Goal: Task Accomplishment & Management: Manage account settings

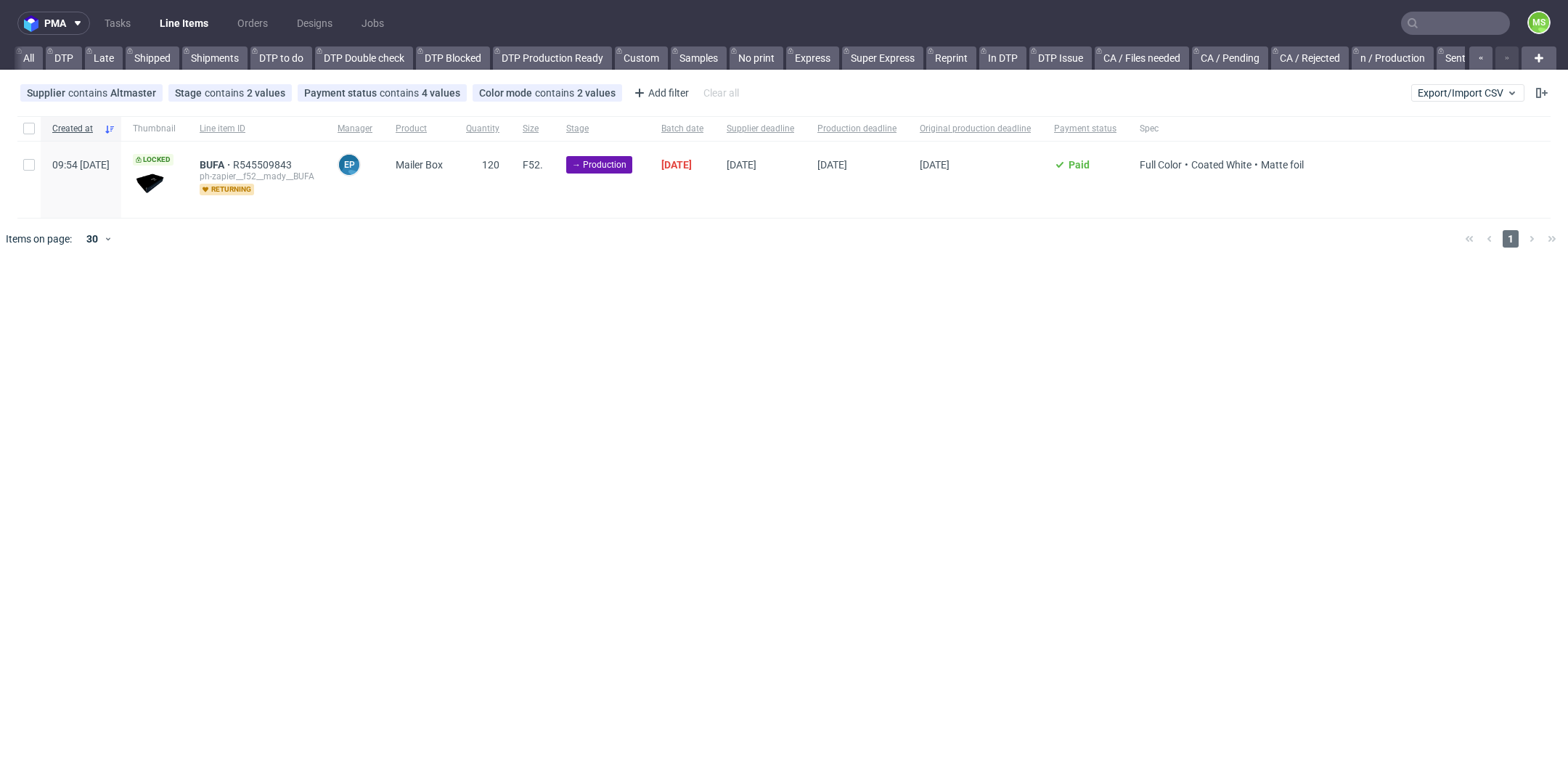
scroll to position [0, 2490]
click at [1441, 93] on span "Export/Import CSV" at bounding box center [1468, 93] width 100 height 12
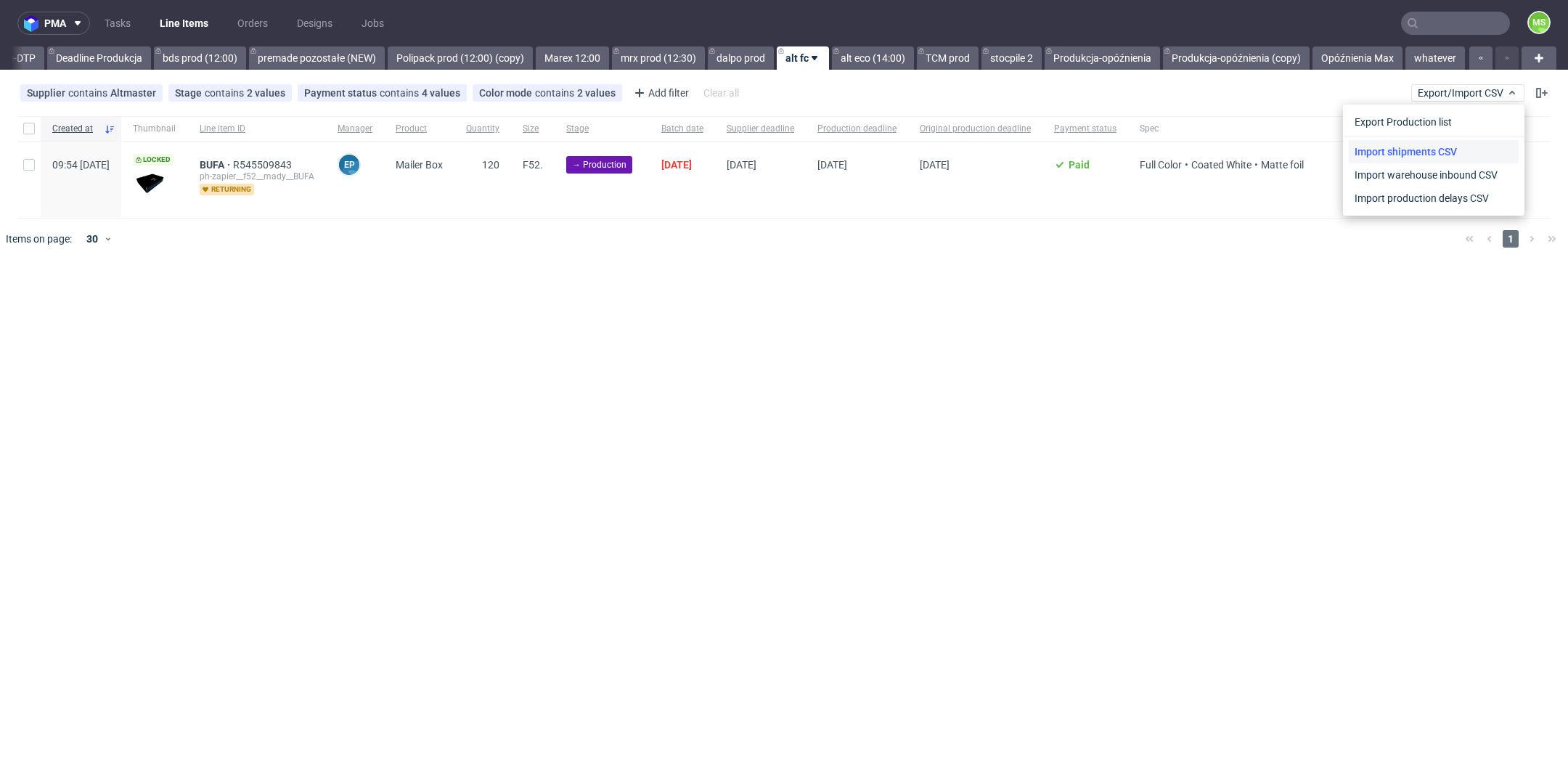
click at [1375, 149] on link "Import shipments CSV" at bounding box center [1433, 152] width 170 height 24
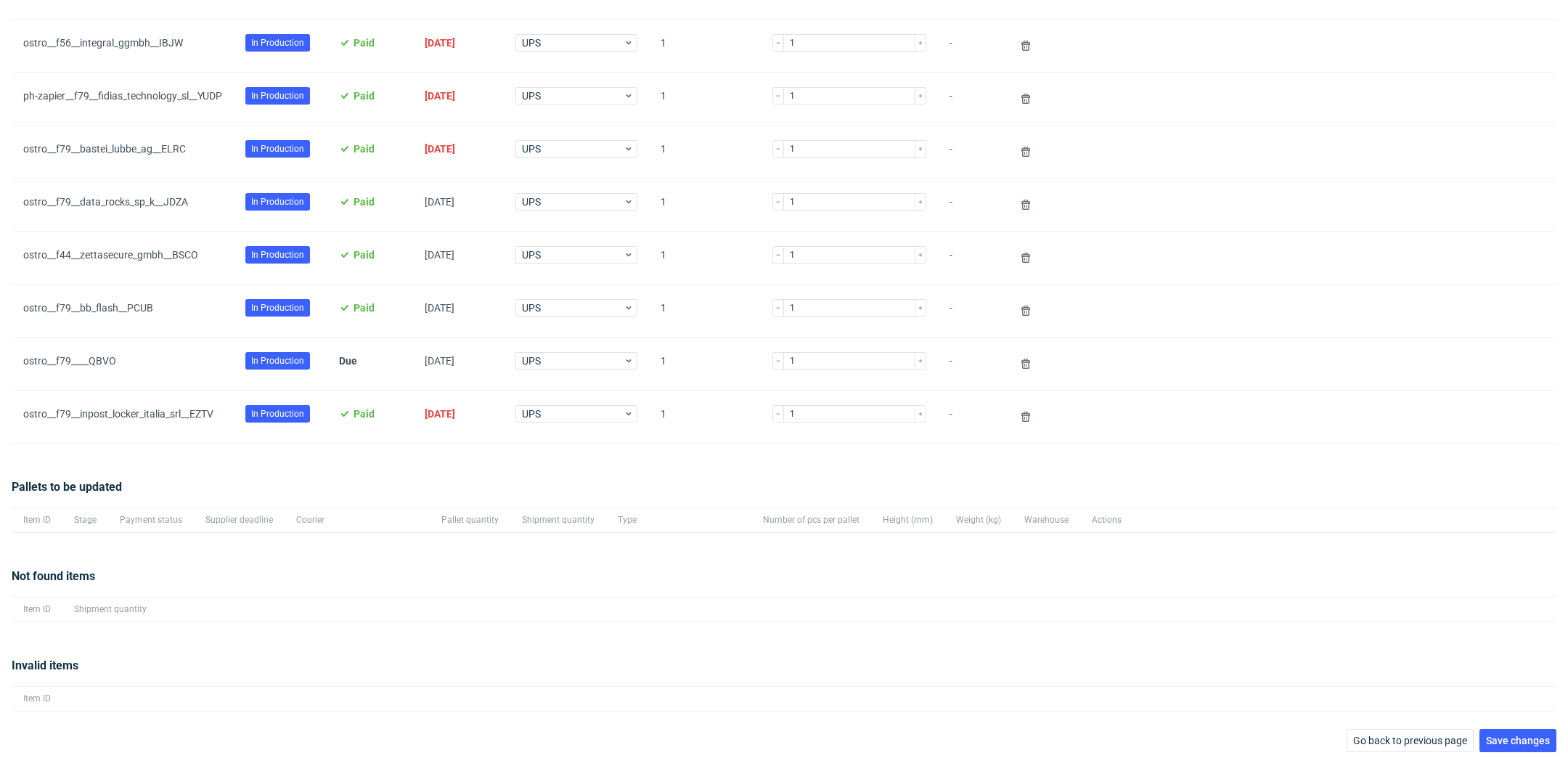
scroll to position [325, 0]
click at [1490, 735] on span "Save changes" at bounding box center [1518, 740] width 64 height 10
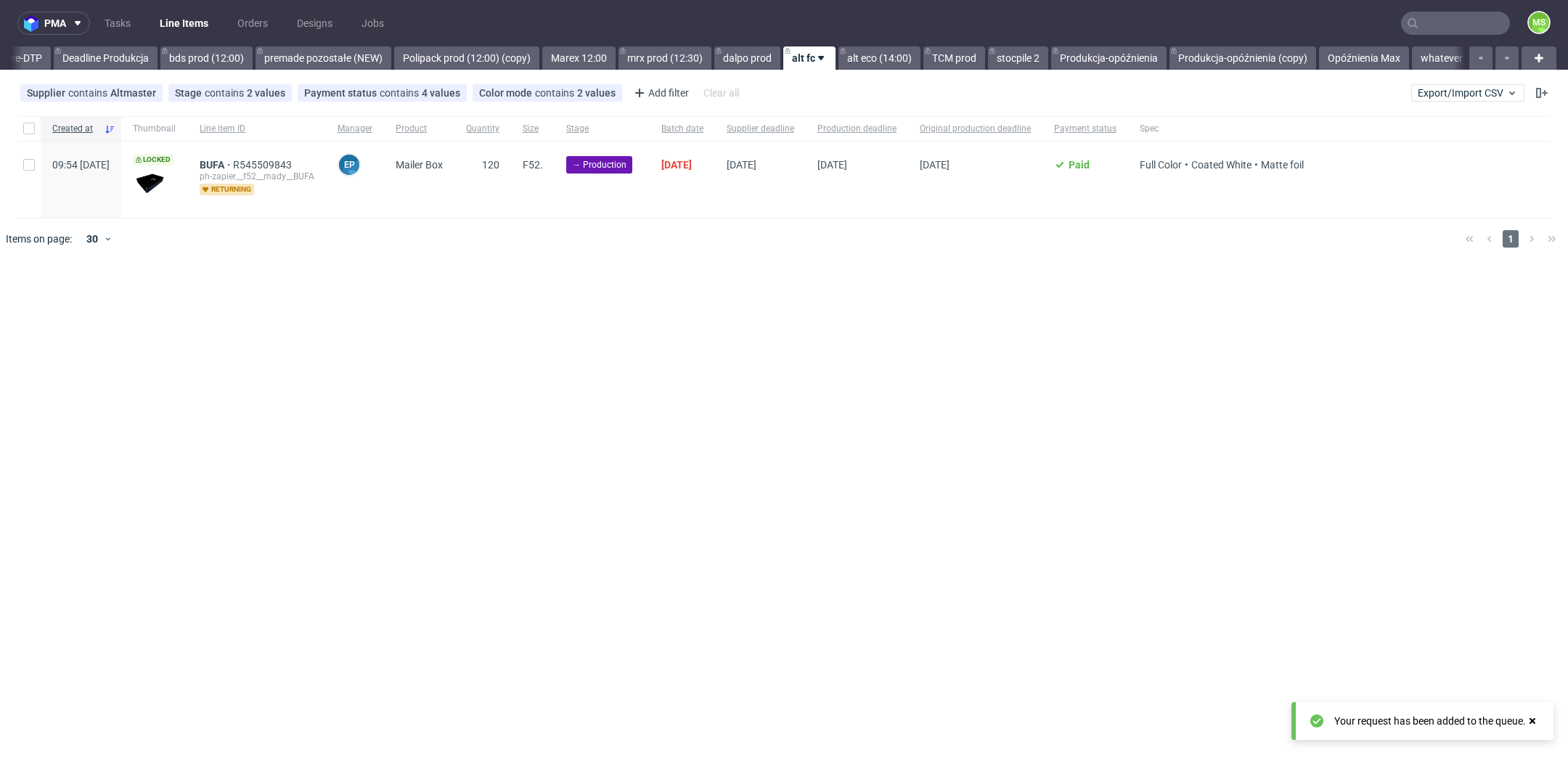
scroll to position [0, 2490]
click at [866, 56] on link "alt eco (14:00)" at bounding box center [873, 58] width 82 height 24
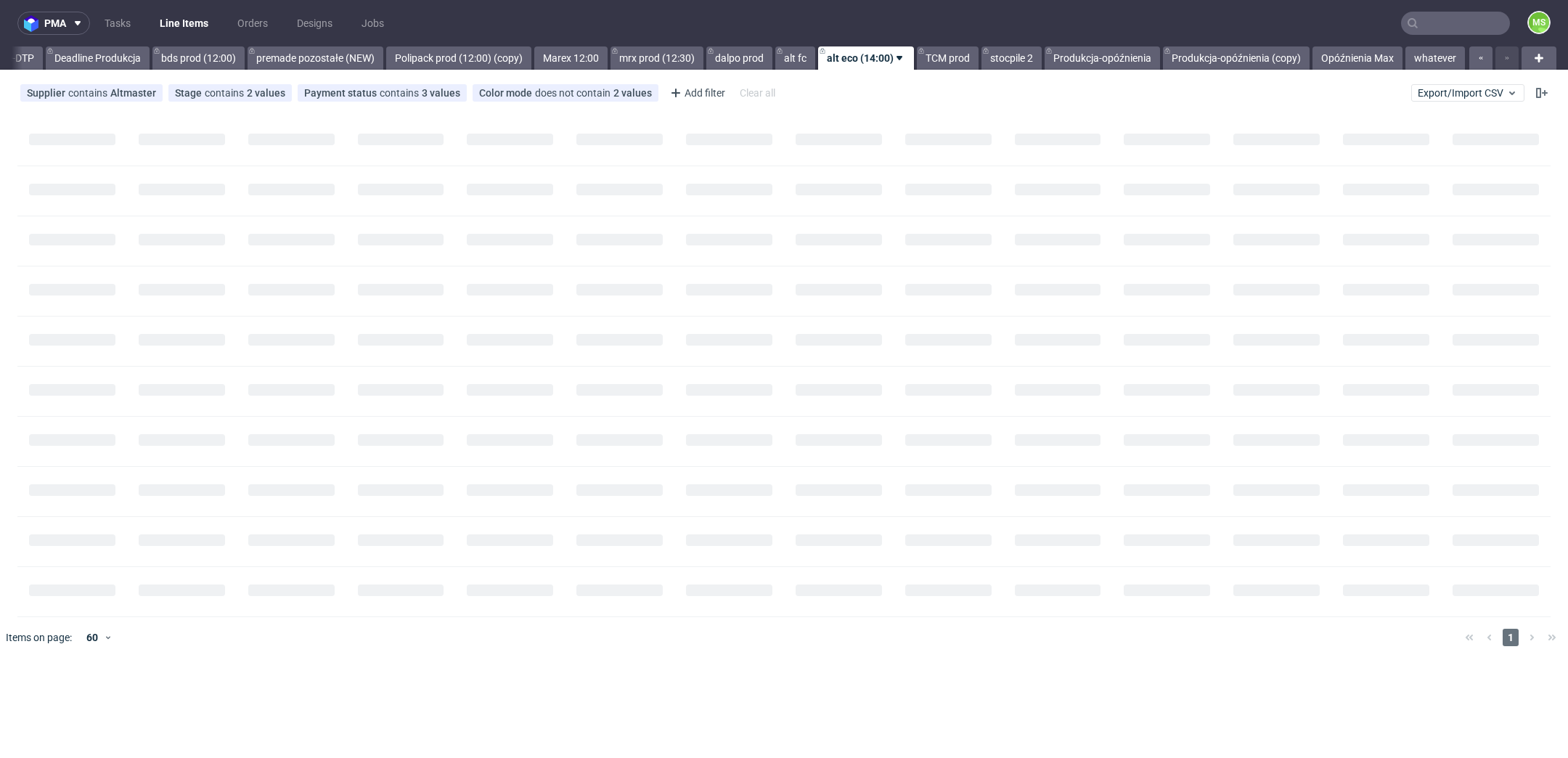
scroll to position [0, 2491]
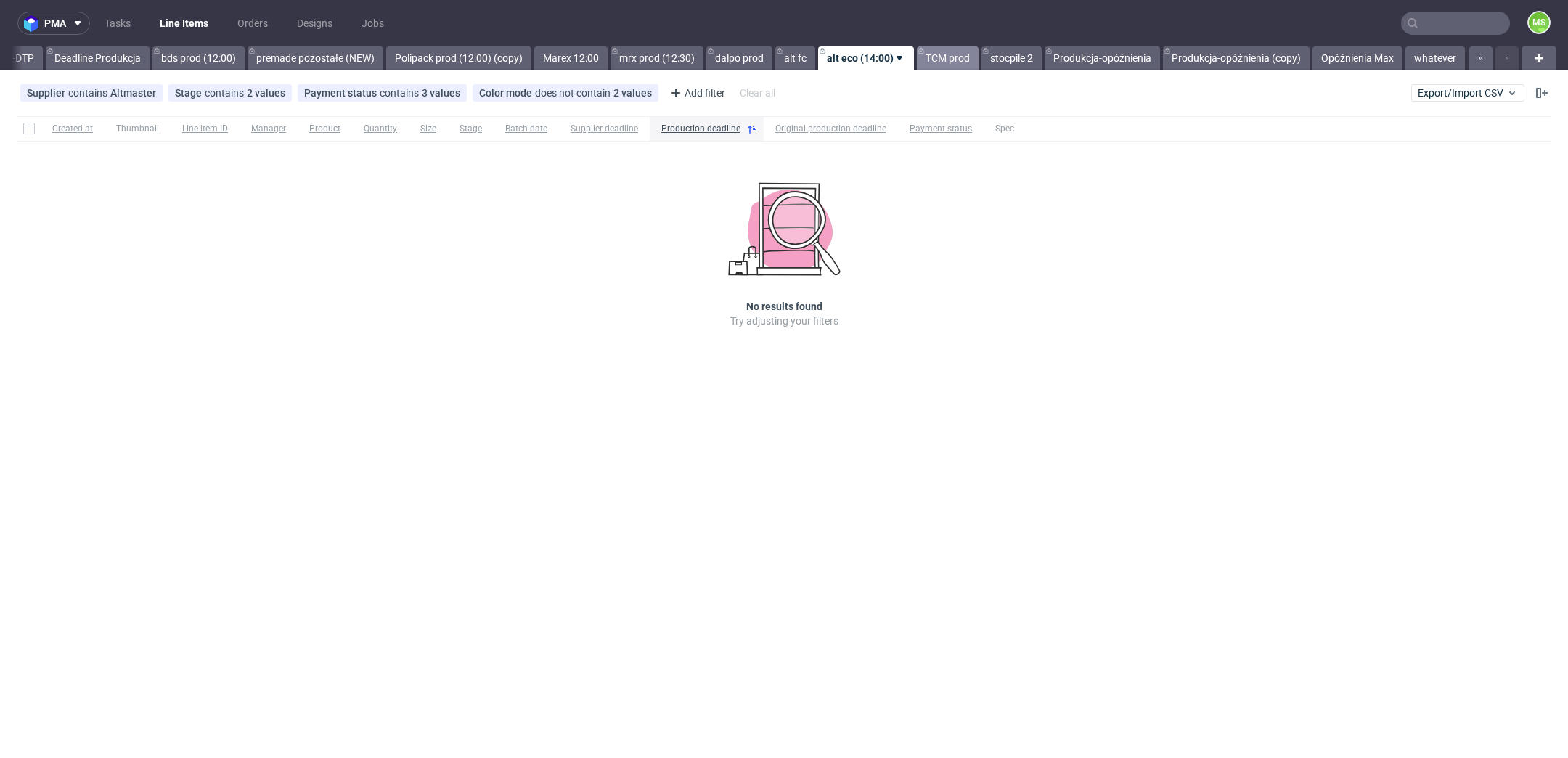
click at [948, 59] on link "TCM prod" at bounding box center [948, 58] width 62 height 24
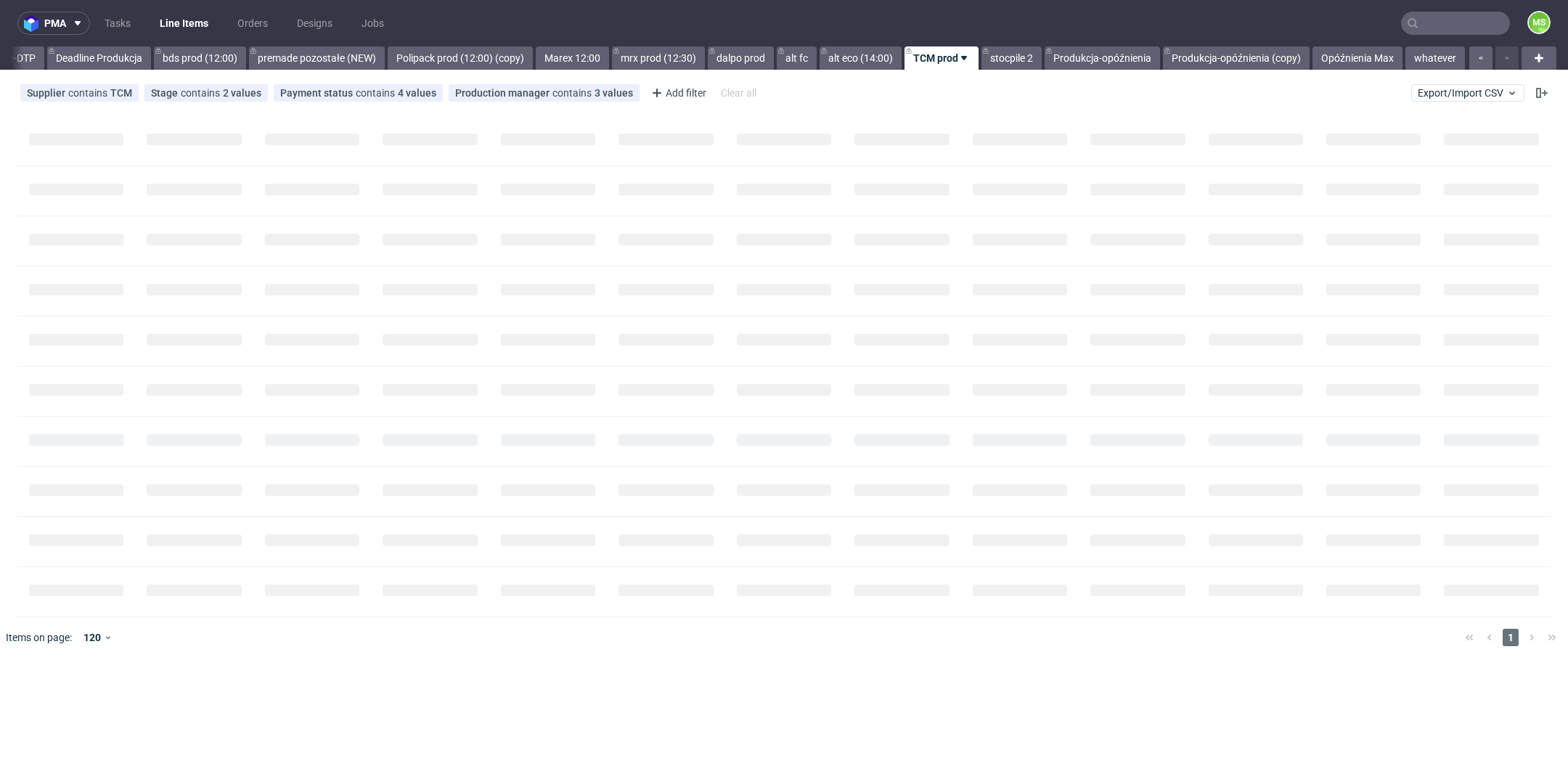
scroll to position [0, 2490]
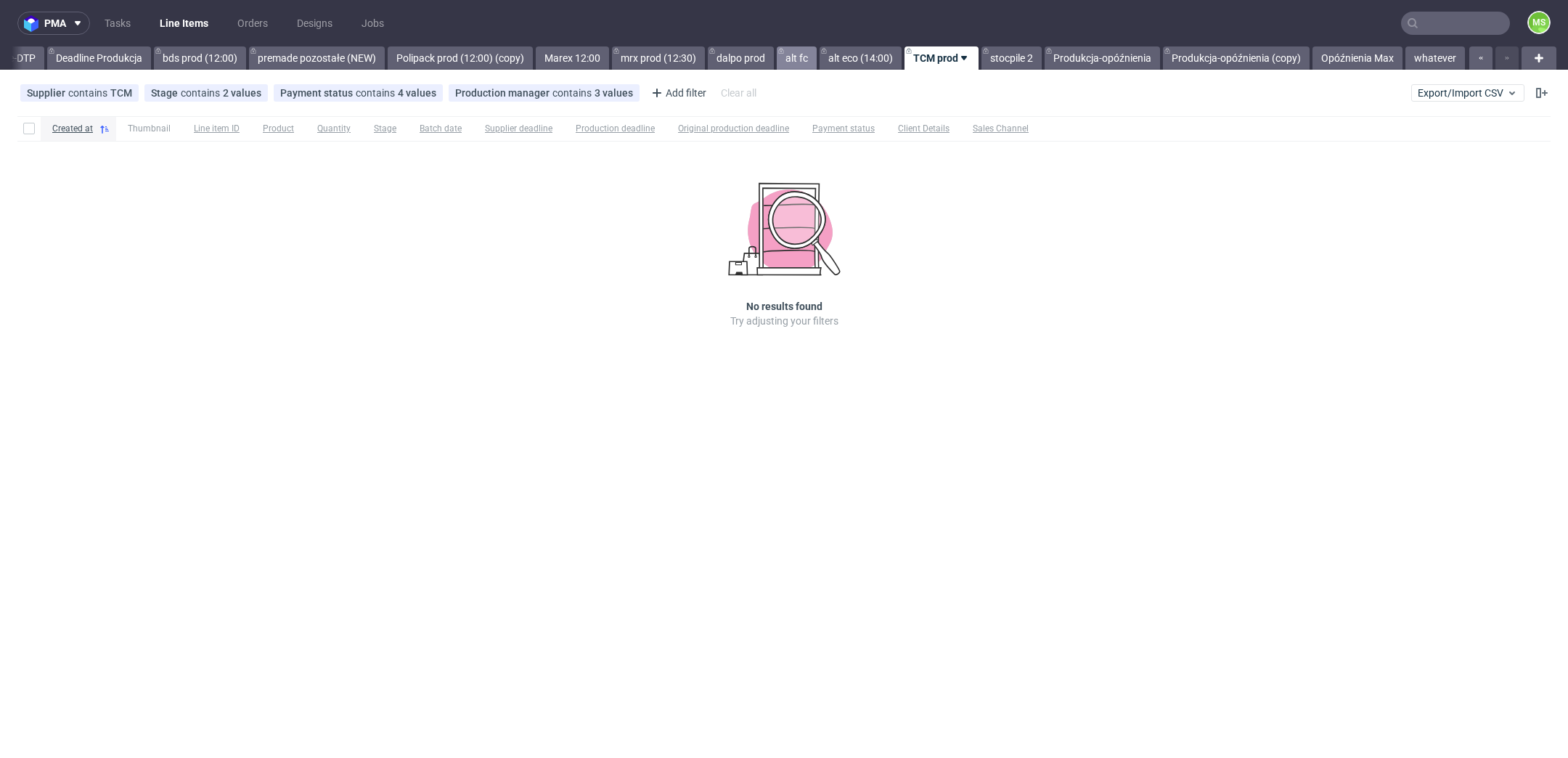
click at [799, 56] on link "alt fc" at bounding box center [797, 58] width 40 height 24
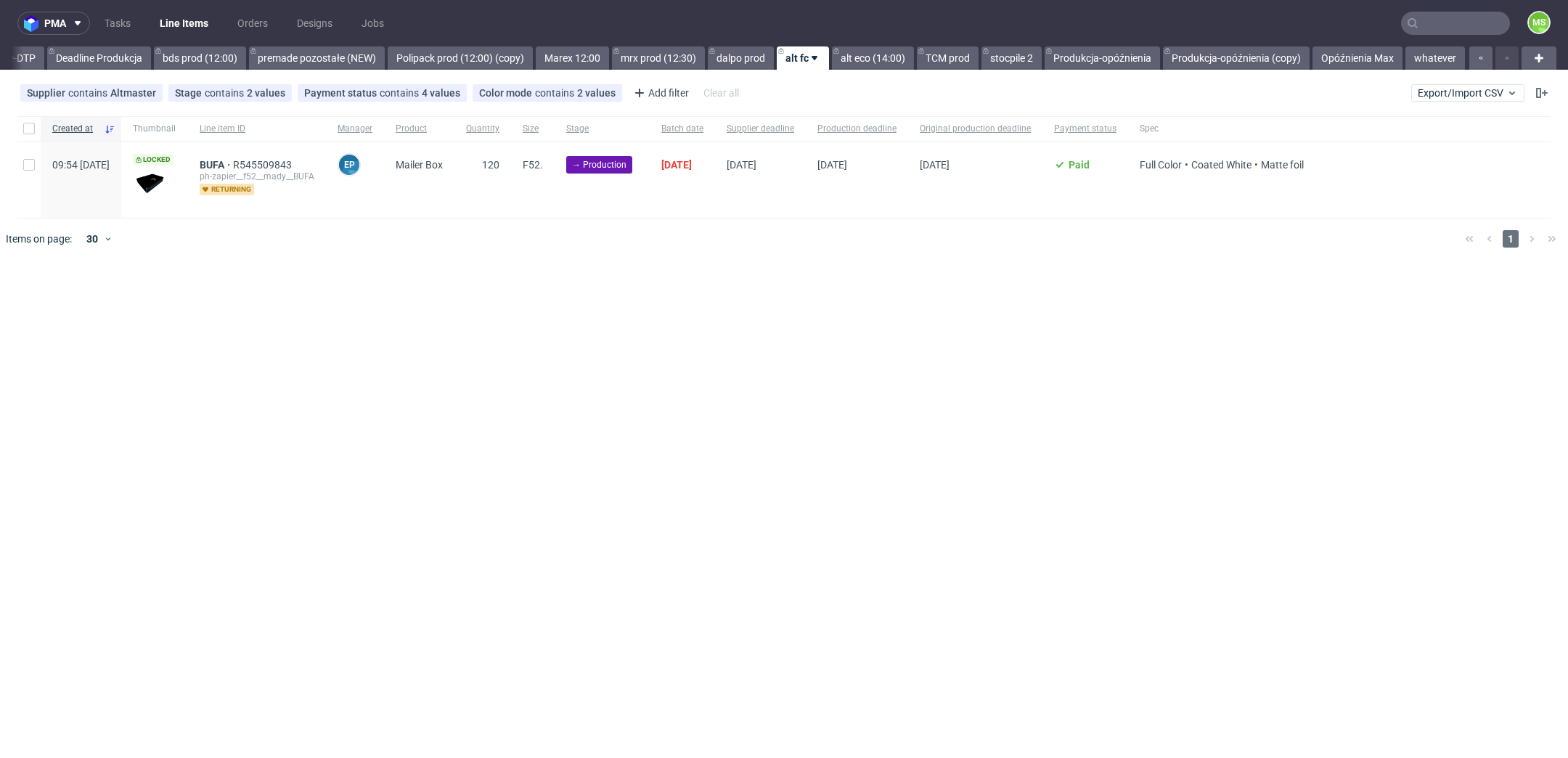
click at [36, 162] on div at bounding box center [29, 179] width 24 height 77
checkbox input "true"
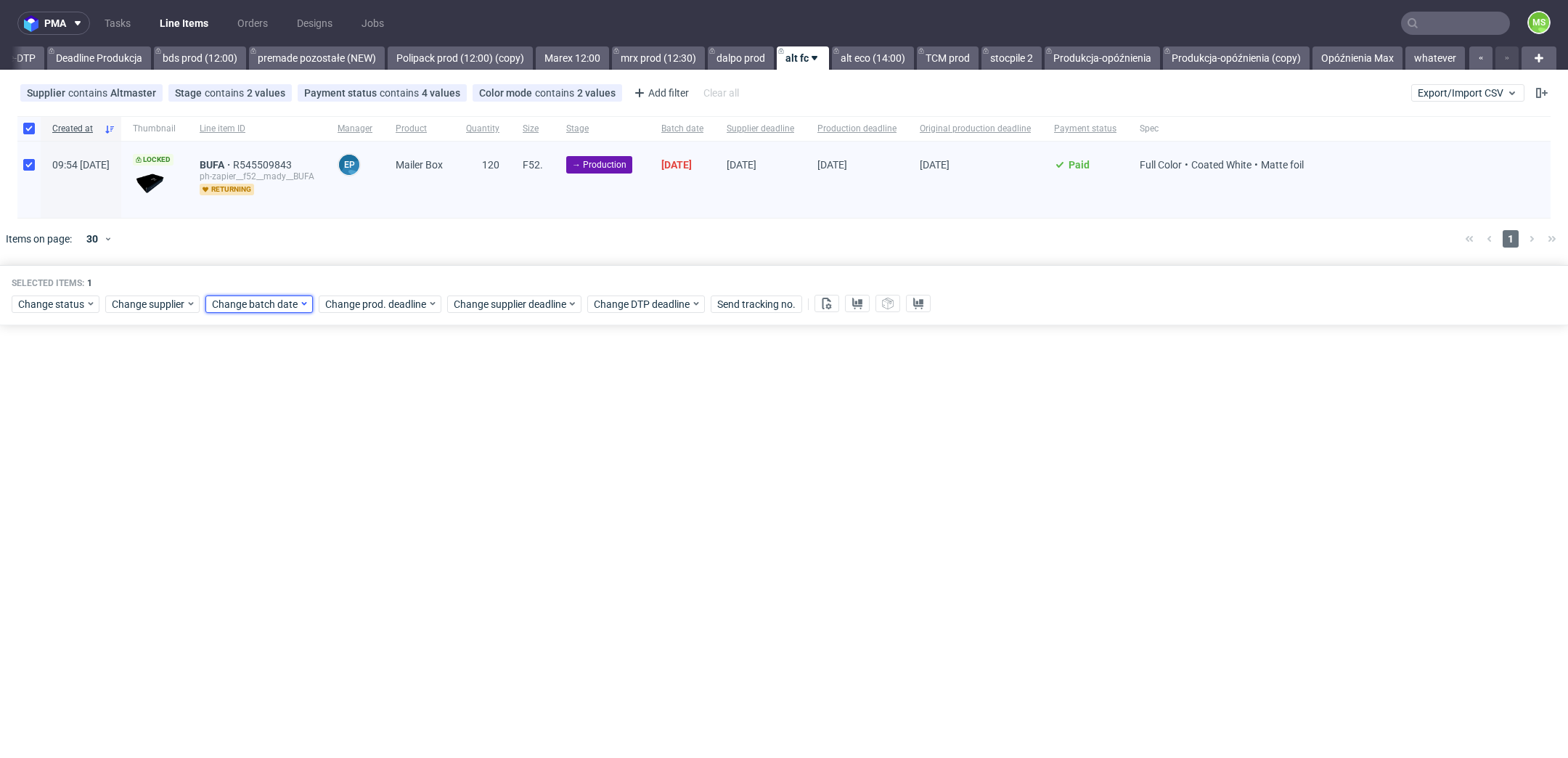
click at [248, 308] on span "Change batch date" at bounding box center [256, 304] width 87 height 15
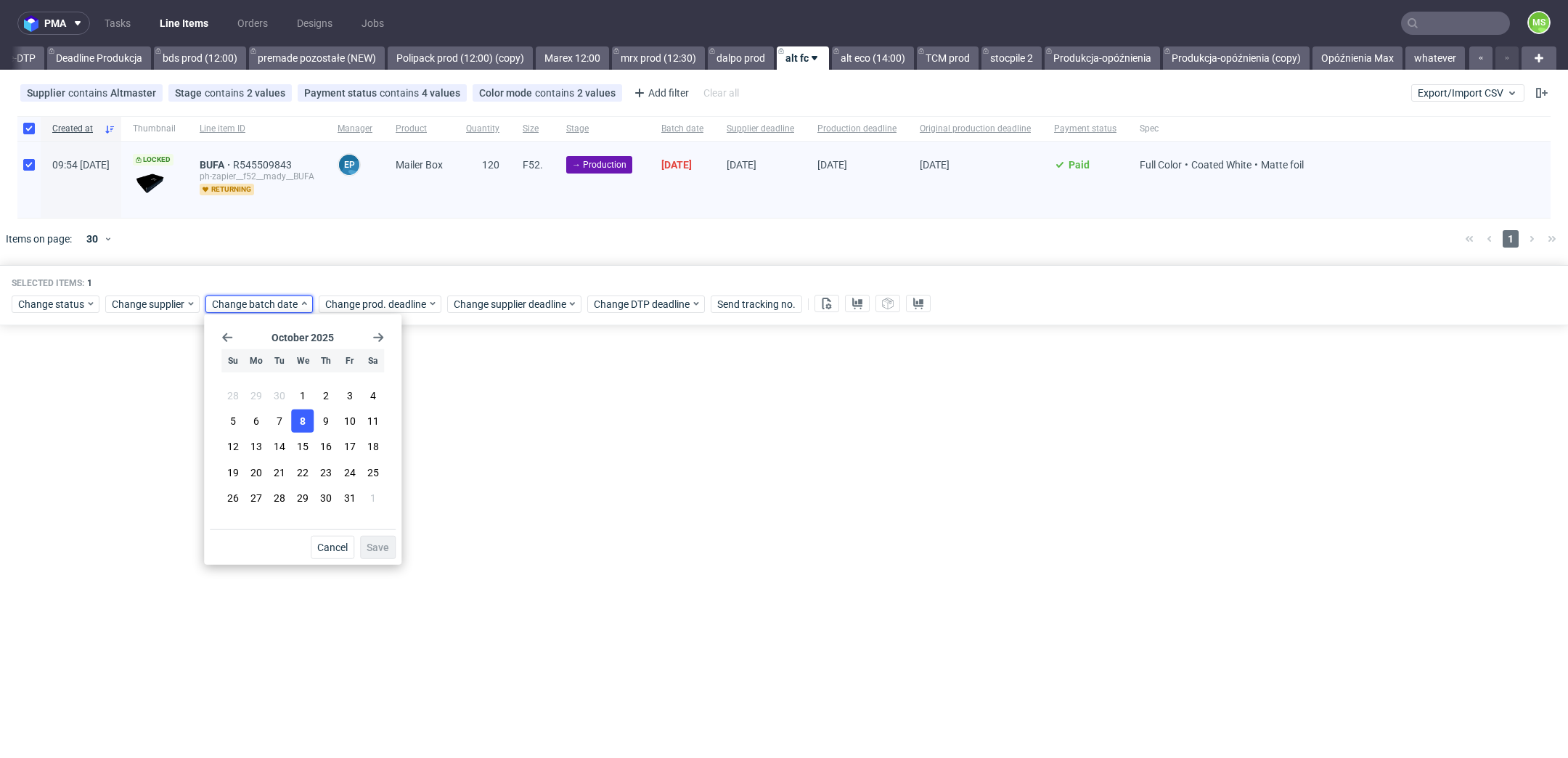
click at [307, 422] on button "8" at bounding box center [302, 422] width 23 height 24
click at [383, 542] on span "Save" at bounding box center [378, 547] width 23 height 10
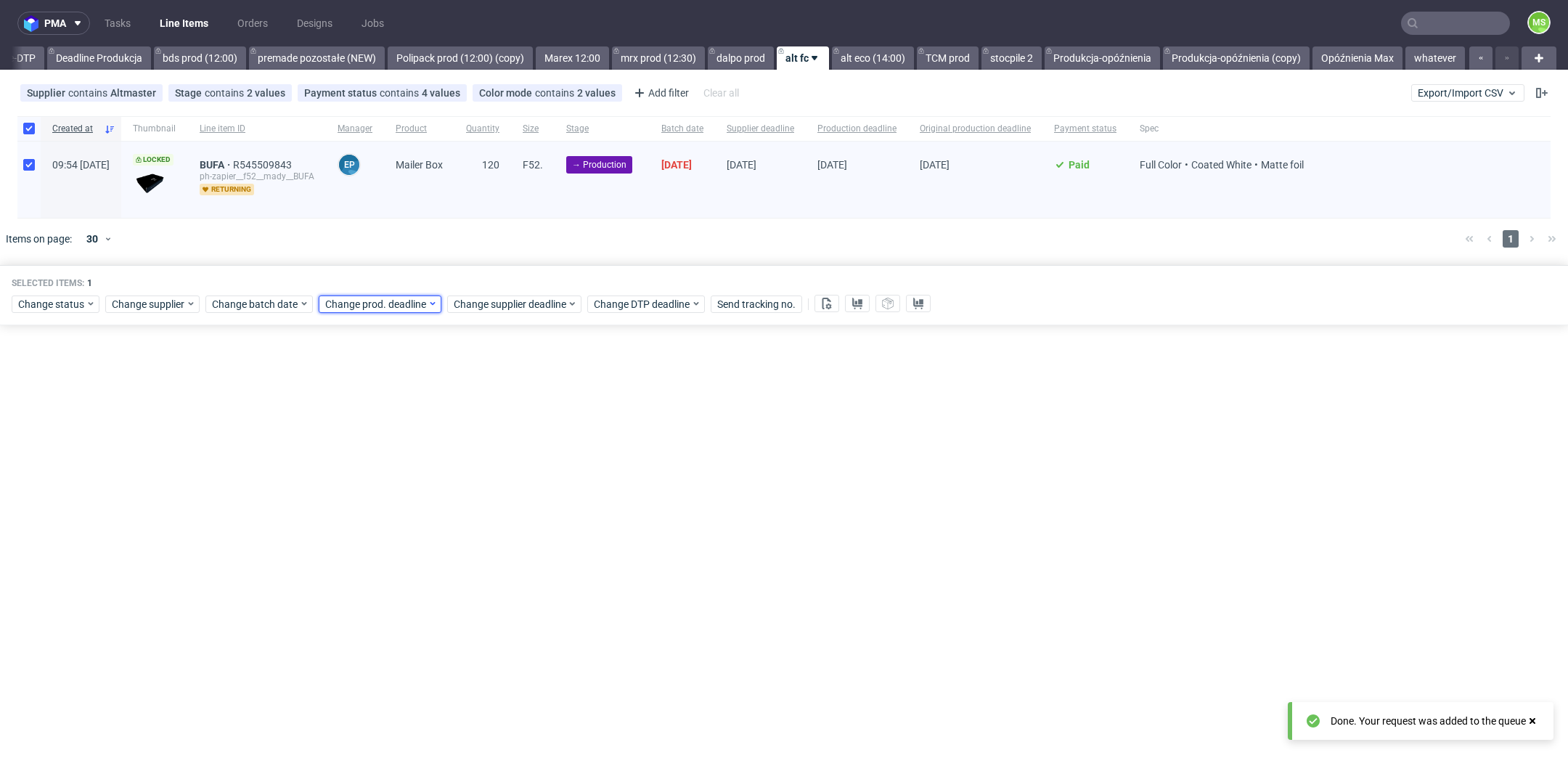
click at [411, 310] on div "Change prod. deadline" at bounding box center [380, 303] width 123 height 17
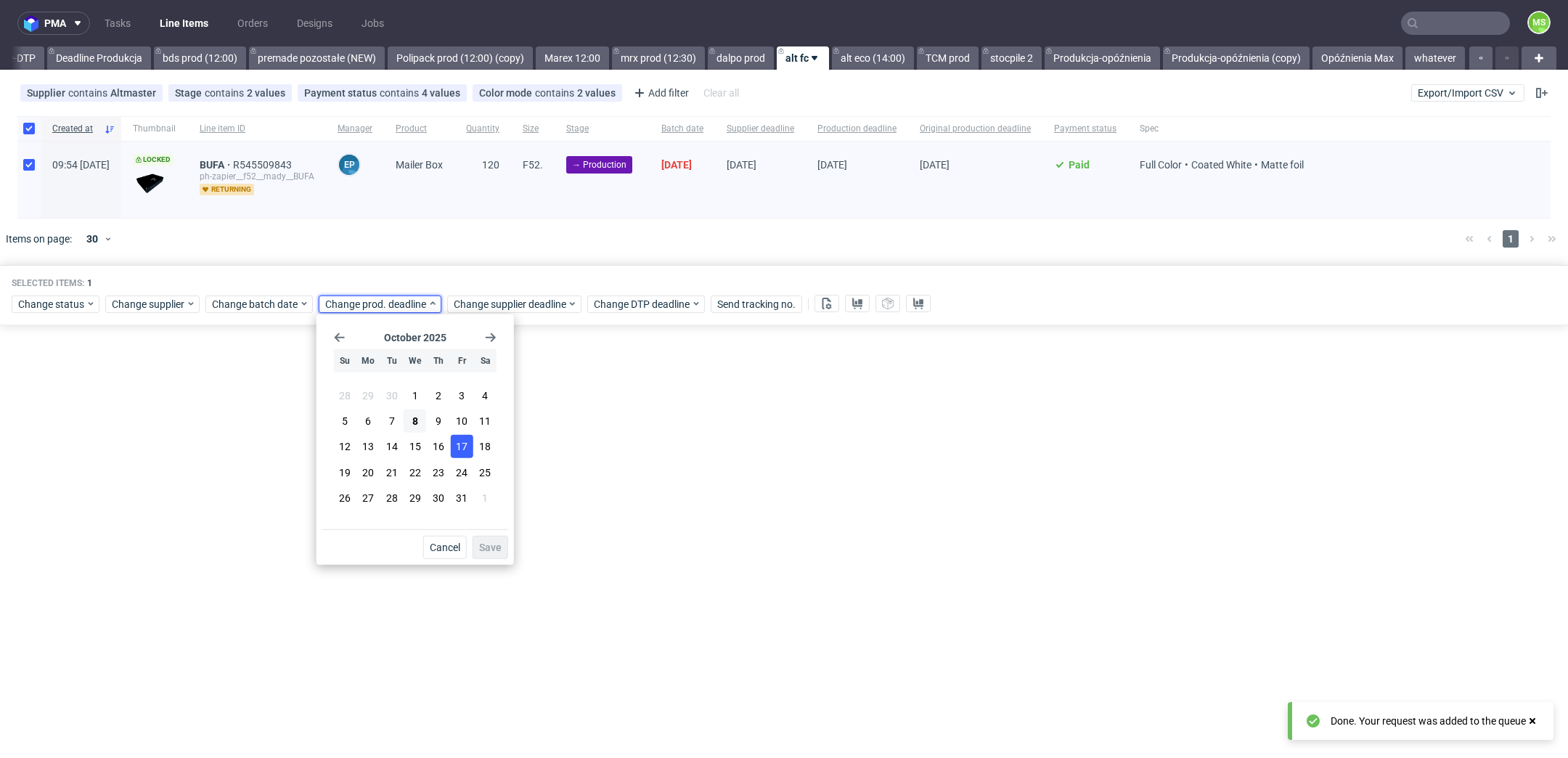
click at [461, 450] on span "17" at bounding box center [462, 446] width 12 height 15
click at [499, 548] on span "Save" at bounding box center [490, 547] width 23 height 10
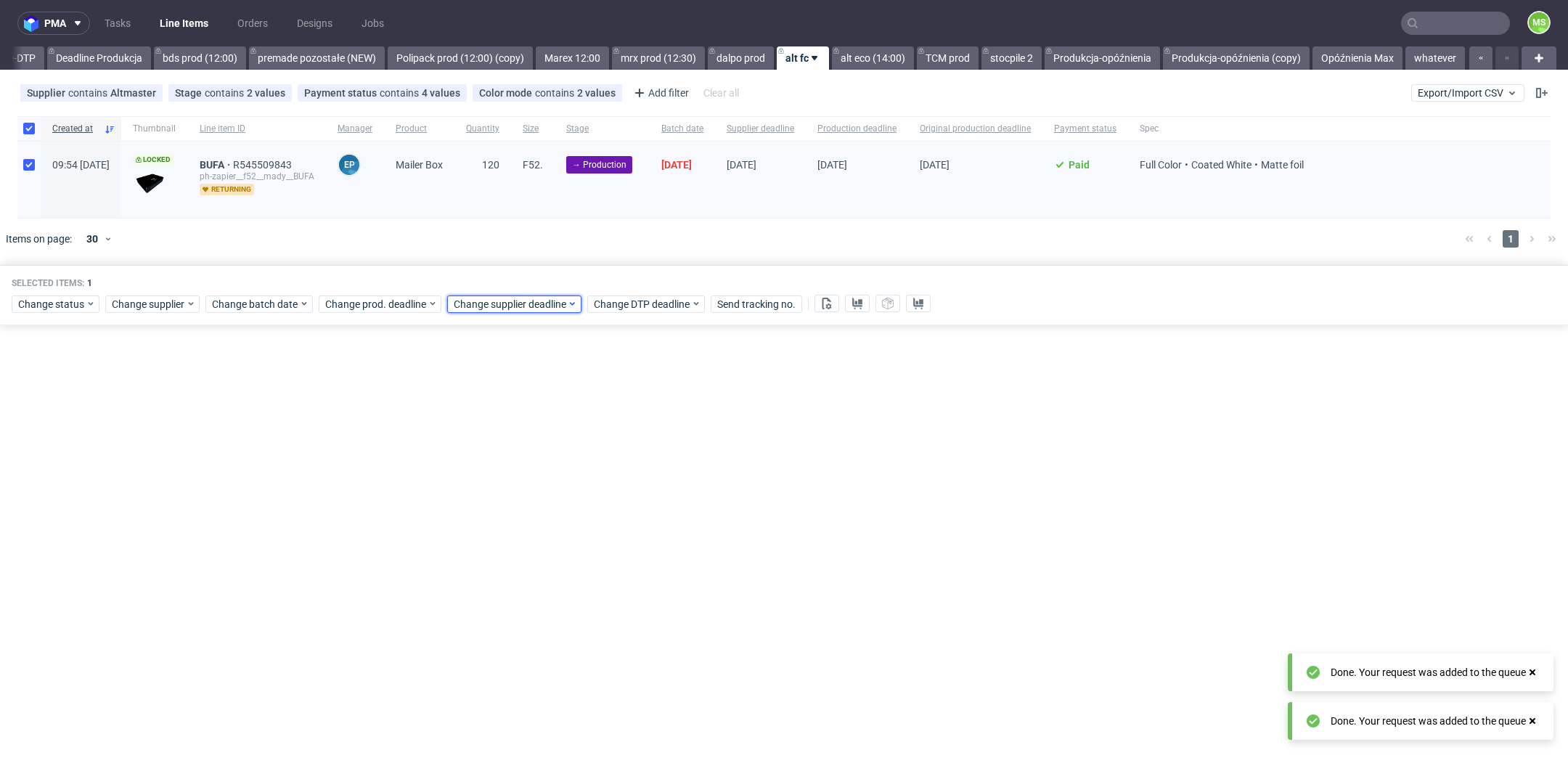
click at [546, 305] on span "Change supplier deadline" at bounding box center [510, 304] width 113 height 15
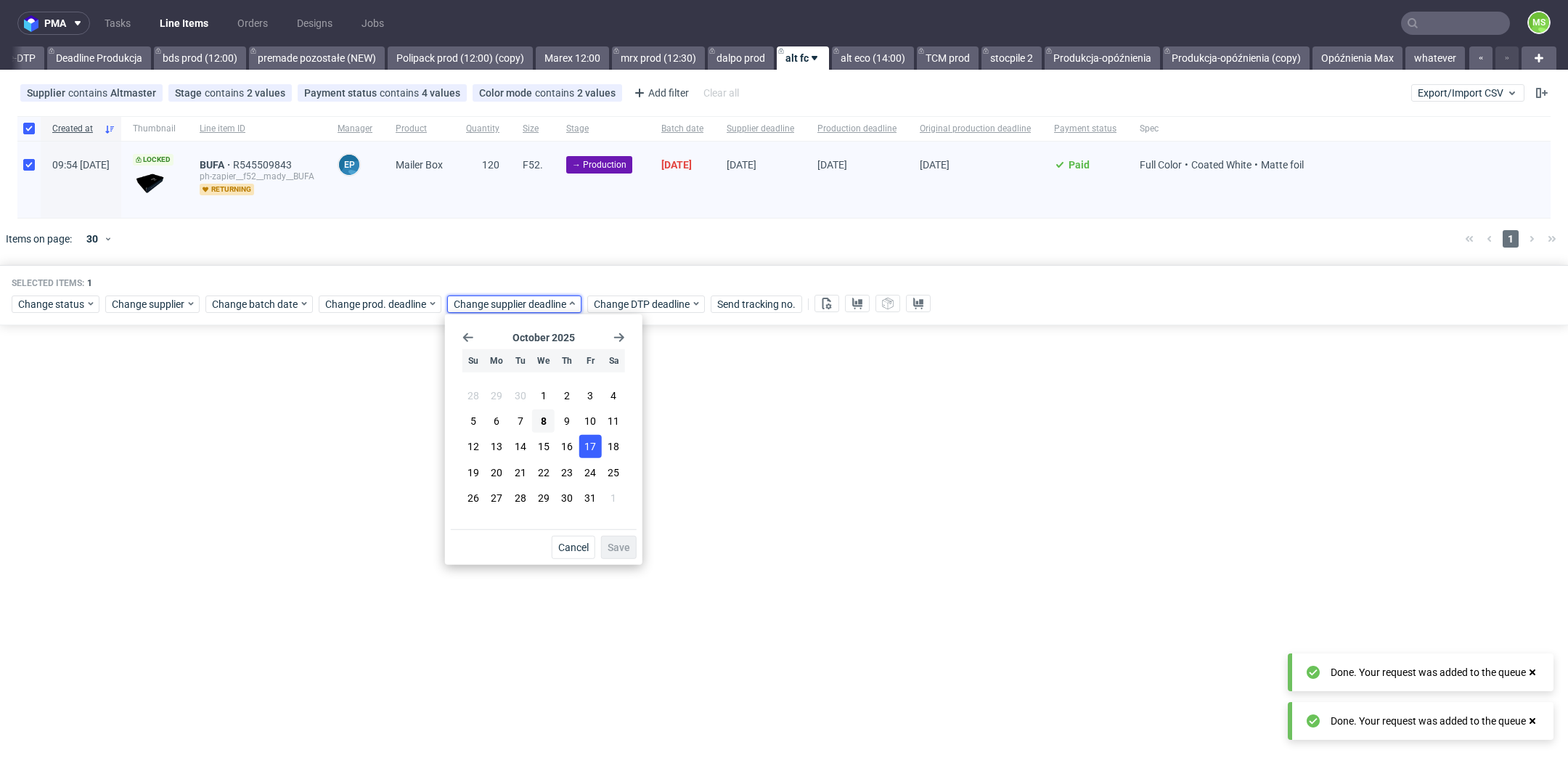
click at [585, 443] on span "17" at bounding box center [590, 446] width 12 height 15
click at [623, 539] on button "Save" at bounding box center [618, 548] width 36 height 24
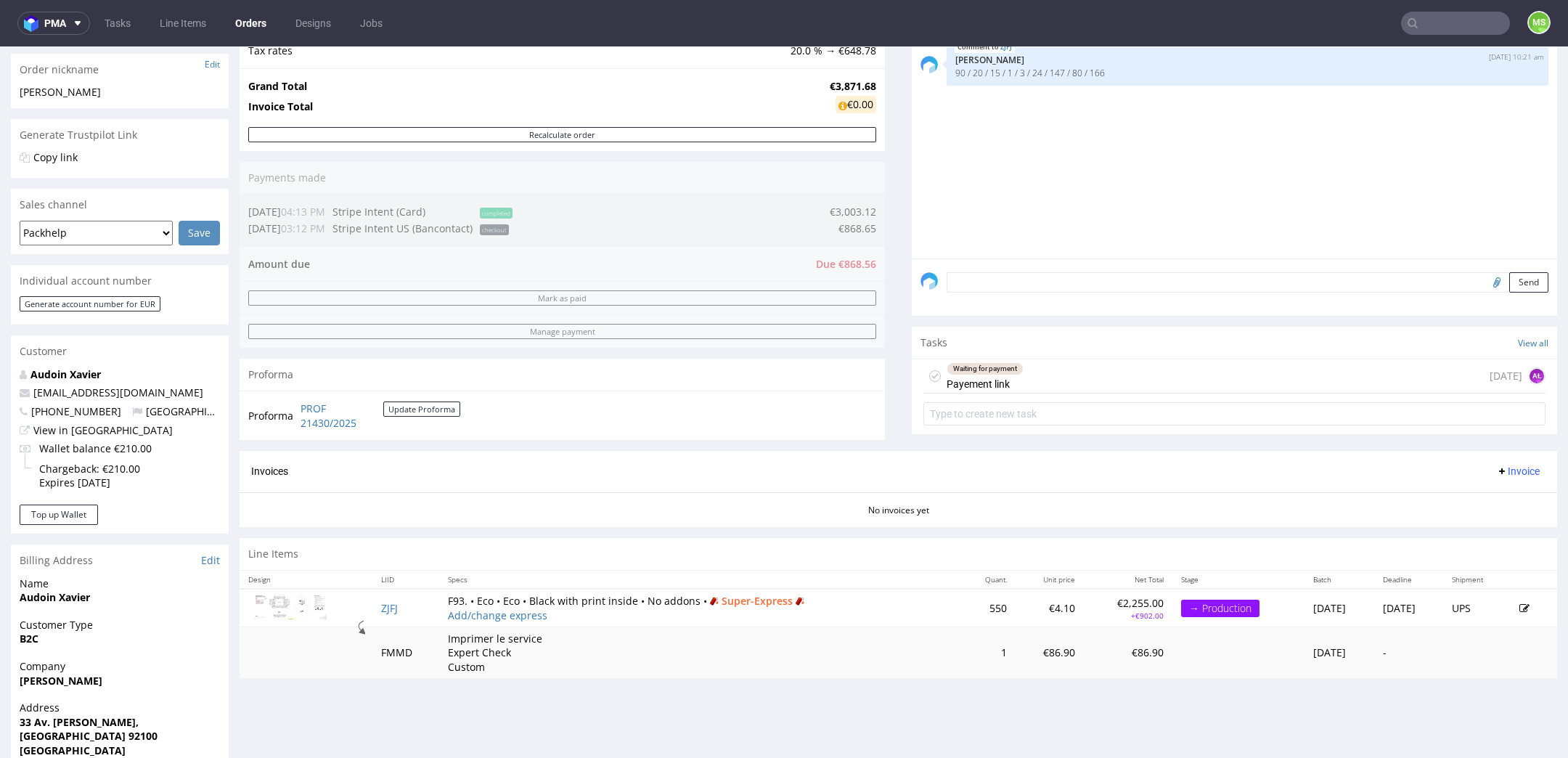
scroll to position [246, 0]
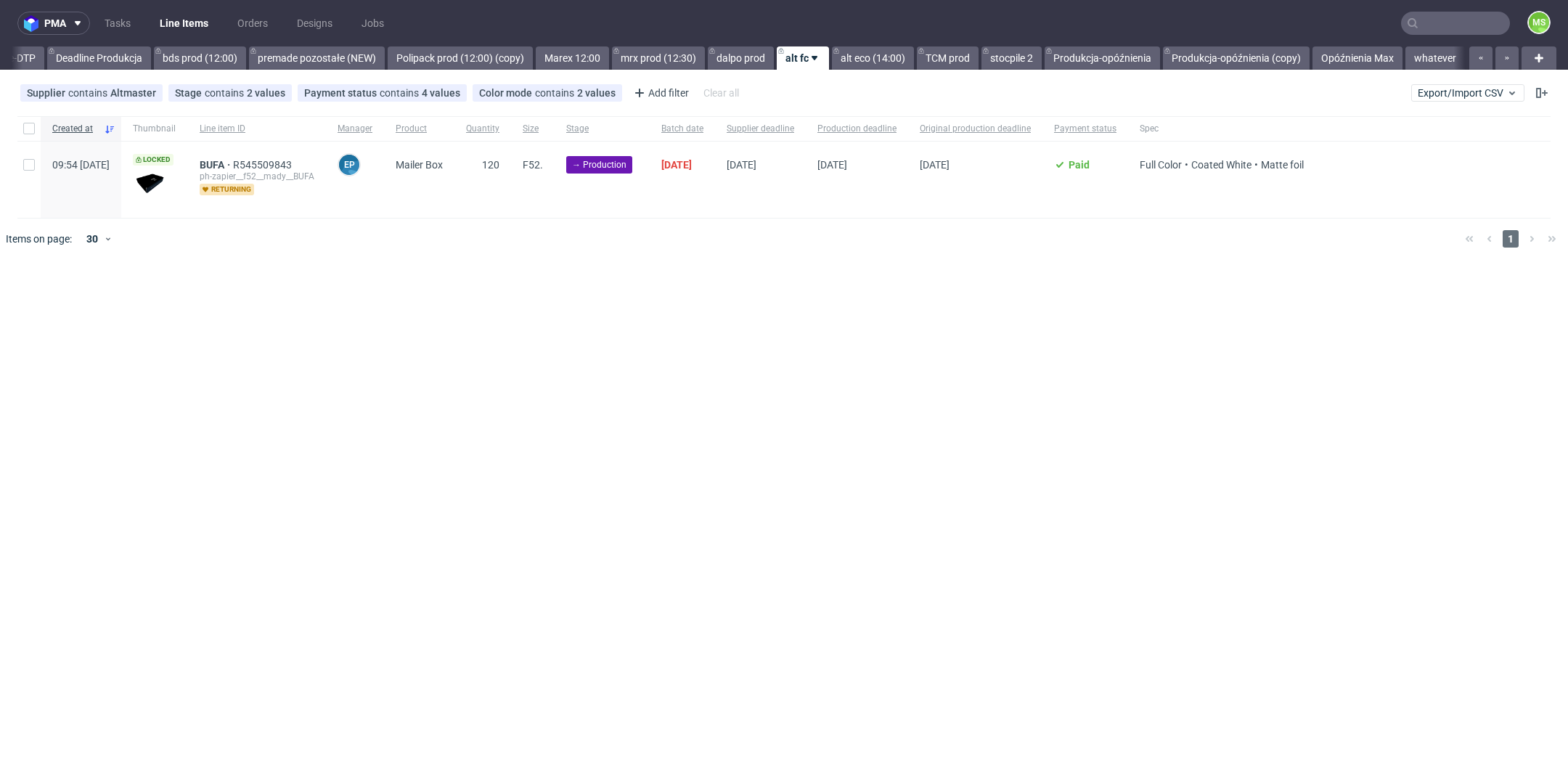
scroll to position [0, 2490]
click at [29, 134] on input "checkbox" at bounding box center [29, 128] width 12 height 12
checkbox input "true"
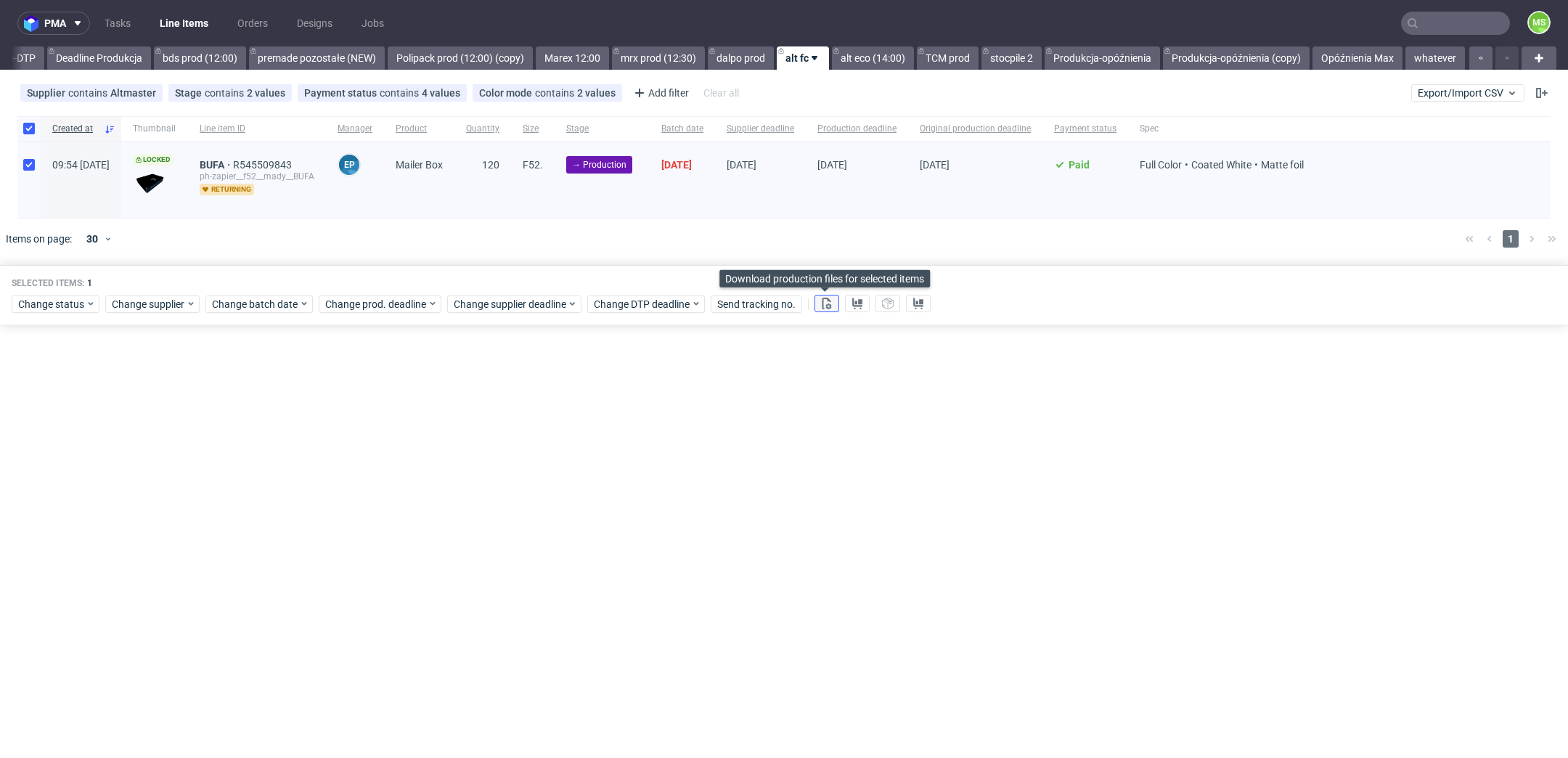
click at [824, 299] on icon at bounding box center [827, 303] width 12 height 12
click at [857, 307] on icon at bounding box center [857, 303] width 12 height 12
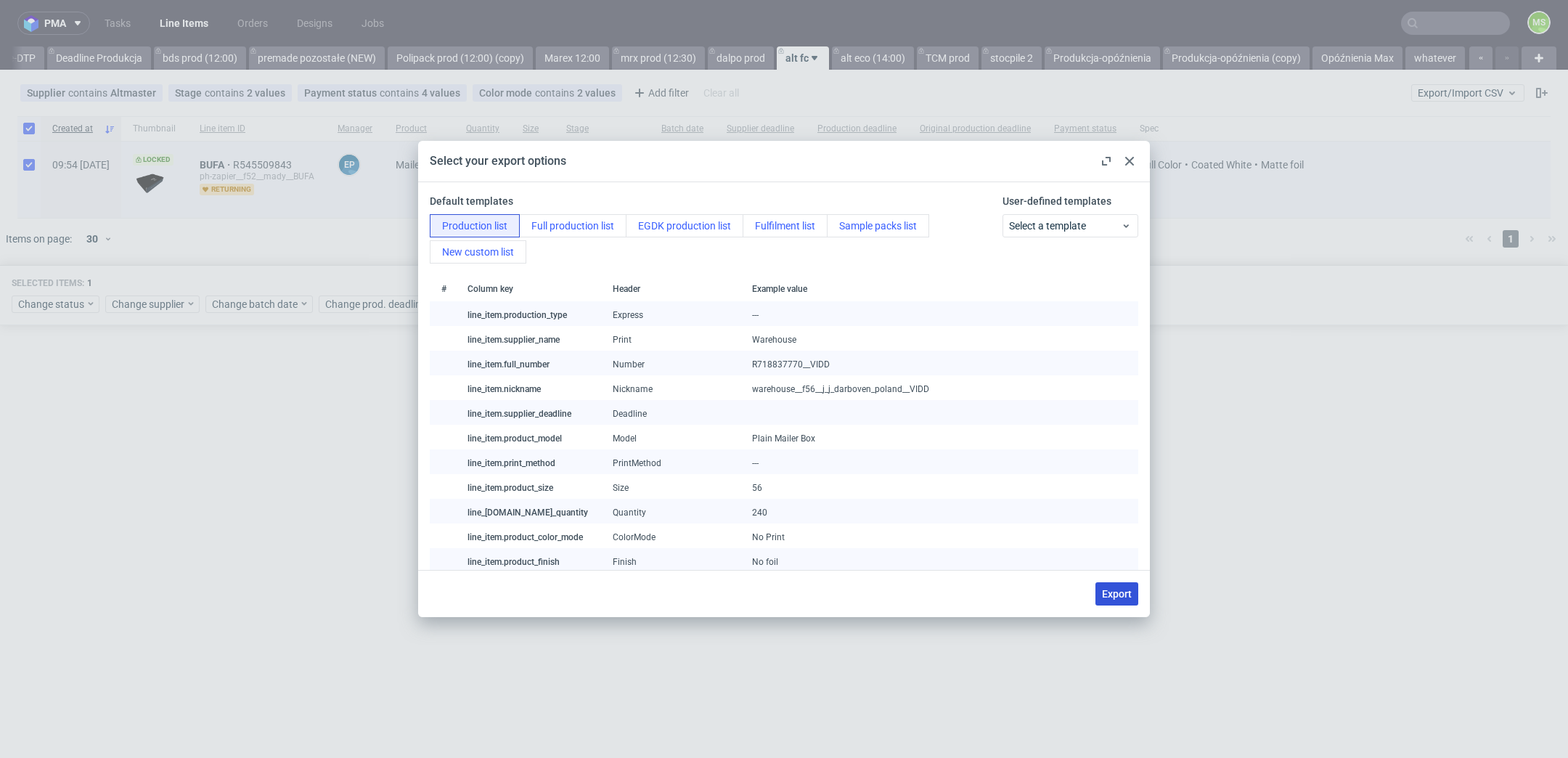
click at [1125, 599] on span "Export" at bounding box center [1116, 594] width 30 height 10
checkbox input "false"
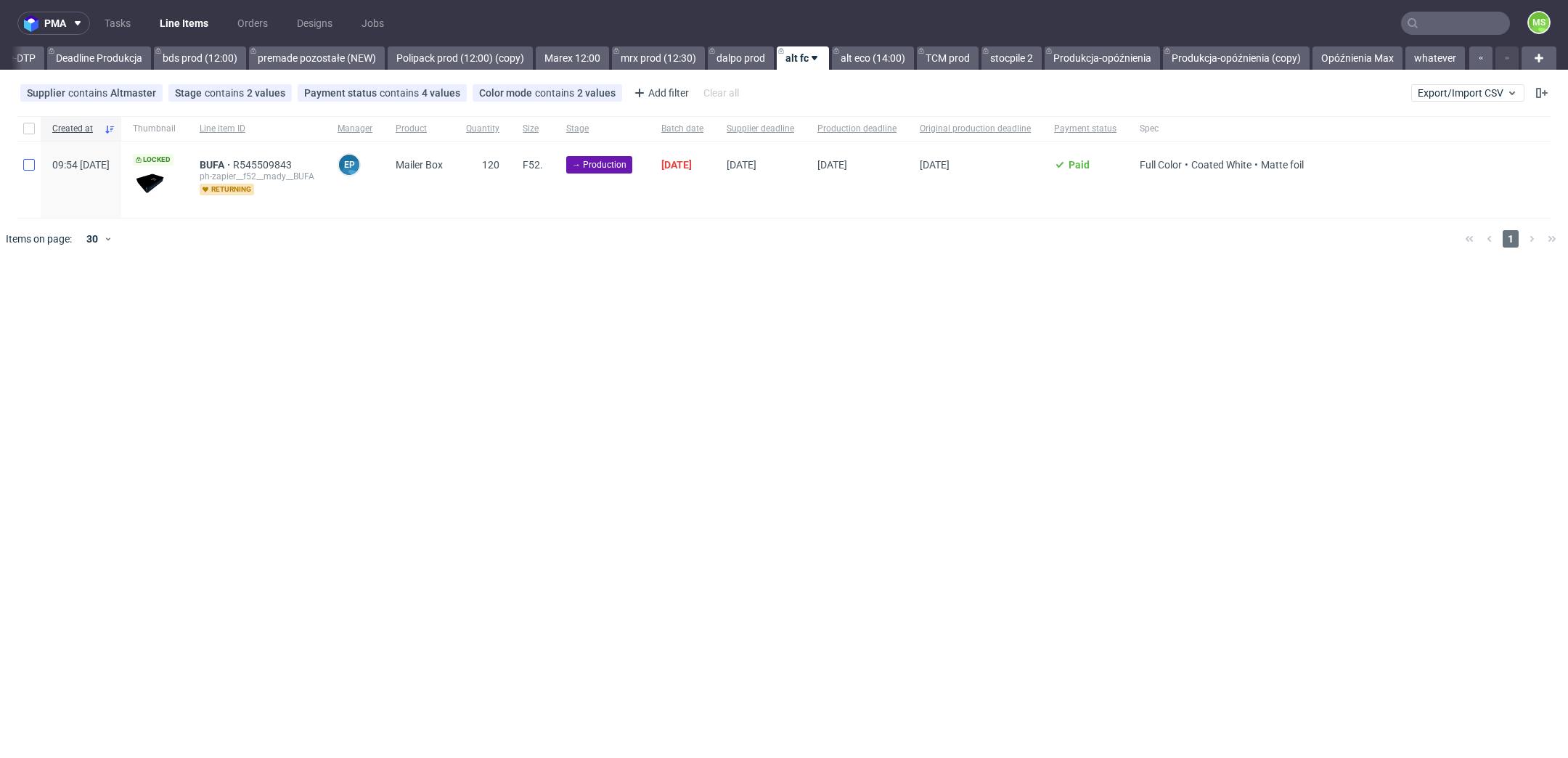
click at [31, 170] on div at bounding box center [29, 179] width 24 height 77
checkbox input "true"
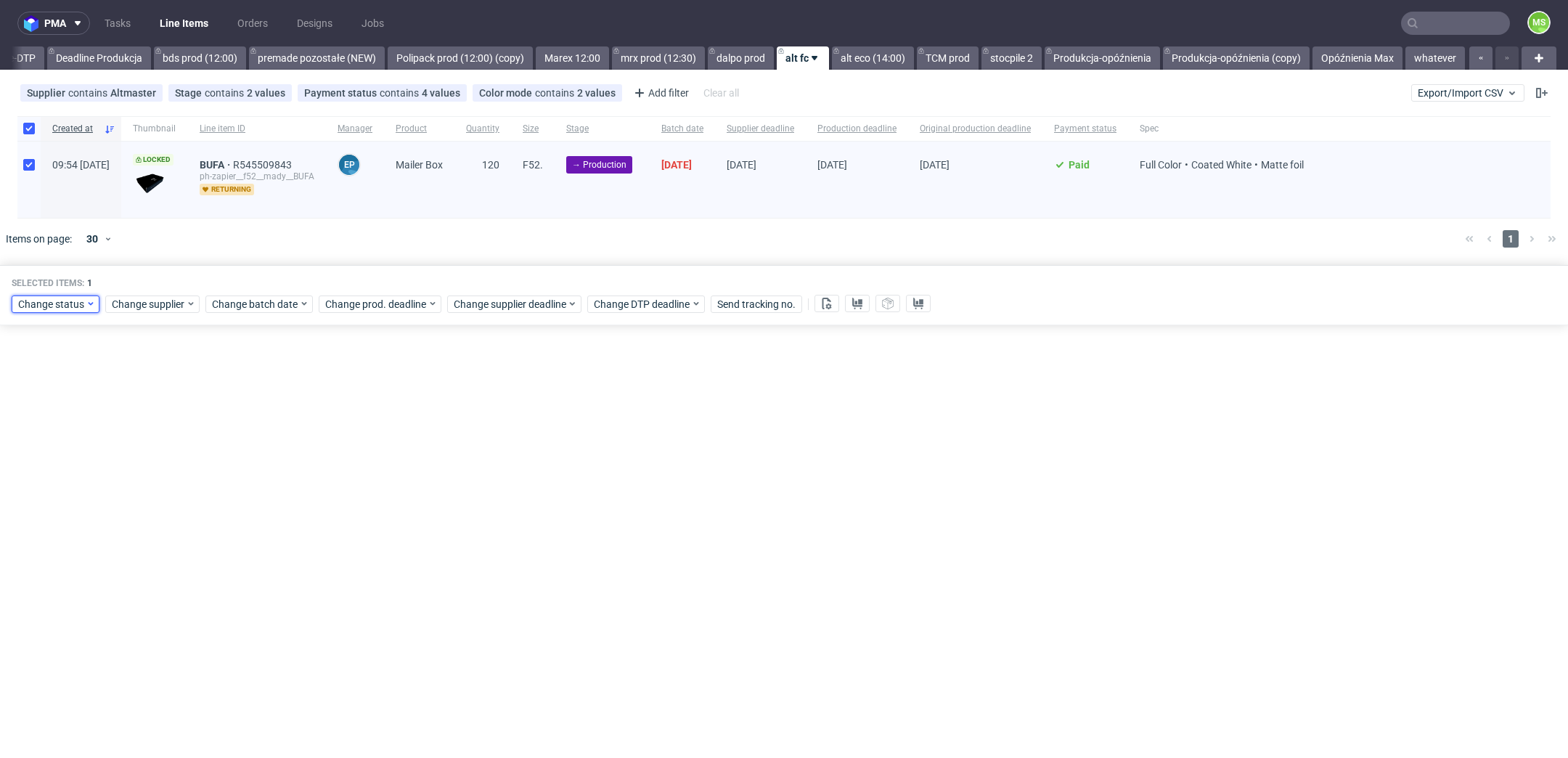
click at [59, 297] on span "Change status" at bounding box center [52, 304] width 67 height 15
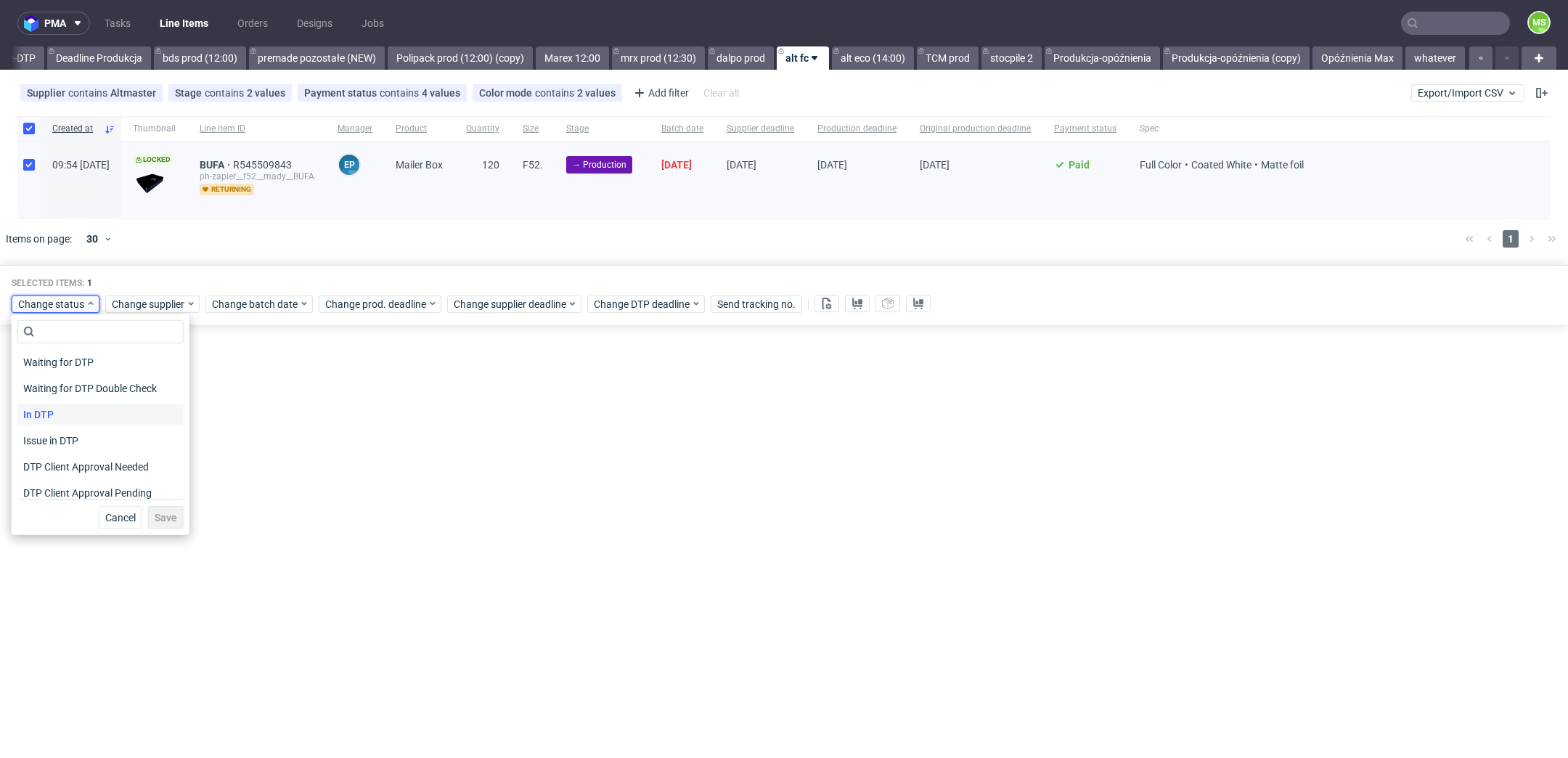
scroll to position [190, 0]
click at [117, 383] on div "In Production" at bounding box center [100, 382] width 167 height 20
click at [155, 517] on span "Save" at bounding box center [166, 517] width 23 height 10
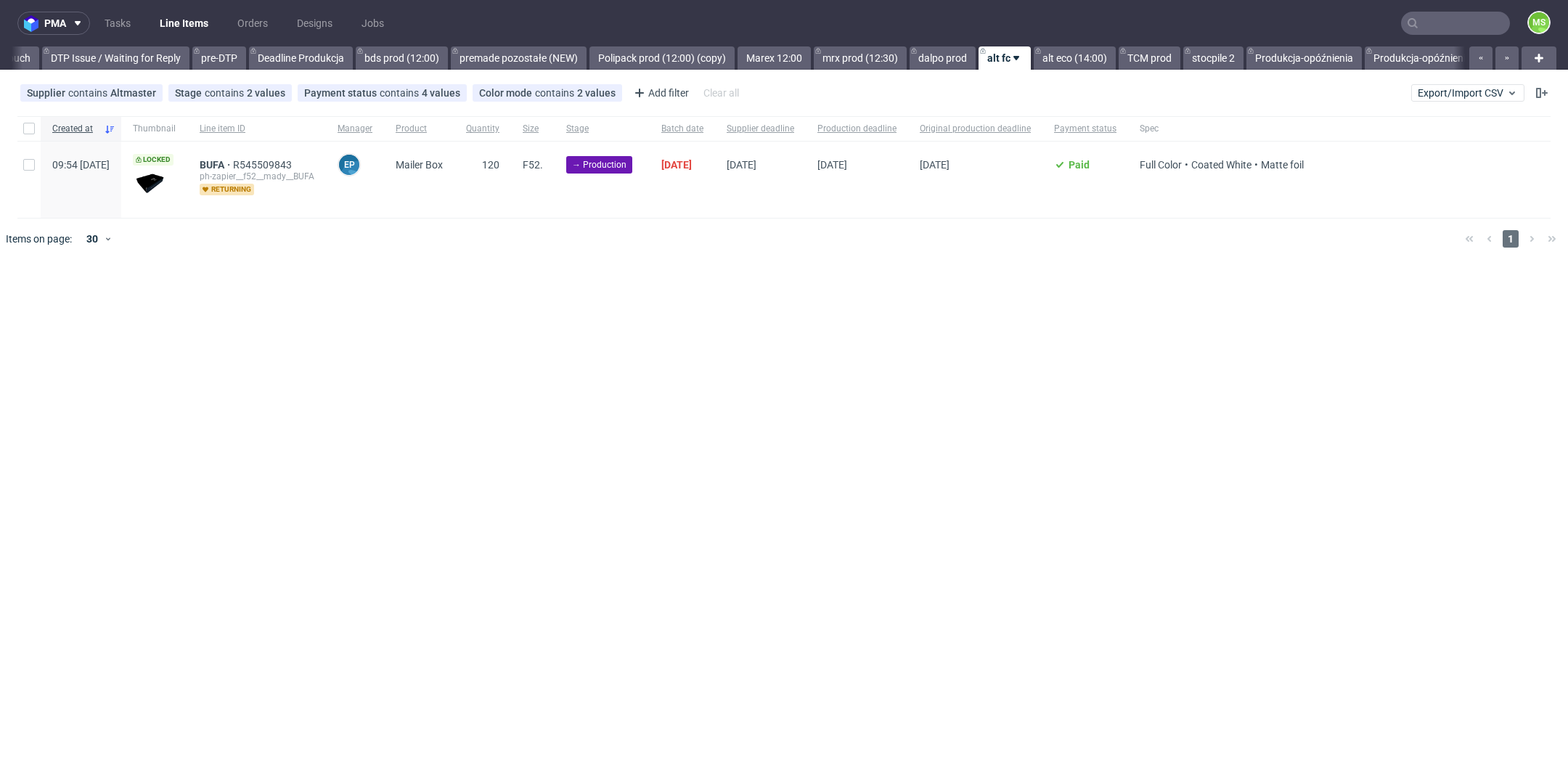
scroll to position [0, 2366]
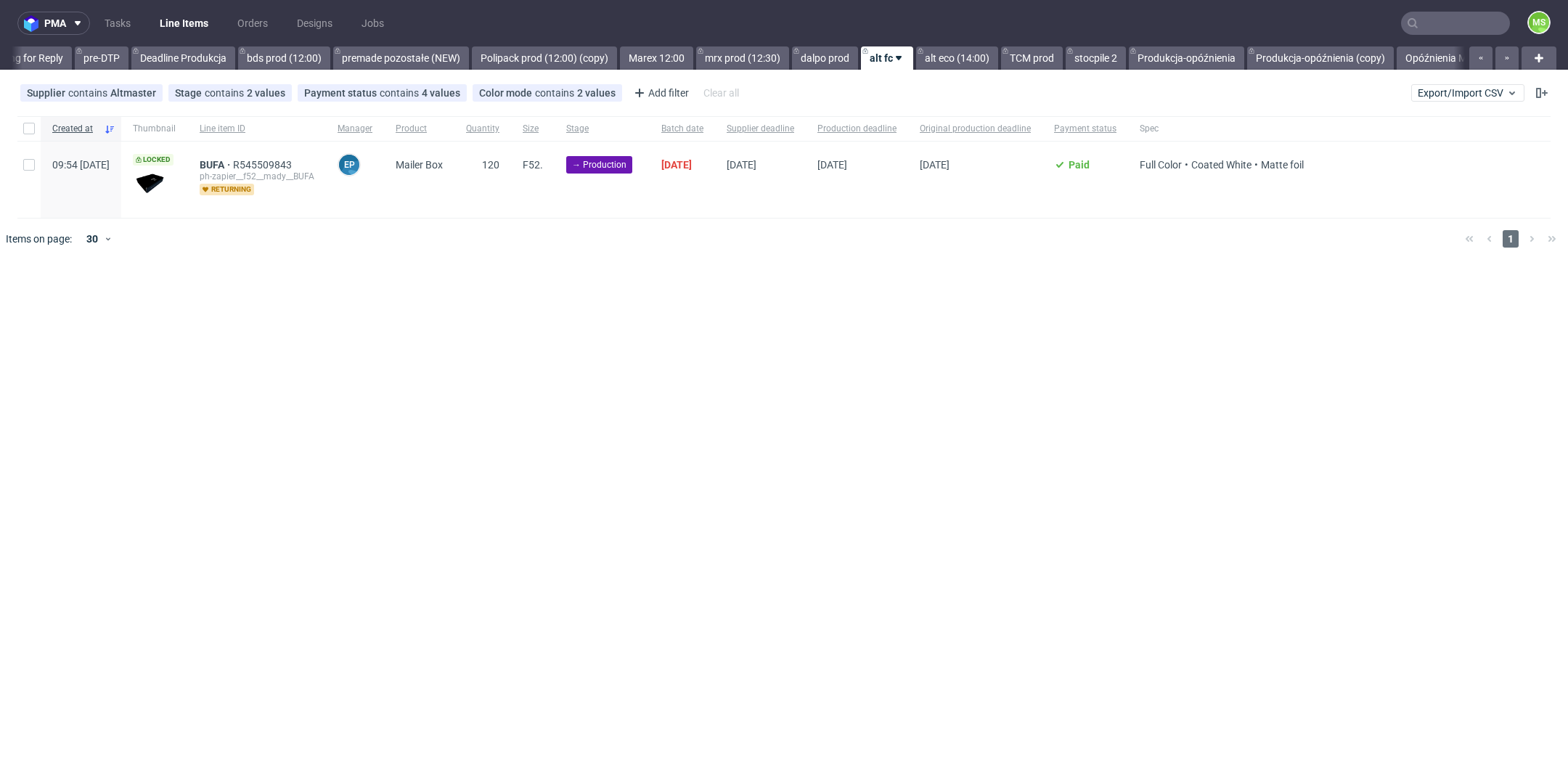
scroll to position [0, 2437]
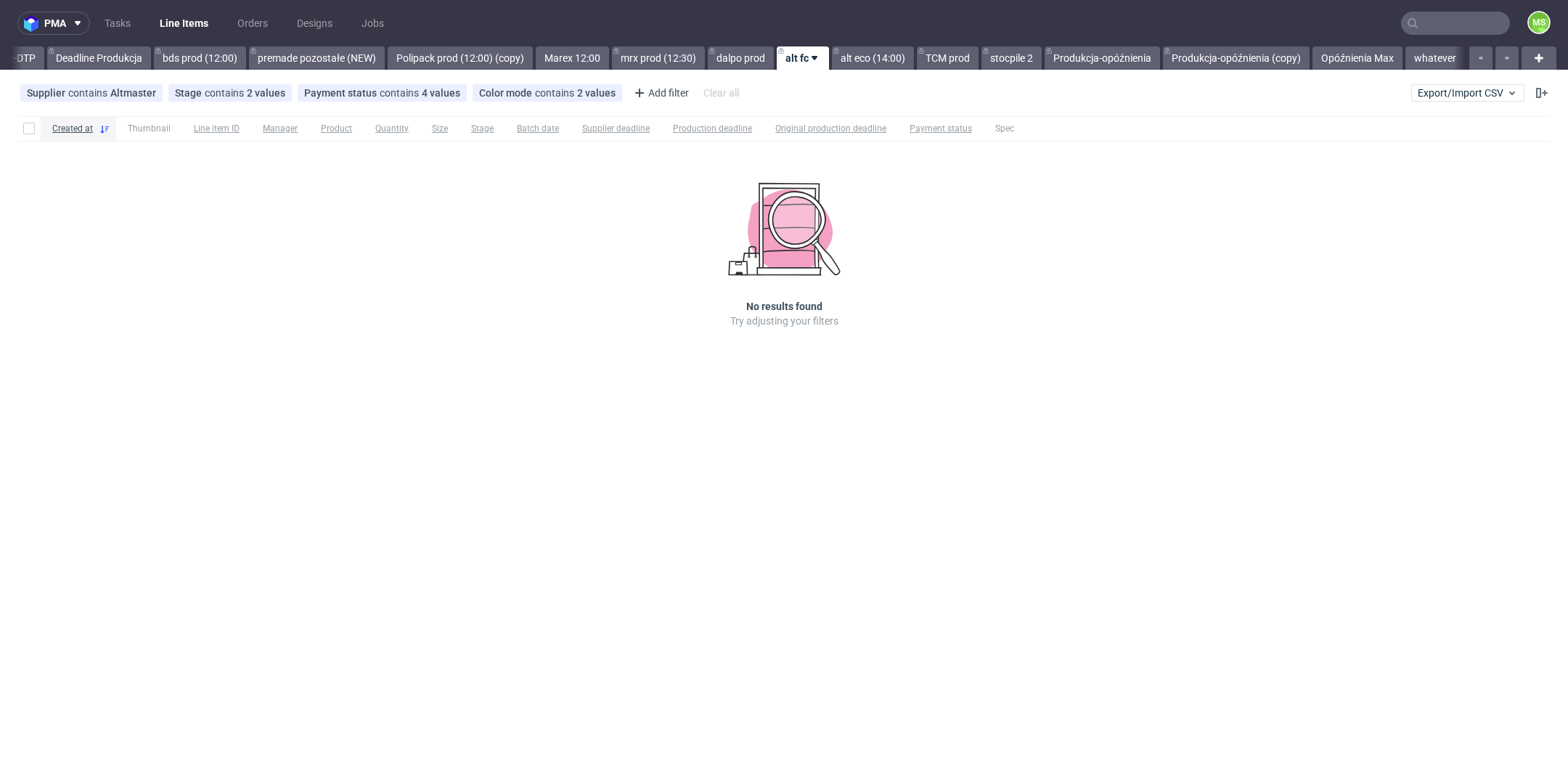
scroll to position [0, 2490]
click at [858, 56] on link "alt eco (14:00)" at bounding box center [873, 58] width 82 height 24
click at [939, 67] on link "TCM prod" at bounding box center [948, 58] width 62 height 24
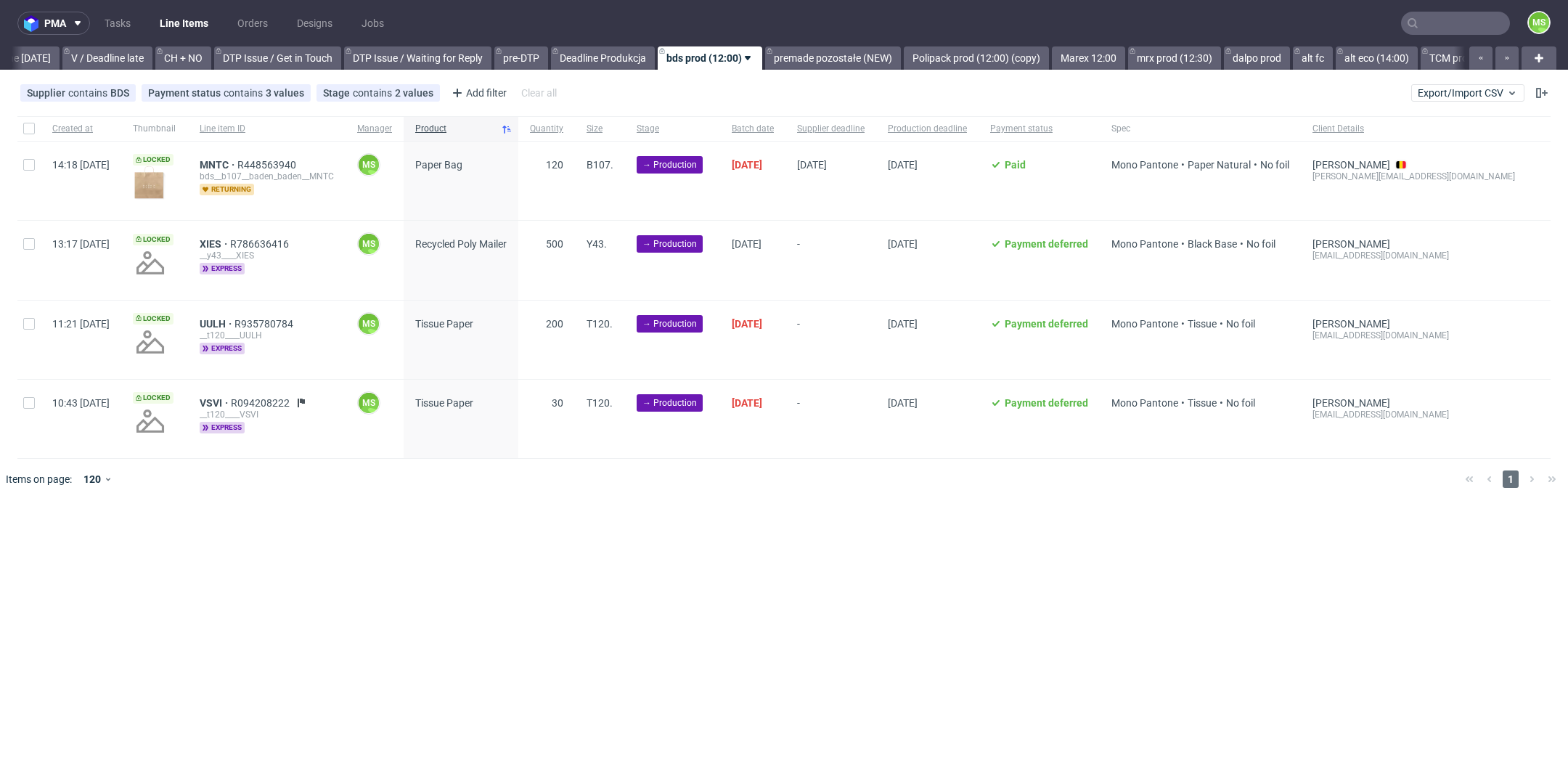
scroll to position [0, 1960]
click at [1480, 21] on input "text" at bounding box center [1456, 24] width 109 height 24
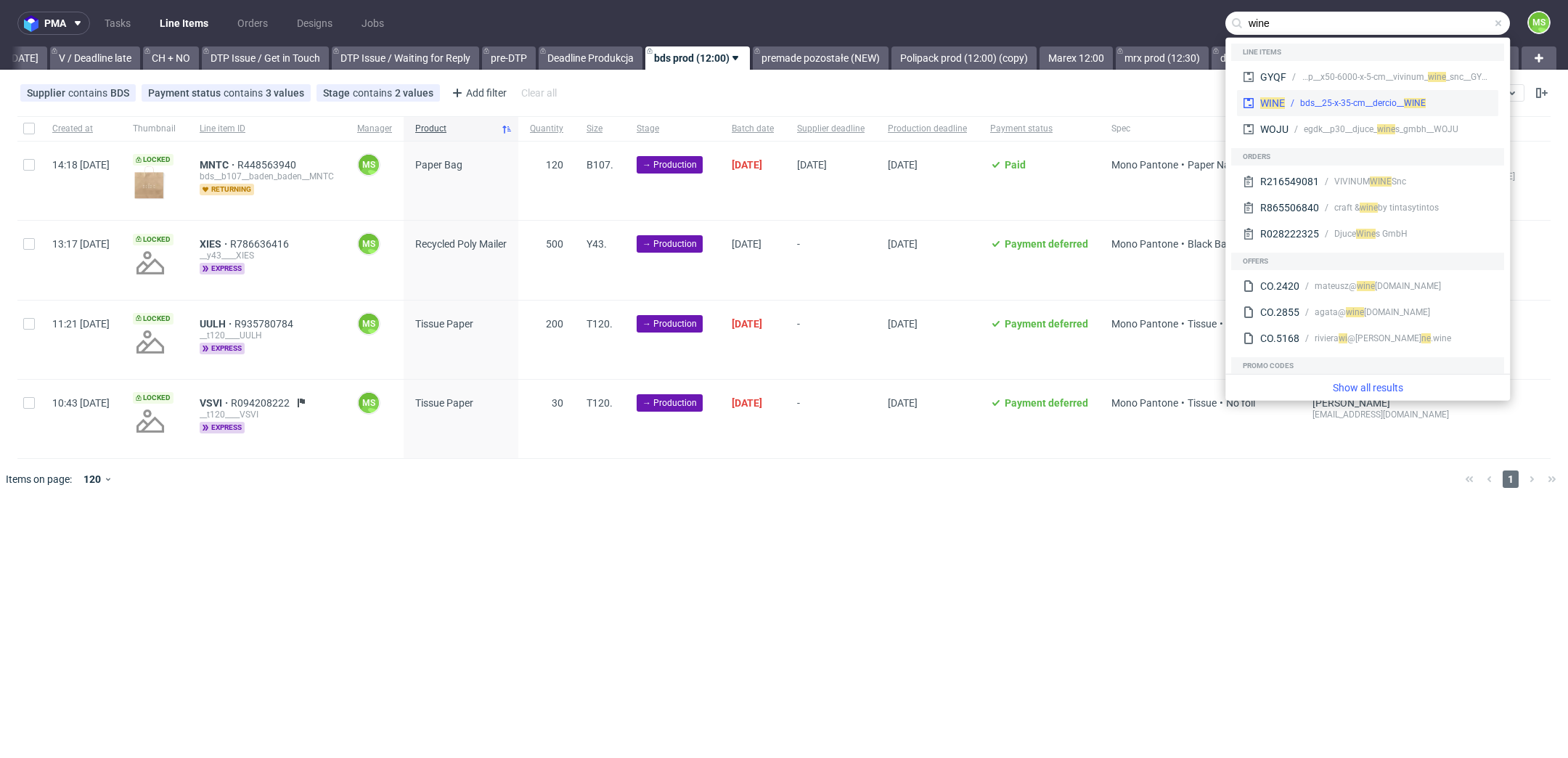
type input "wine"
click at [1417, 105] on span "WINE" at bounding box center [1415, 103] width 22 height 10
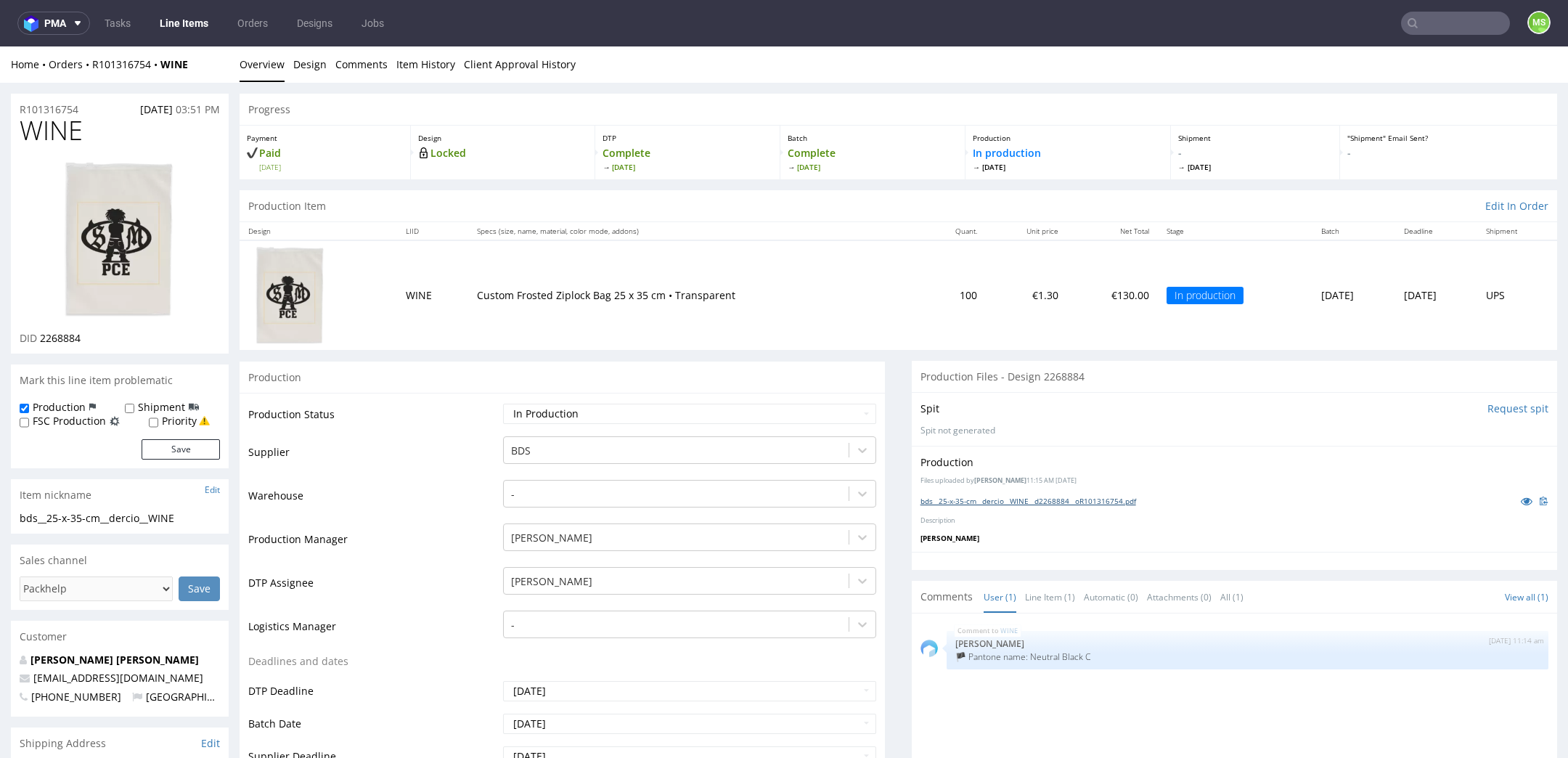
click at [1083, 499] on link "bds__25-x-35-cm__dercio__WINE__d2268884__oR101316754.pdf" at bounding box center [1028, 500] width 216 height 10
click at [1488, 36] on nav "pma Tasks Line Items Orders Designs Jobs MS" at bounding box center [784, 23] width 1568 height 46
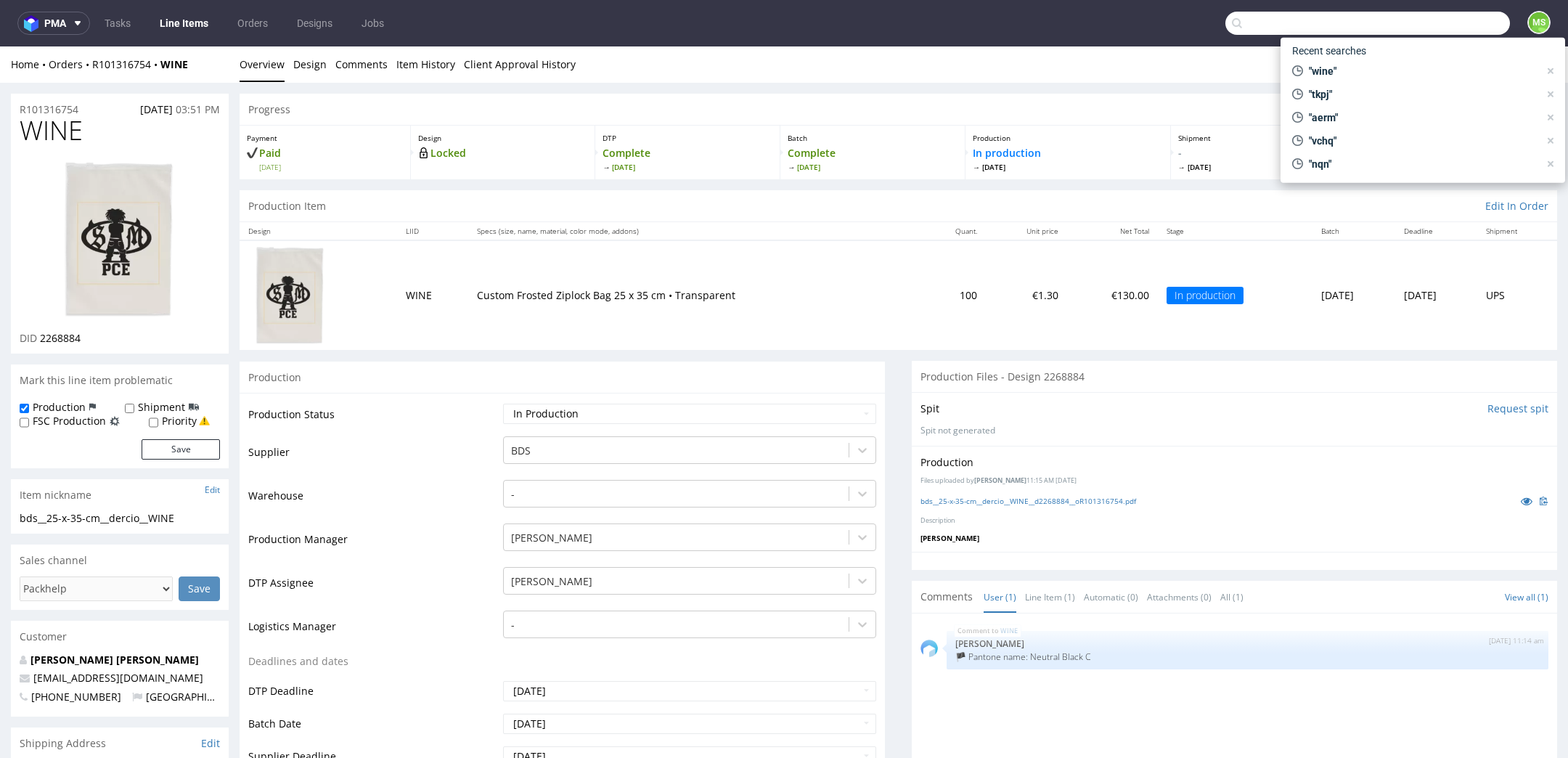
click at [1455, 33] on input "text" at bounding box center [1368, 24] width 284 height 24
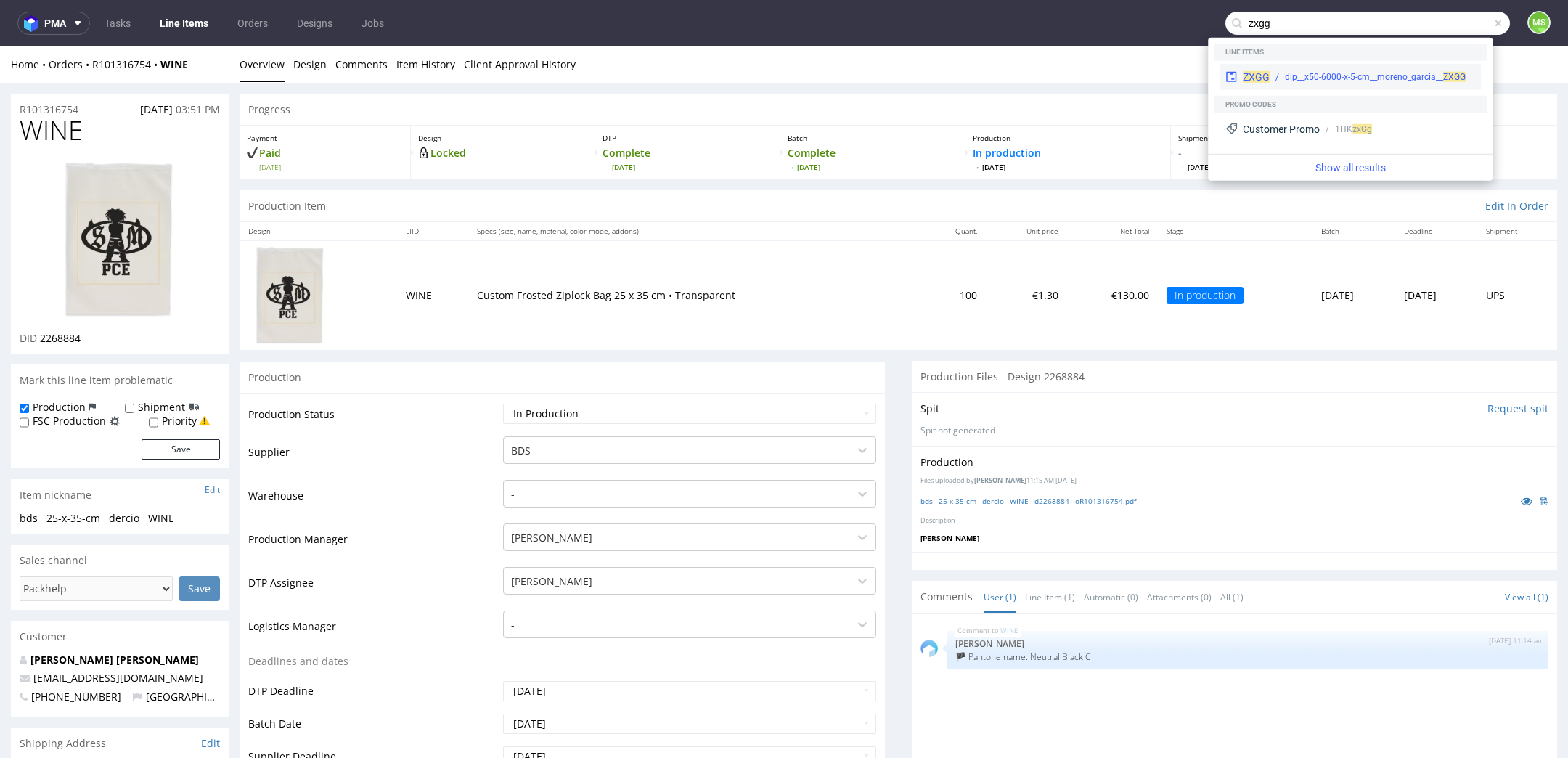
type input "zxgg"
click at [1384, 87] on div "ZXGG dlp__x50-6000-x-5-cm__moreno_garcia__ ZXGG" at bounding box center [1349, 77] width 261 height 26
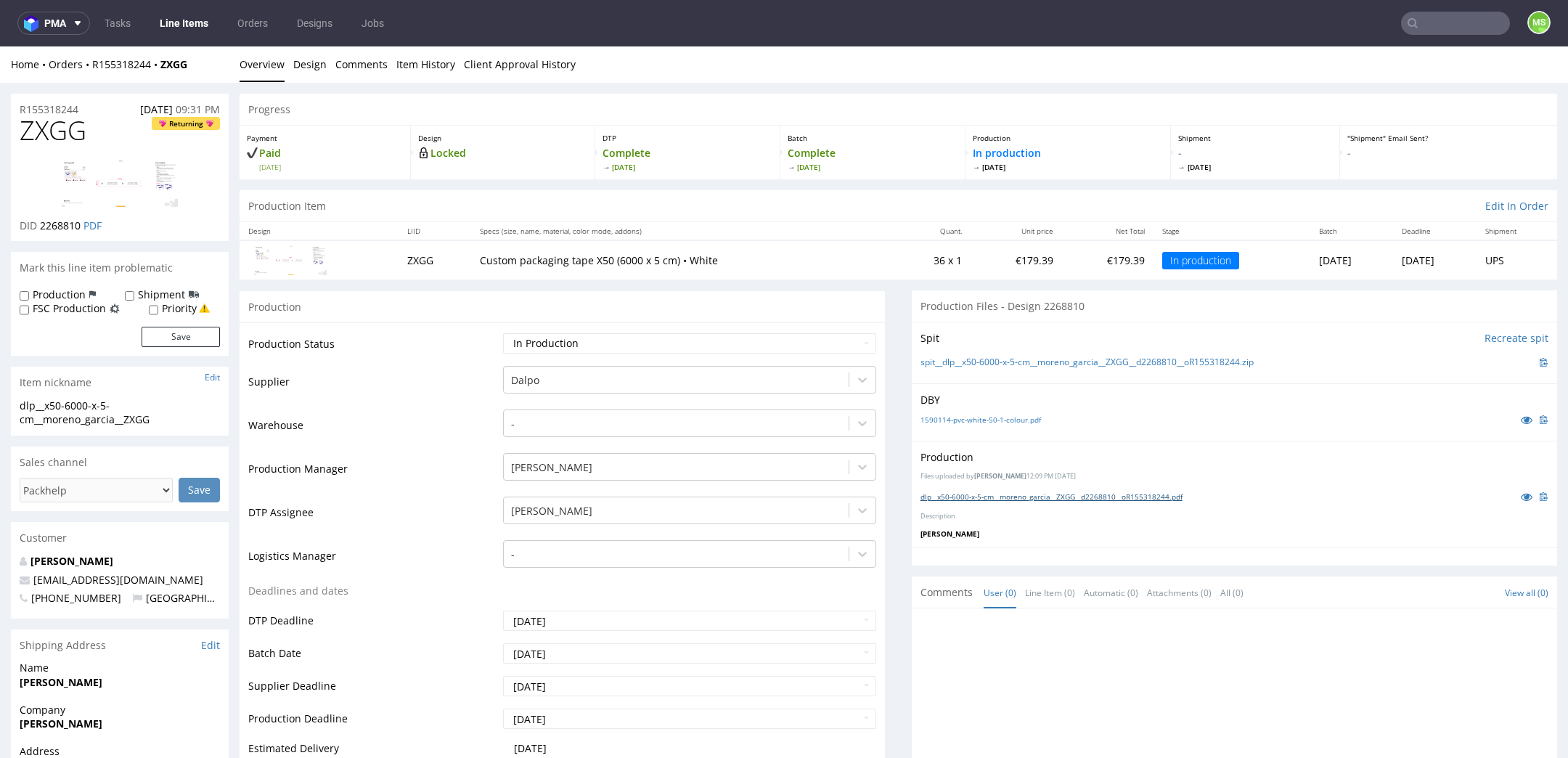
click at [1013, 497] on link "dlp__x50-6000-x-5-cm__moreno_garcia__ZXGG__d2268810__oR155318244.pdf" at bounding box center [1052, 497] width 262 height 10
click at [191, 20] on link "Line Items" at bounding box center [184, 24] width 66 height 24
click at [1442, 26] on input "text" at bounding box center [1456, 24] width 109 height 24
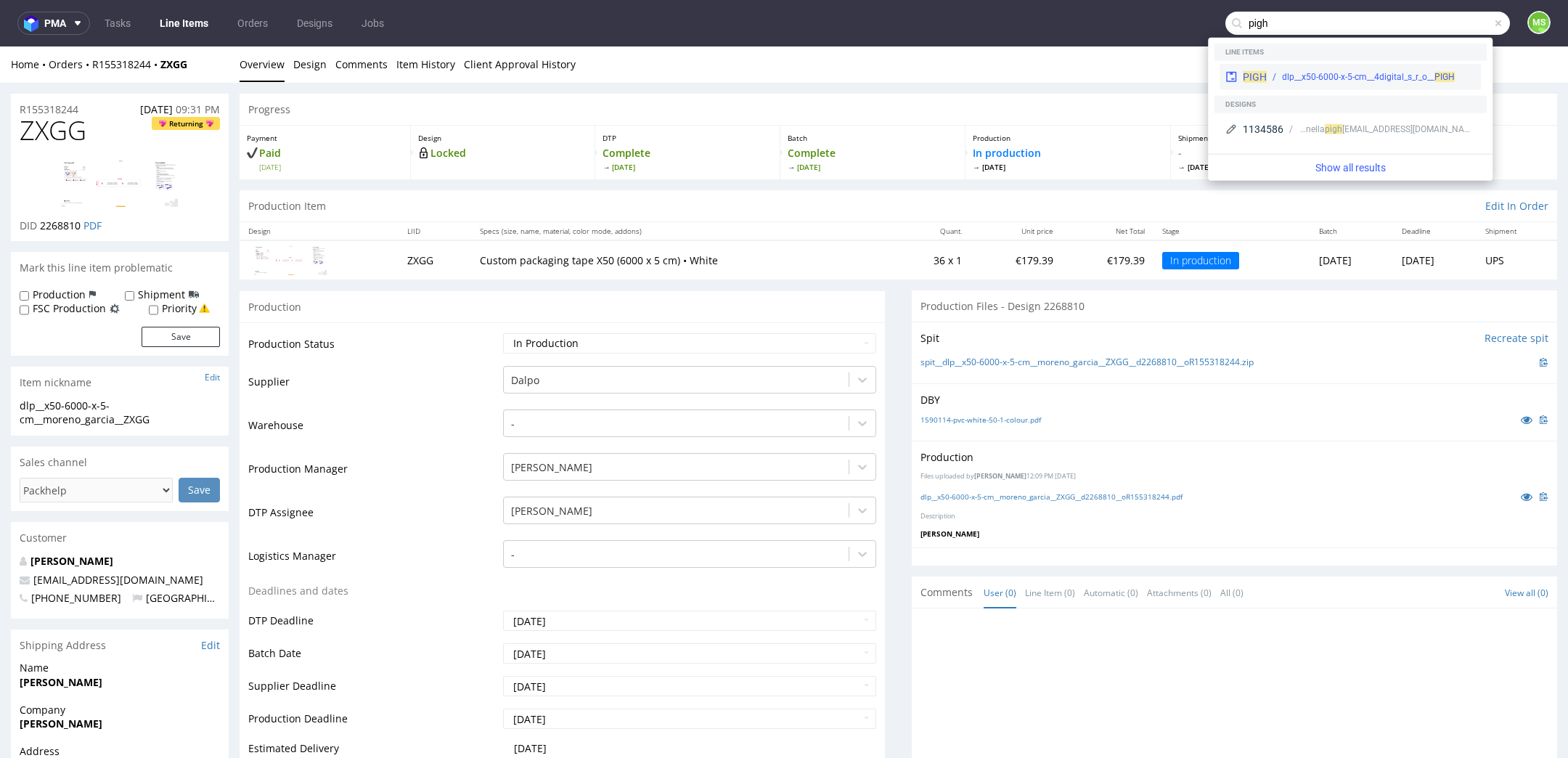
type input "pigh"
click at [1348, 73] on div "dlp__x50-6000-x-5-cm__4digital_s_r_o__ PIGH" at bounding box center [1369, 77] width 173 height 13
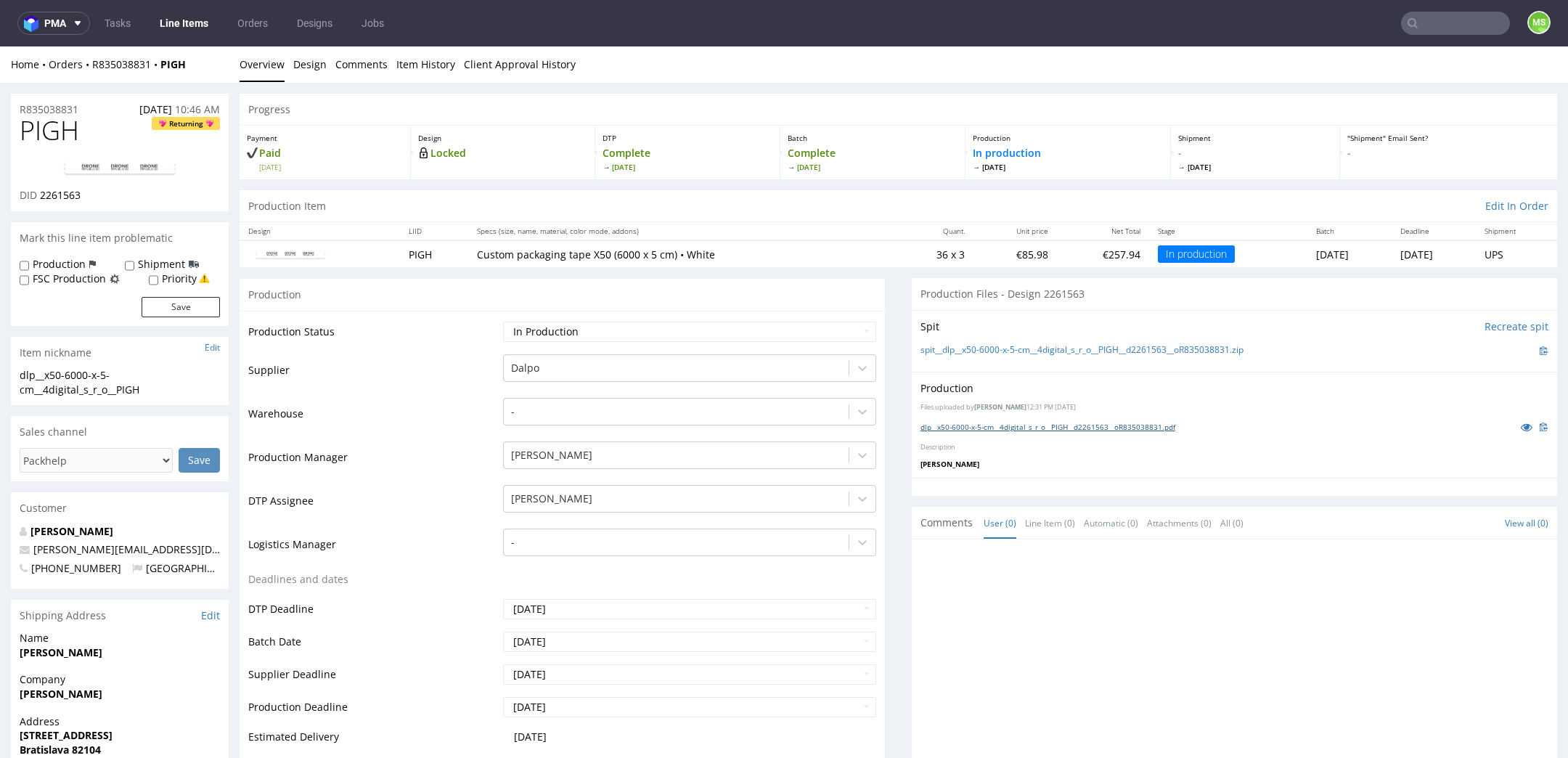
click at [1013, 428] on link "dlp__x50-6000-x-5-cm__4digital_s_r_o__PIGH__d2261563__oR835038831.pdf" at bounding box center [1048, 426] width 255 height 10
click at [1451, 19] on input "text" at bounding box center [1456, 24] width 109 height 24
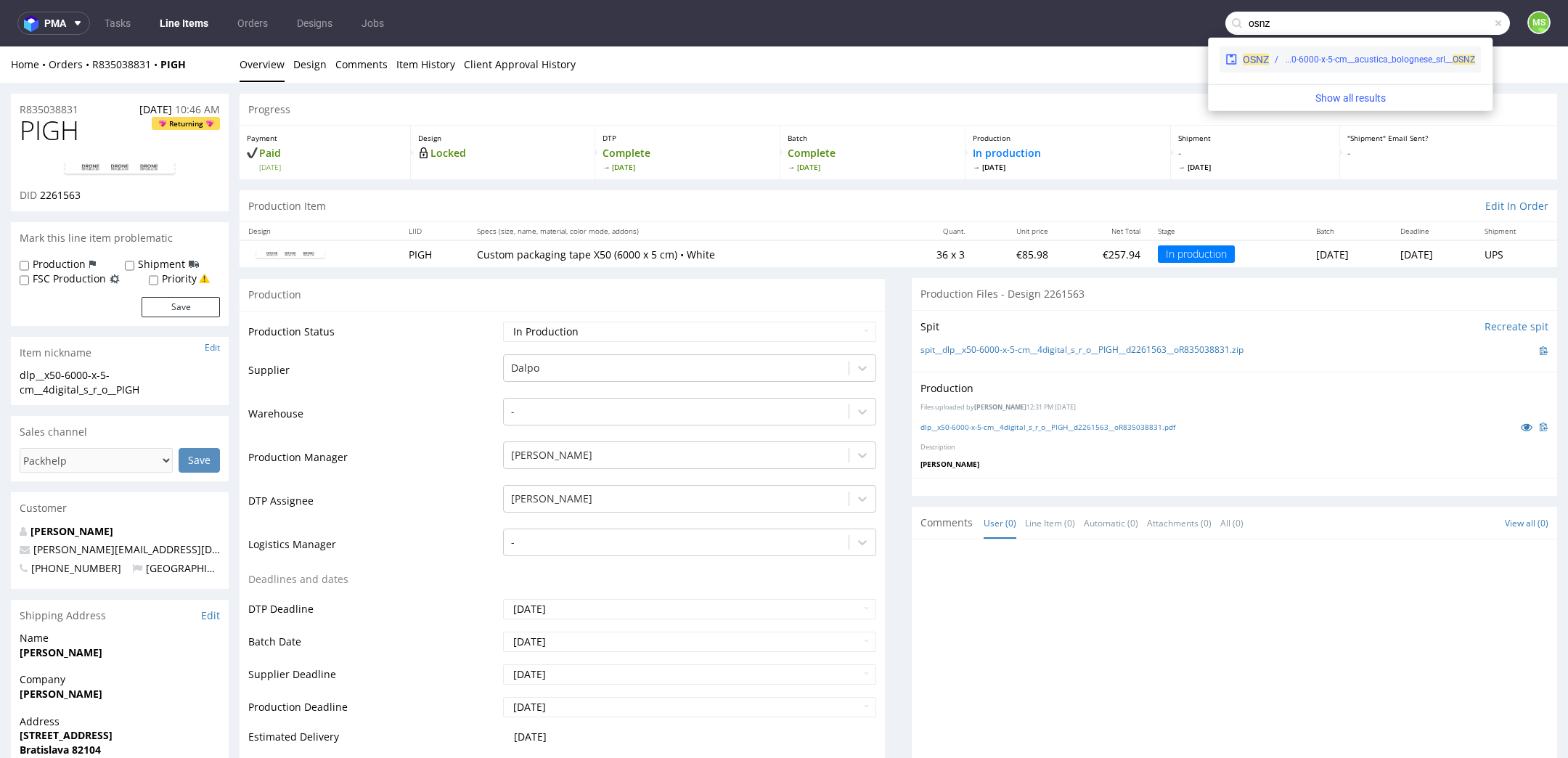
type input "osnz"
click at [1375, 58] on div "dlp__x50-6000-x-5-cm__acustica_bolognese_srl__ OSNZ" at bounding box center [1380, 59] width 191 height 13
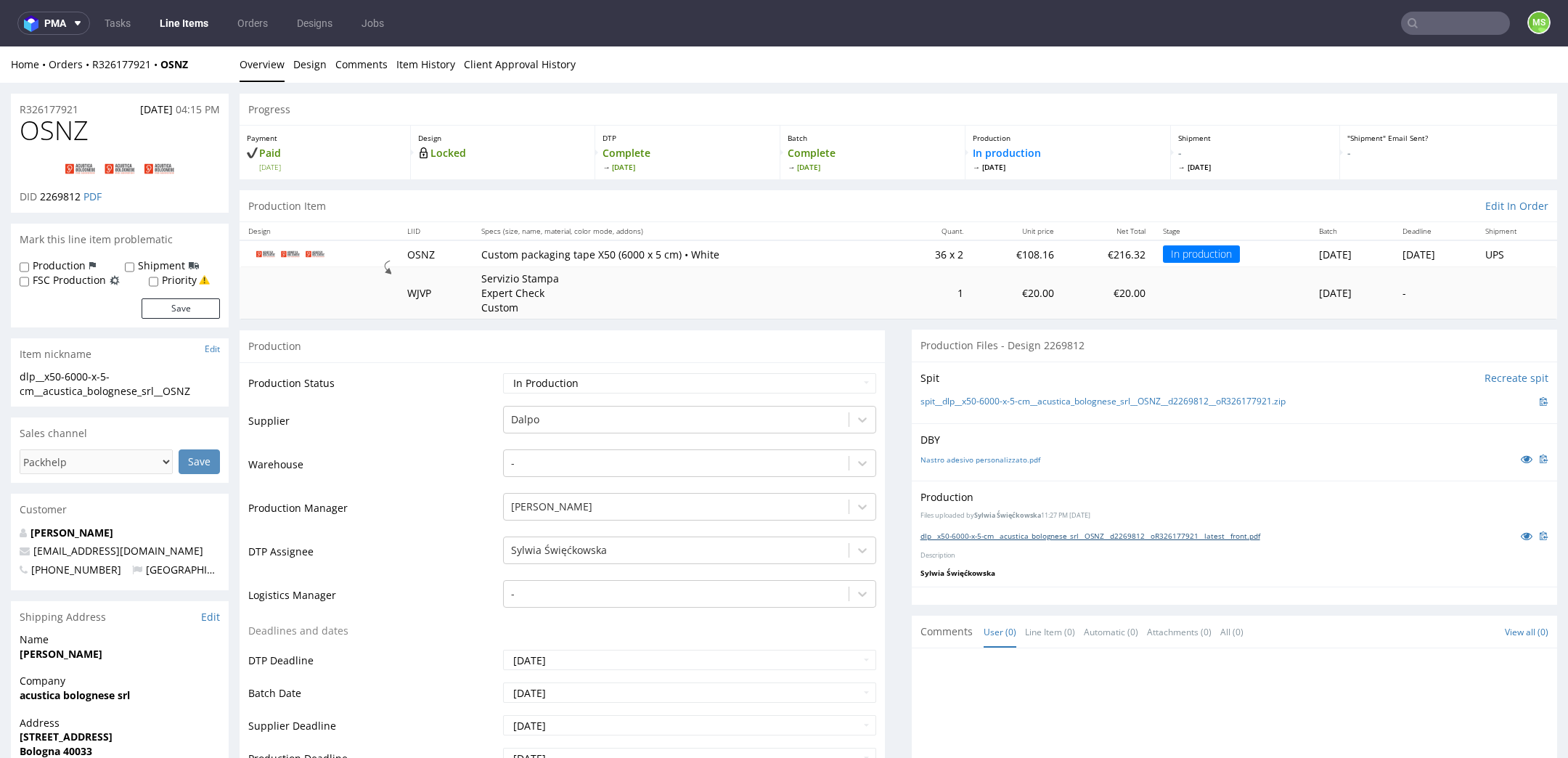
click at [1081, 531] on link "dlp__x50-6000-x-5-cm__acustica_bolognese_srl__OSNZ__d2269812__oR326177921__late…" at bounding box center [1090, 536] width 340 height 10
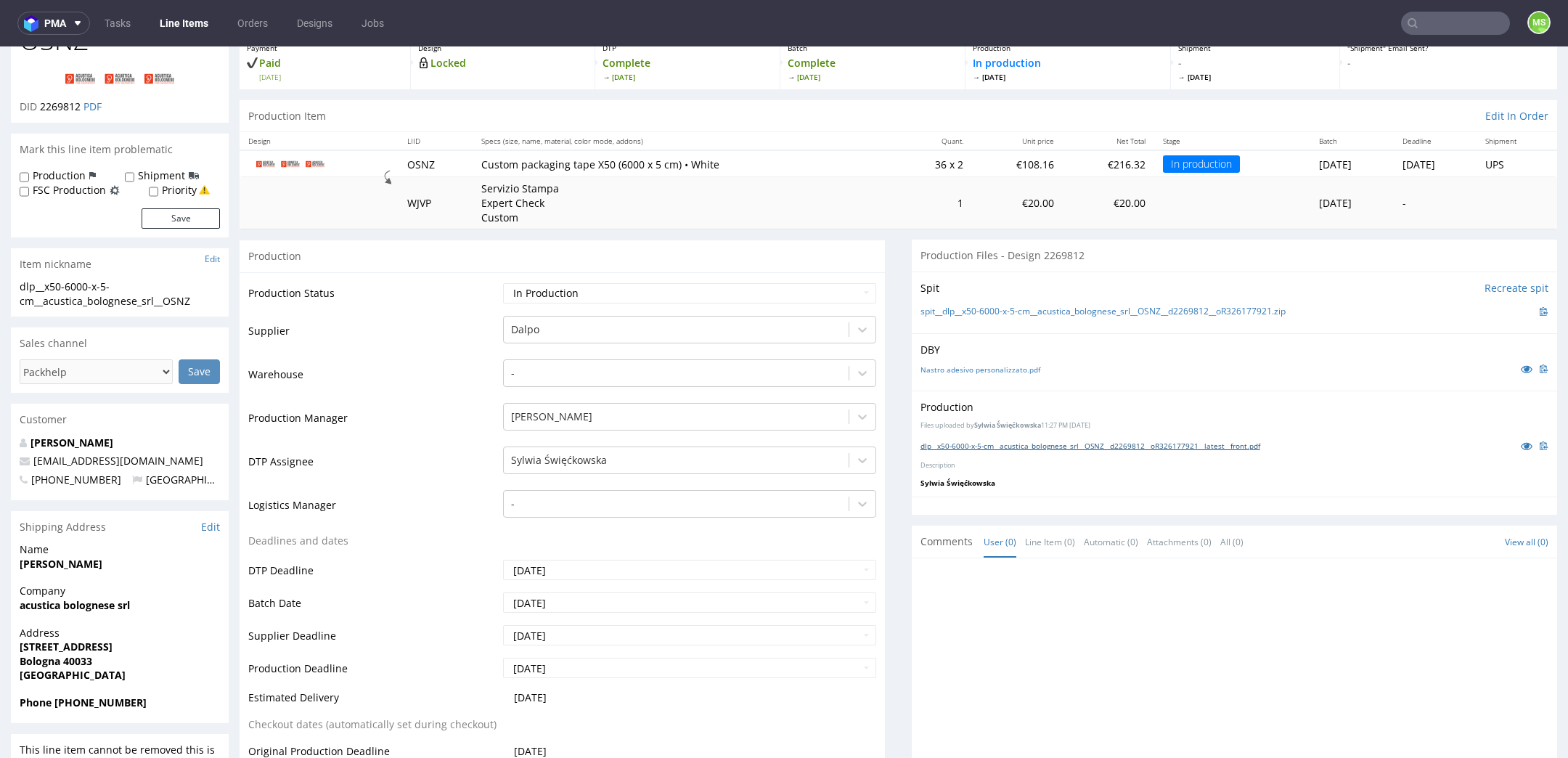
scroll to position [92, 0]
click at [1430, 30] on input "text" at bounding box center [1456, 24] width 109 height 24
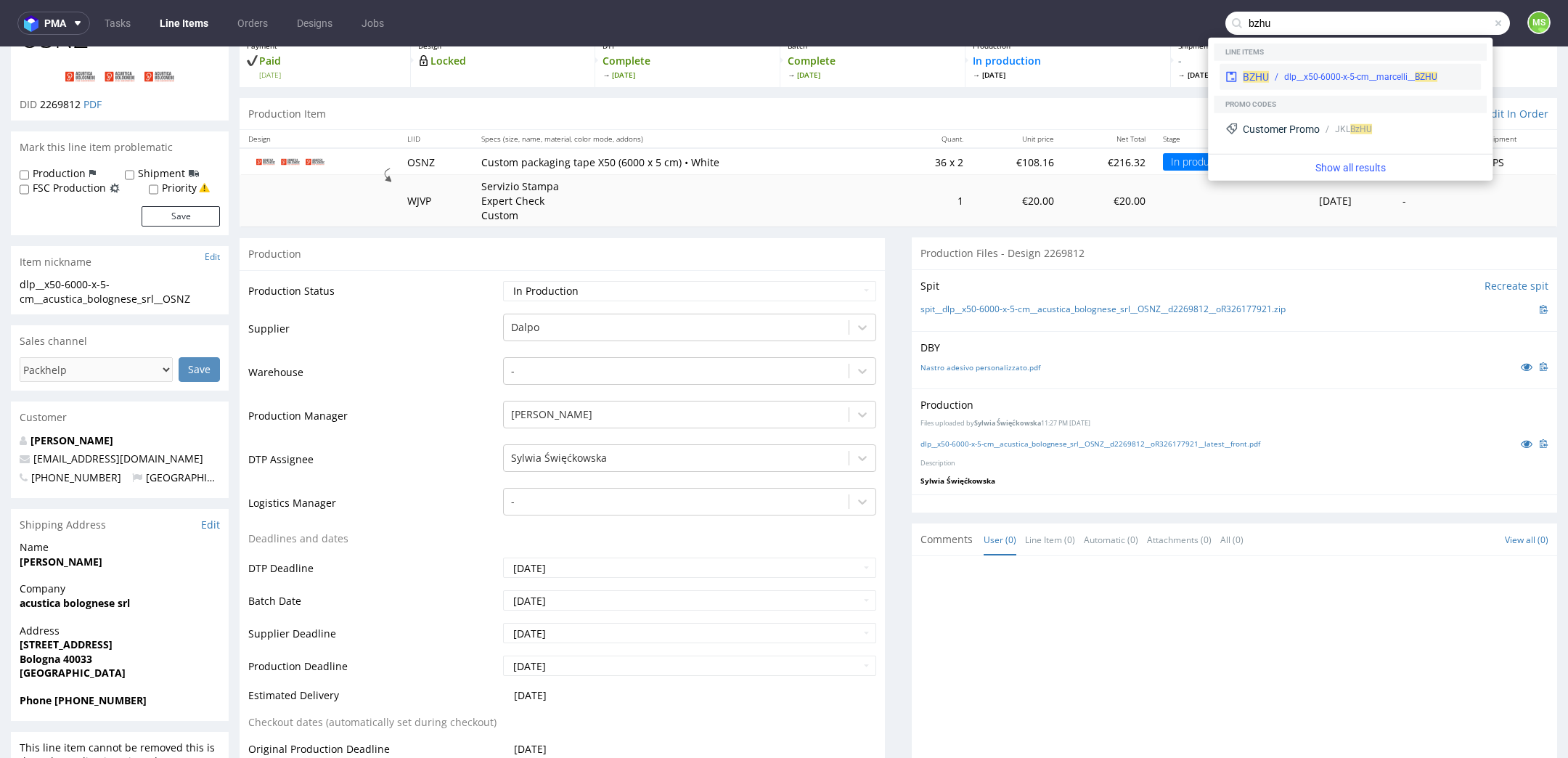
type input "bzhu"
click at [1379, 77] on div "dlp__x50-6000-x-5-cm__marcelli__ BZHU" at bounding box center [1360, 77] width 153 height 13
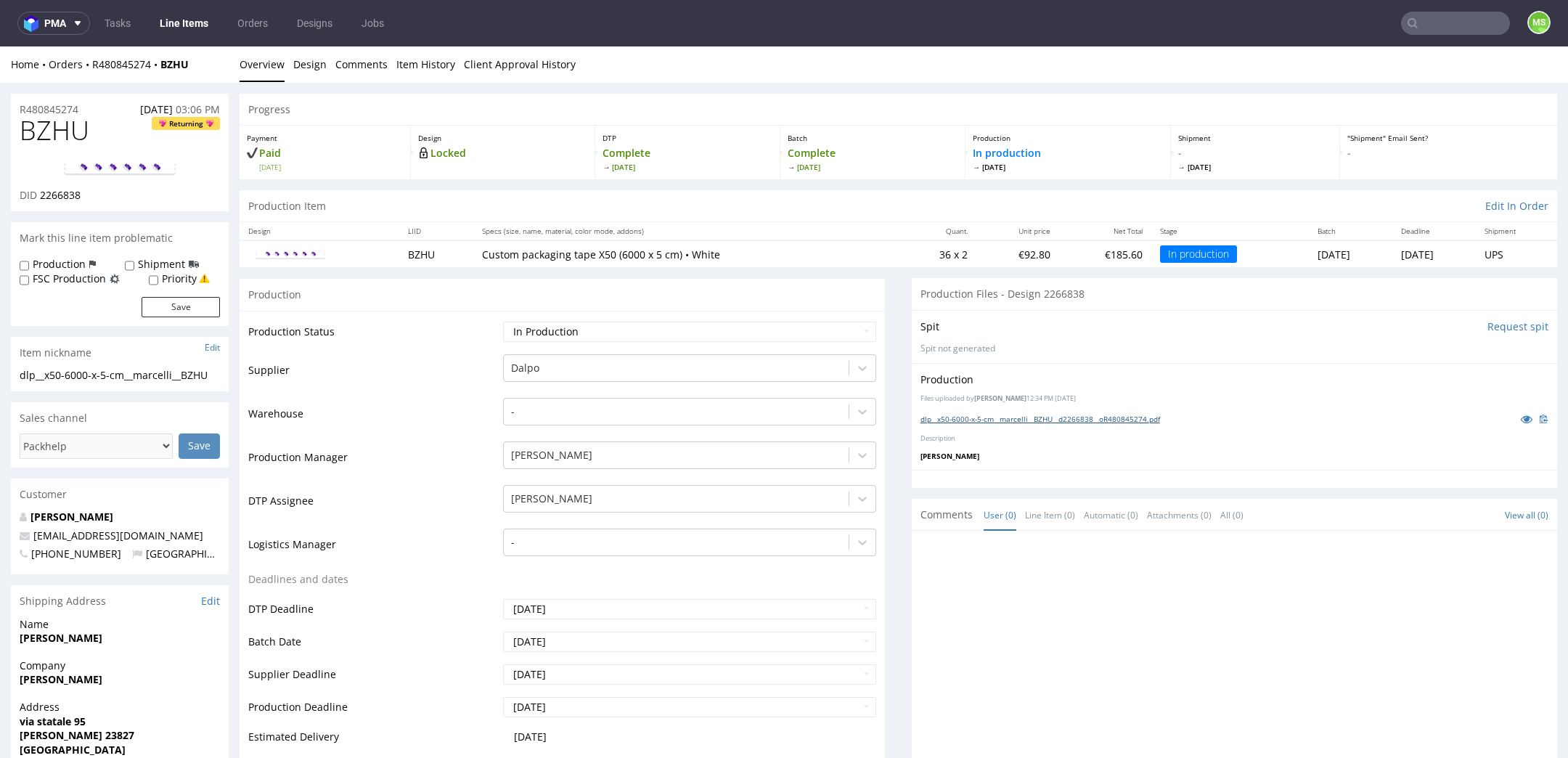
click at [1050, 416] on link "dlp__x50-6000-x-5-cm__marcelli__BZHU__d2266838__oR480845274.pdf" at bounding box center [1040, 418] width 239 height 10
click at [1445, 18] on input "text" at bounding box center [1456, 24] width 109 height 24
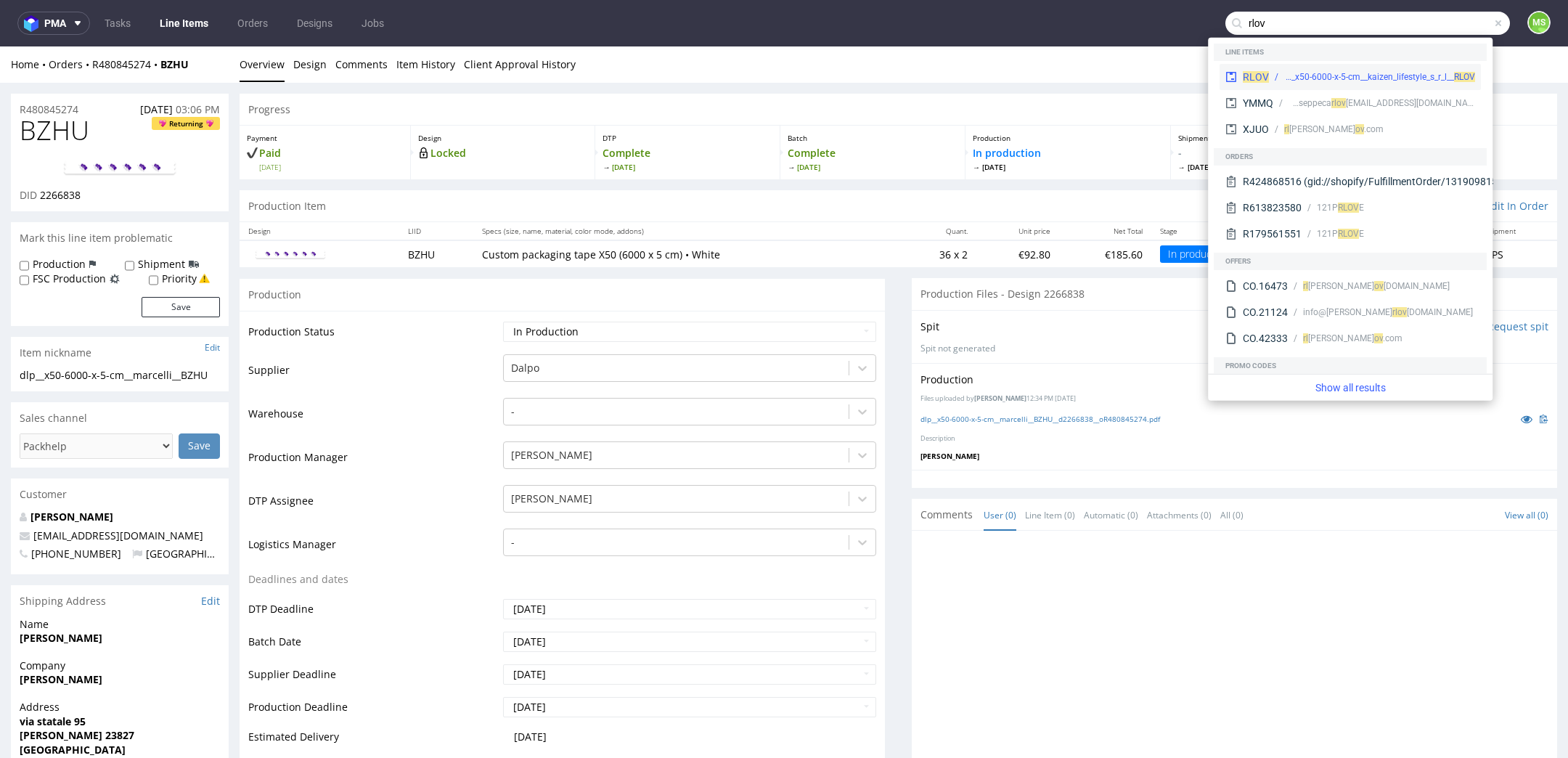
type input "rlov"
click at [1357, 76] on div "dlp__x50-6000-x-5-cm__kaizen_lifestyle_s_r_l__ RLOV" at bounding box center [1380, 77] width 191 height 13
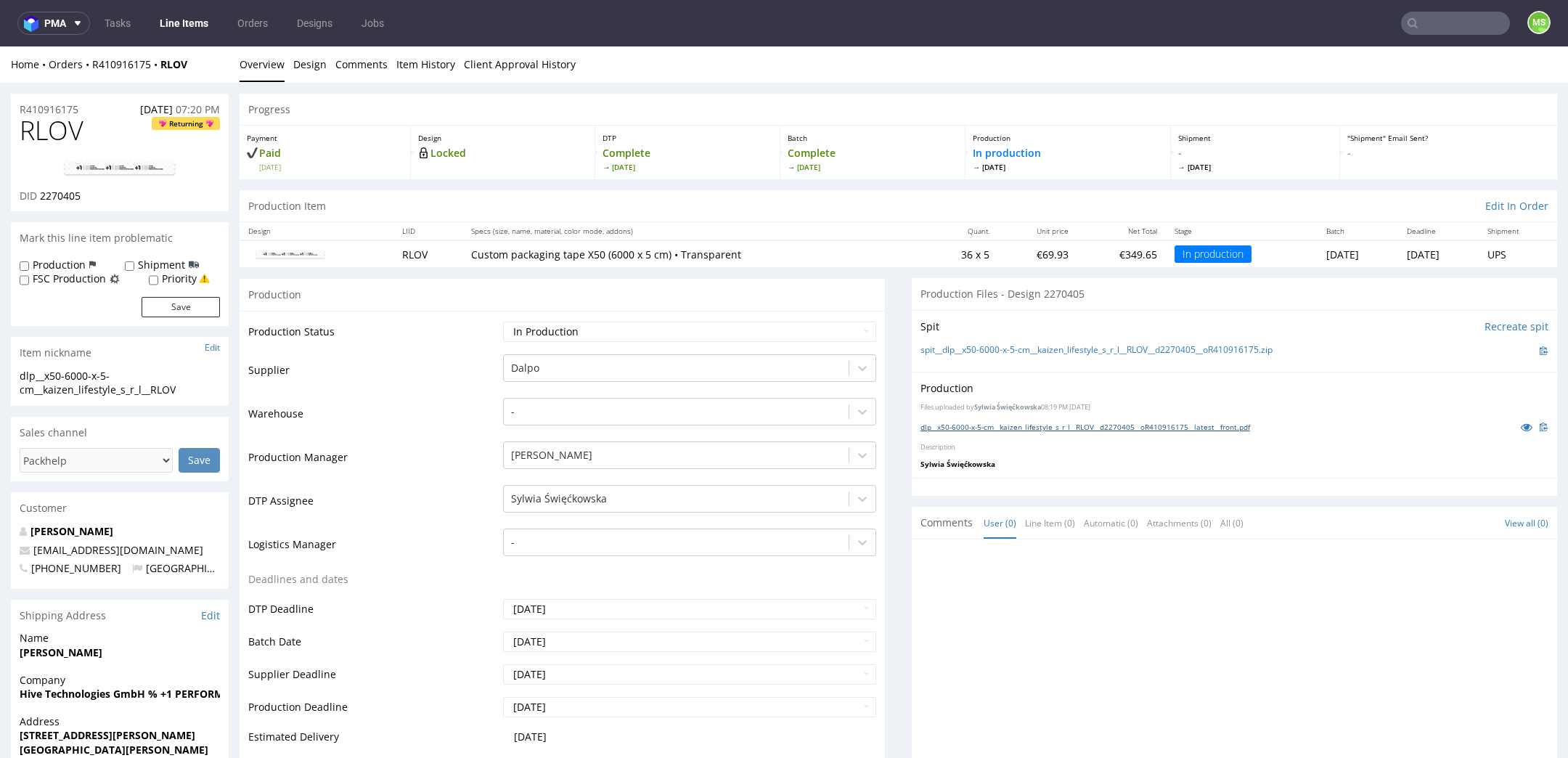
click at [1006, 426] on link "dlp__x50-6000-x-5-cm__kaizen_lifestyle_s_r_l__RLOV__d2270405__oR410916175__late…" at bounding box center [1085, 426] width 330 height 10
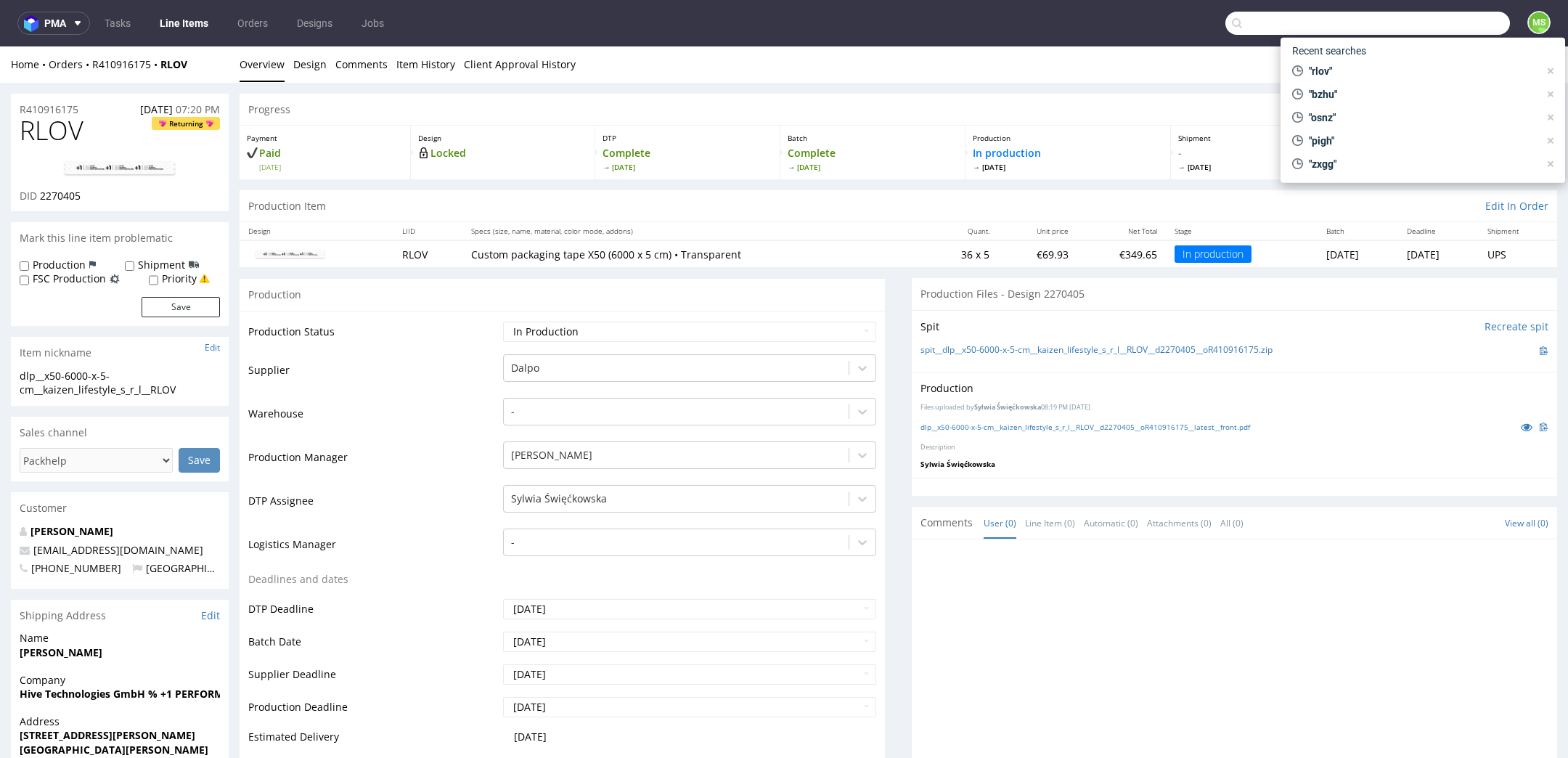
click at [1462, 30] on input "text" at bounding box center [1368, 24] width 284 height 24
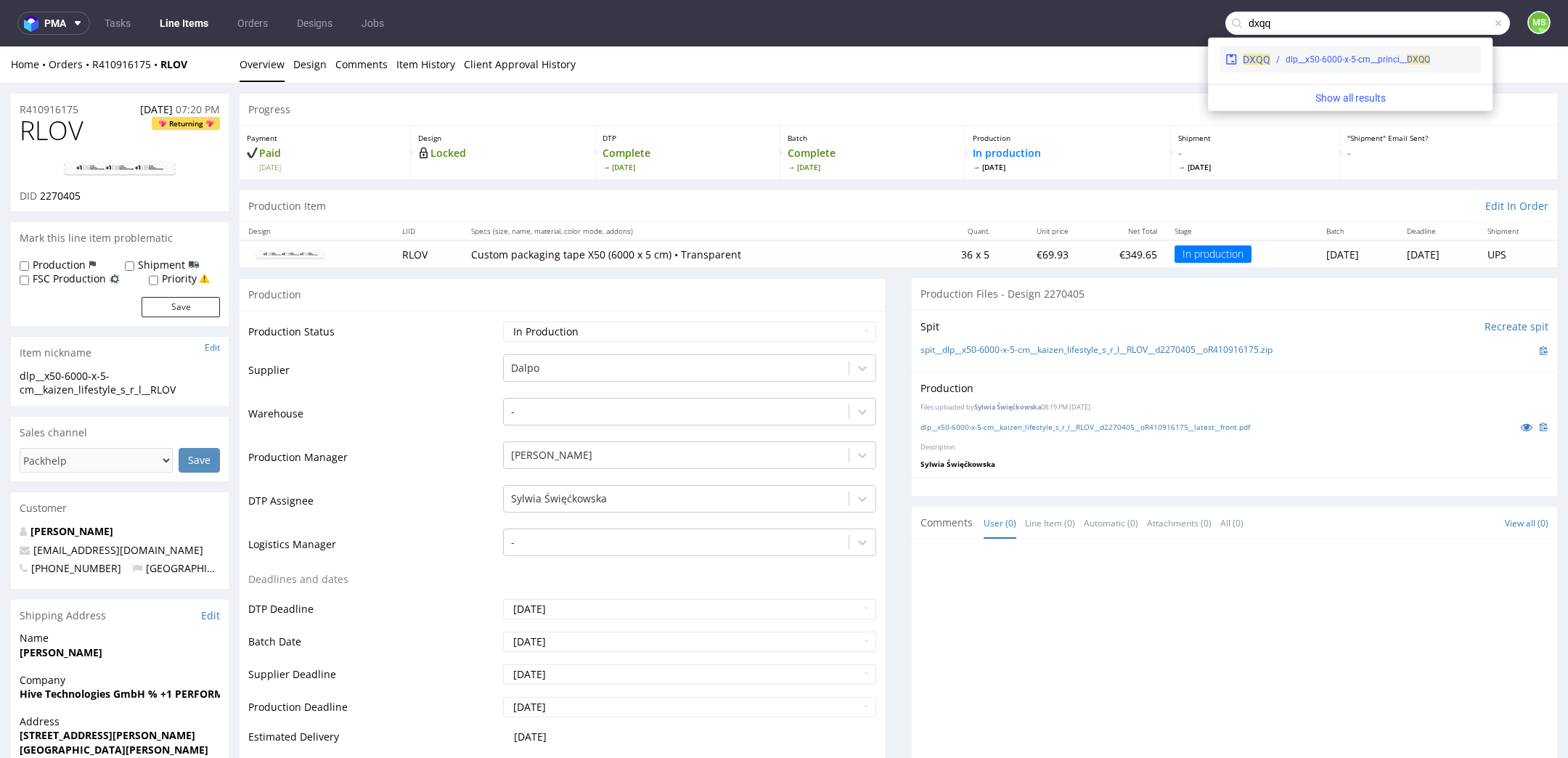
type input "dxqq"
click at [1371, 70] on div "DXQQ dlp__x50-6000-x-5-cm__princi__ DXQQ" at bounding box center [1349, 59] width 261 height 26
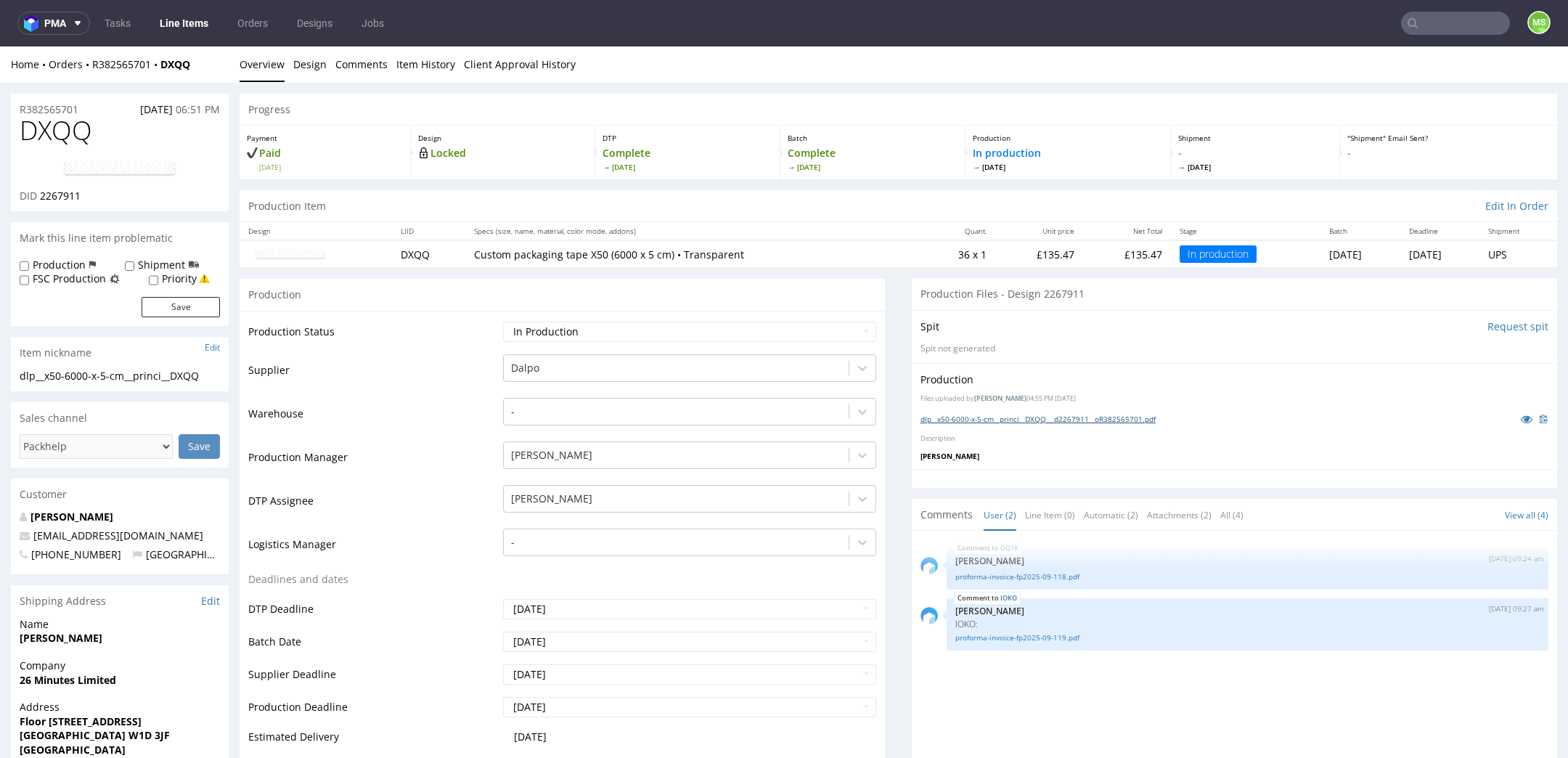
click at [1080, 415] on link "dlp__x50-6000-x-5-cm__princi__DXQQ __d2267911__oR382565701.pdf" at bounding box center [1038, 418] width 235 height 10
click at [1448, 25] on input "text" at bounding box center [1456, 24] width 109 height 24
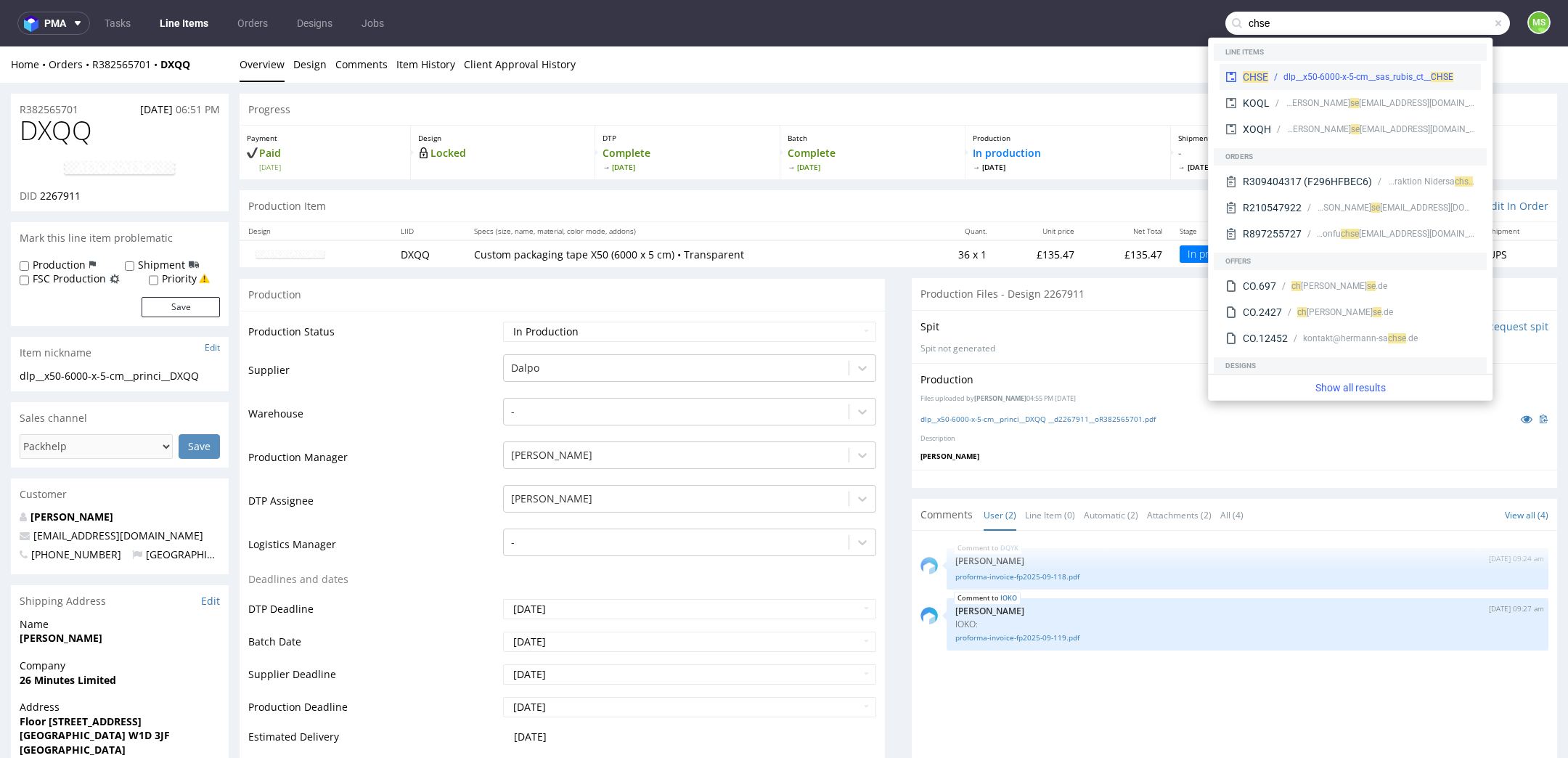
type input "chse"
click at [1406, 73] on div "dlp__x50-6000-x-5-cm__sas_rubis_ct__ CHSE" at bounding box center [1368, 77] width 170 height 13
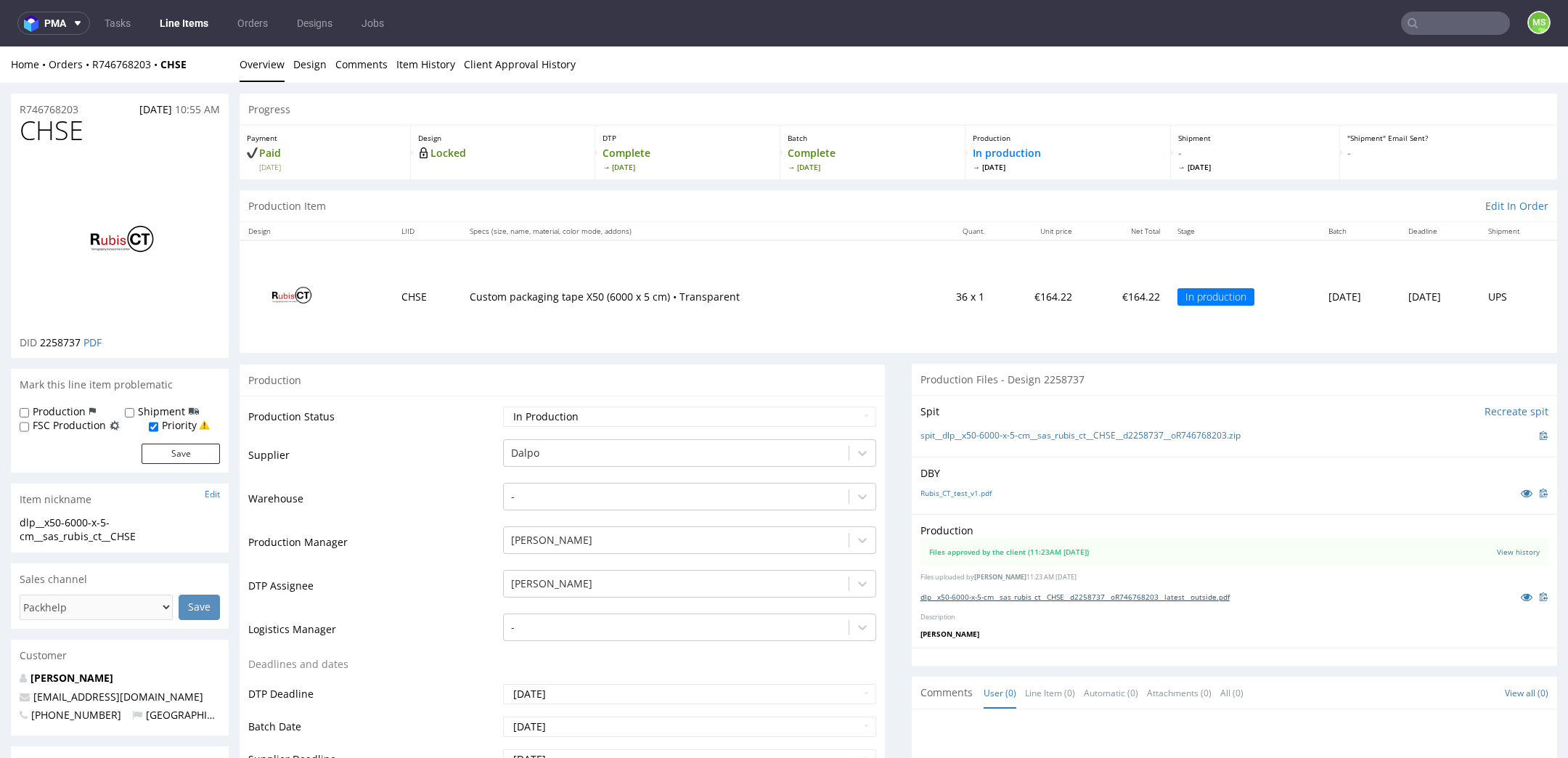
click at [1085, 597] on link "dlp__x50-6000-x-5-cm__sas_rubis_ct__CHSE__d2258737__oR746768203__latest__outsid…" at bounding box center [1075, 597] width 310 height 10
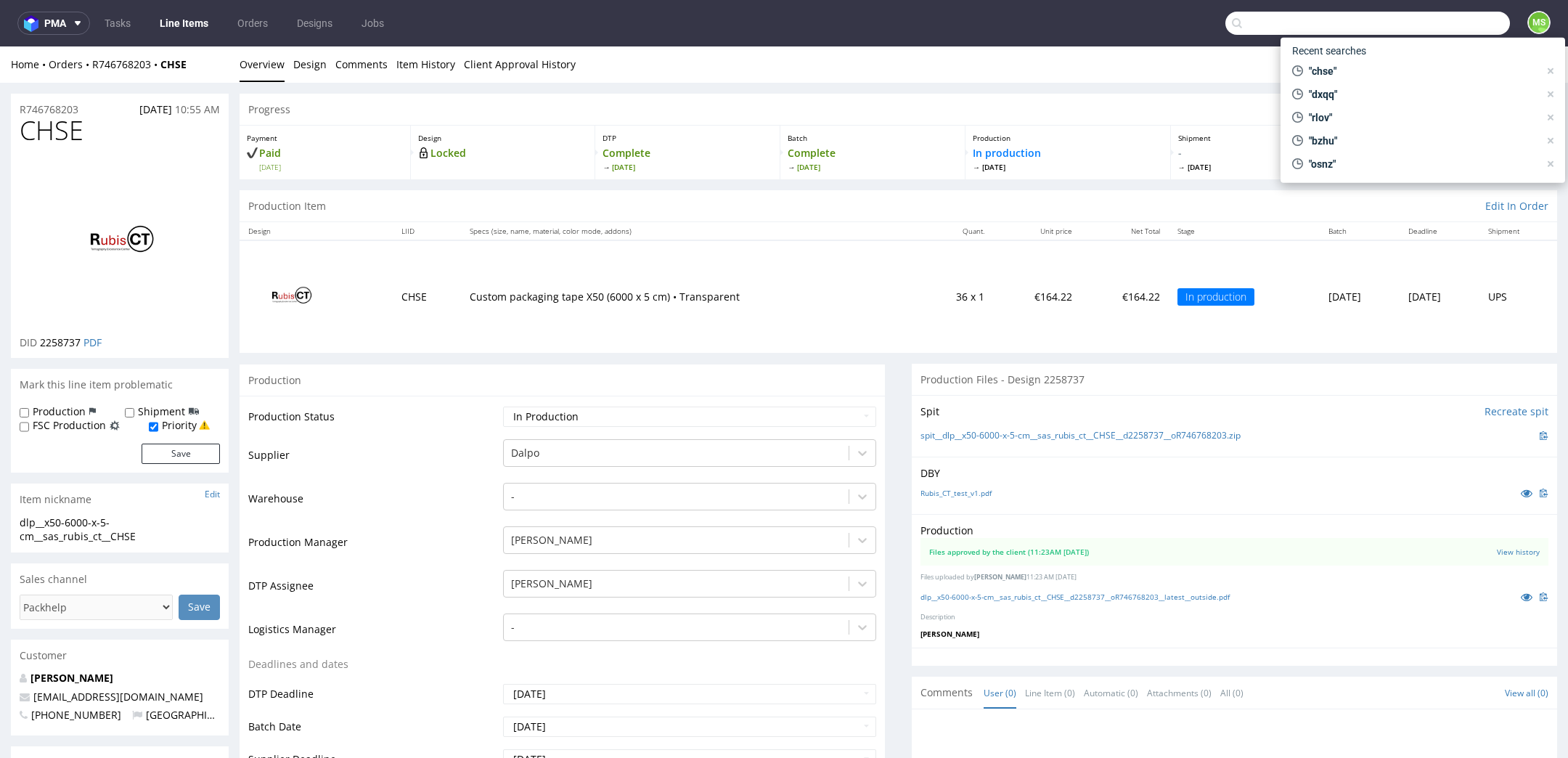
click at [1427, 33] on input "text" at bounding box center [1368, 24] width 284 height 24
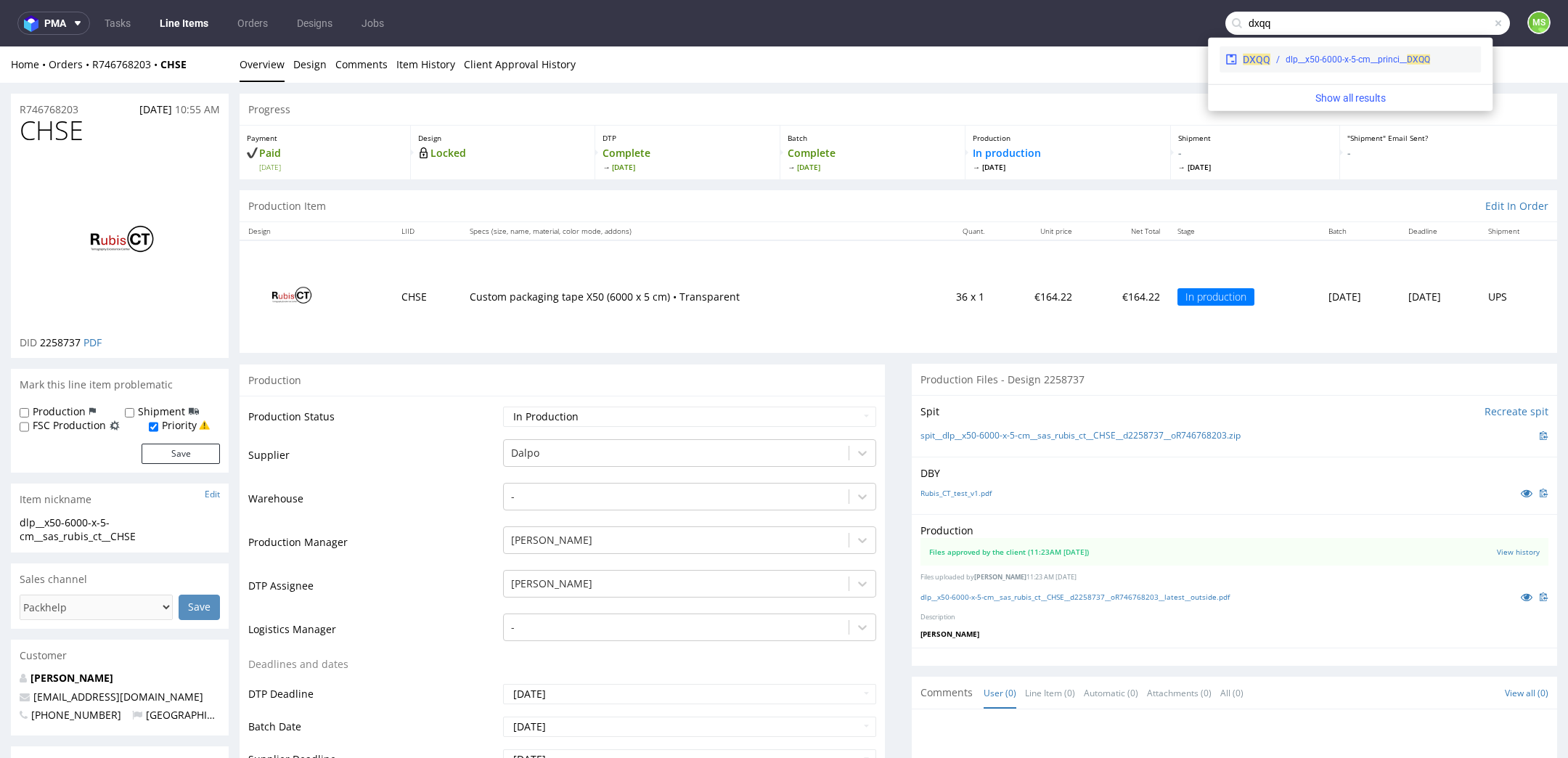
type input "dxqq"
click at [1376, 62] on div "dlp__x50-6000-x-5-cm__princi__ DXQQ" at bounding box center [1358, 59] width 145 height 13
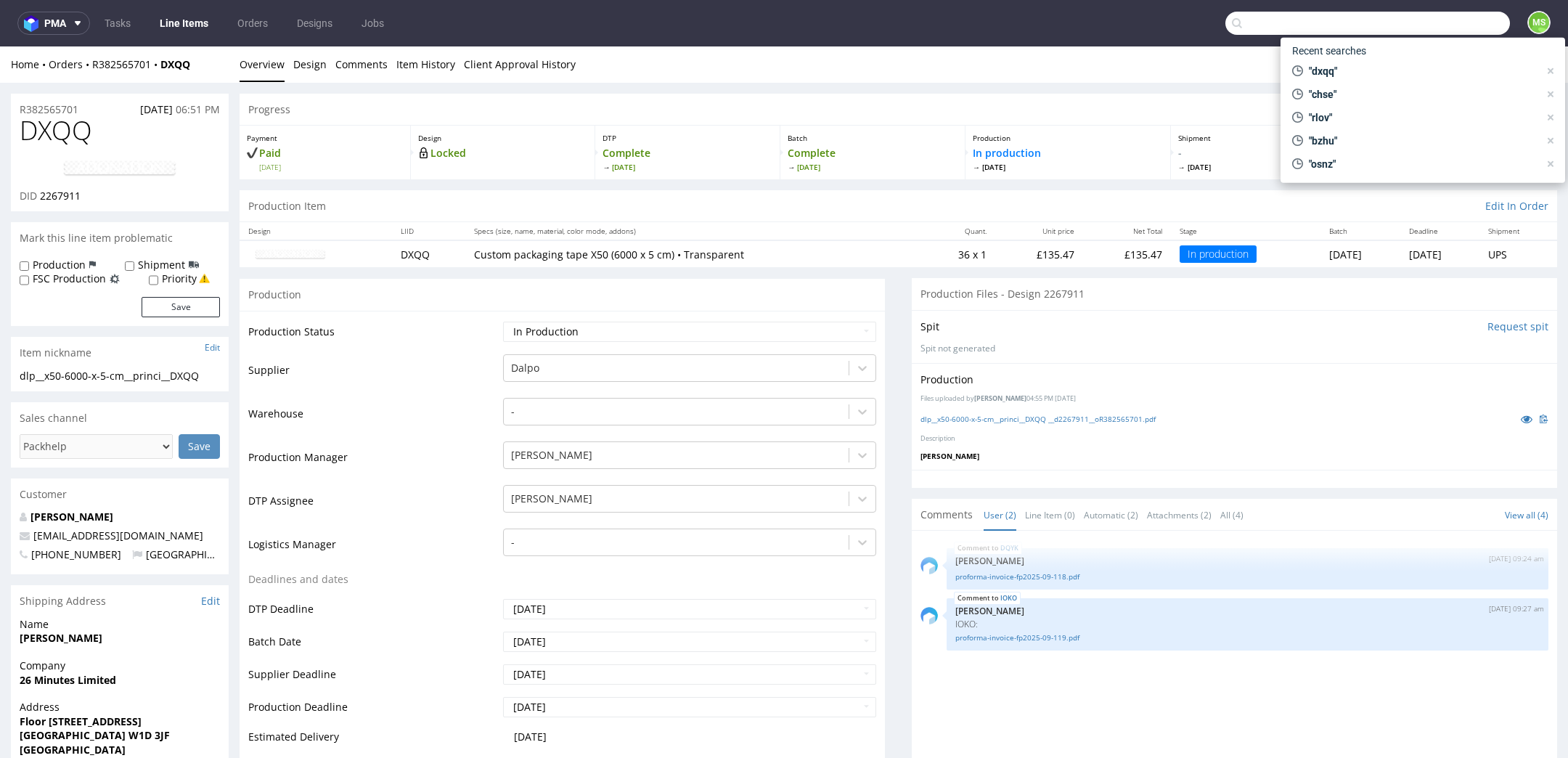
click at [1432, 15] on input "text" at bounding box center [1368, 24] width 284 height 24
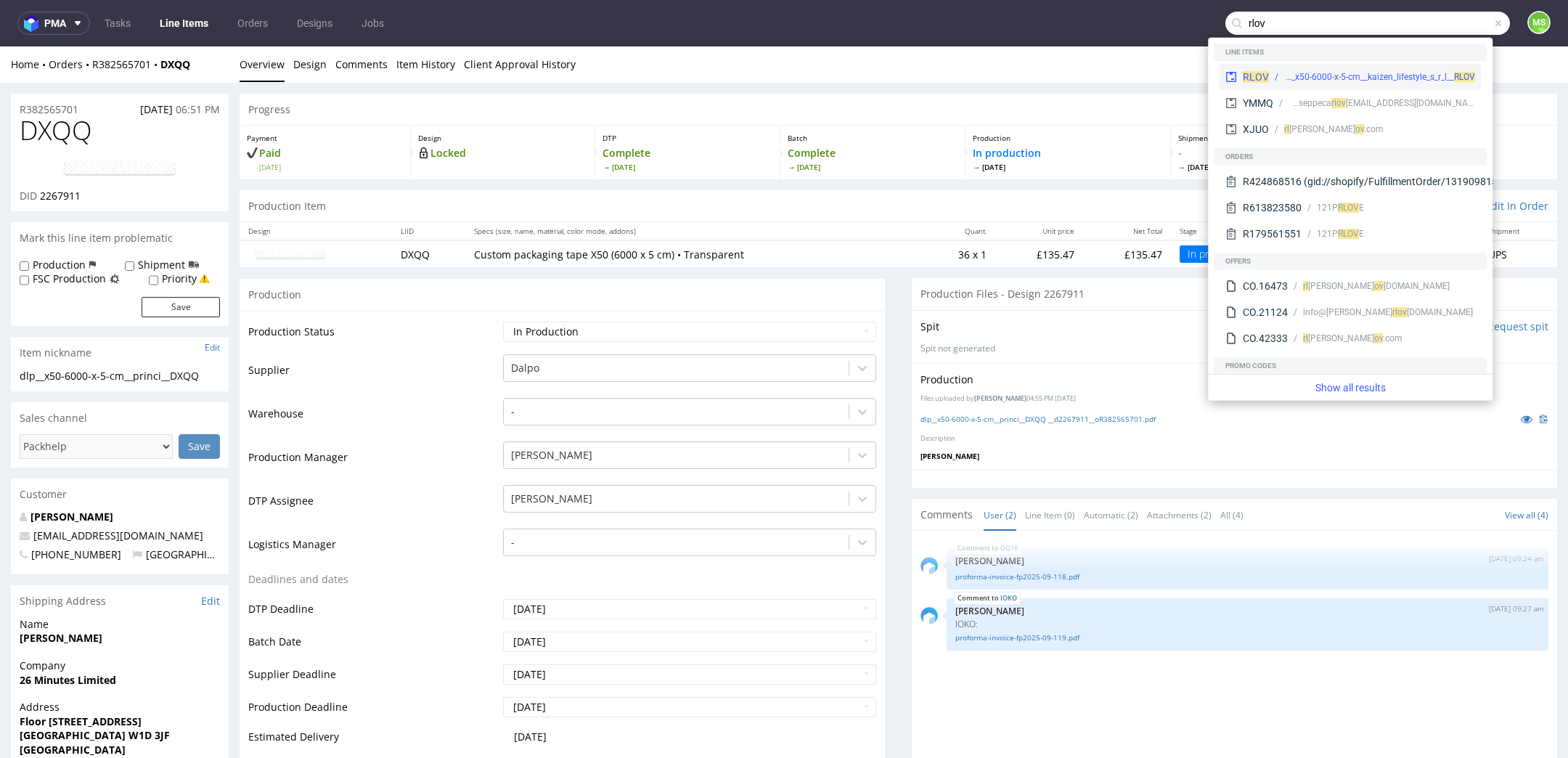
type input "rlov"
click at [1248, 86] on div "RLOV dlp__x50-6000-x-5-cm__kaizen_lifestyle_s_r_l__ RLOV" at bounding box center [1349, 77] width 261 height 26
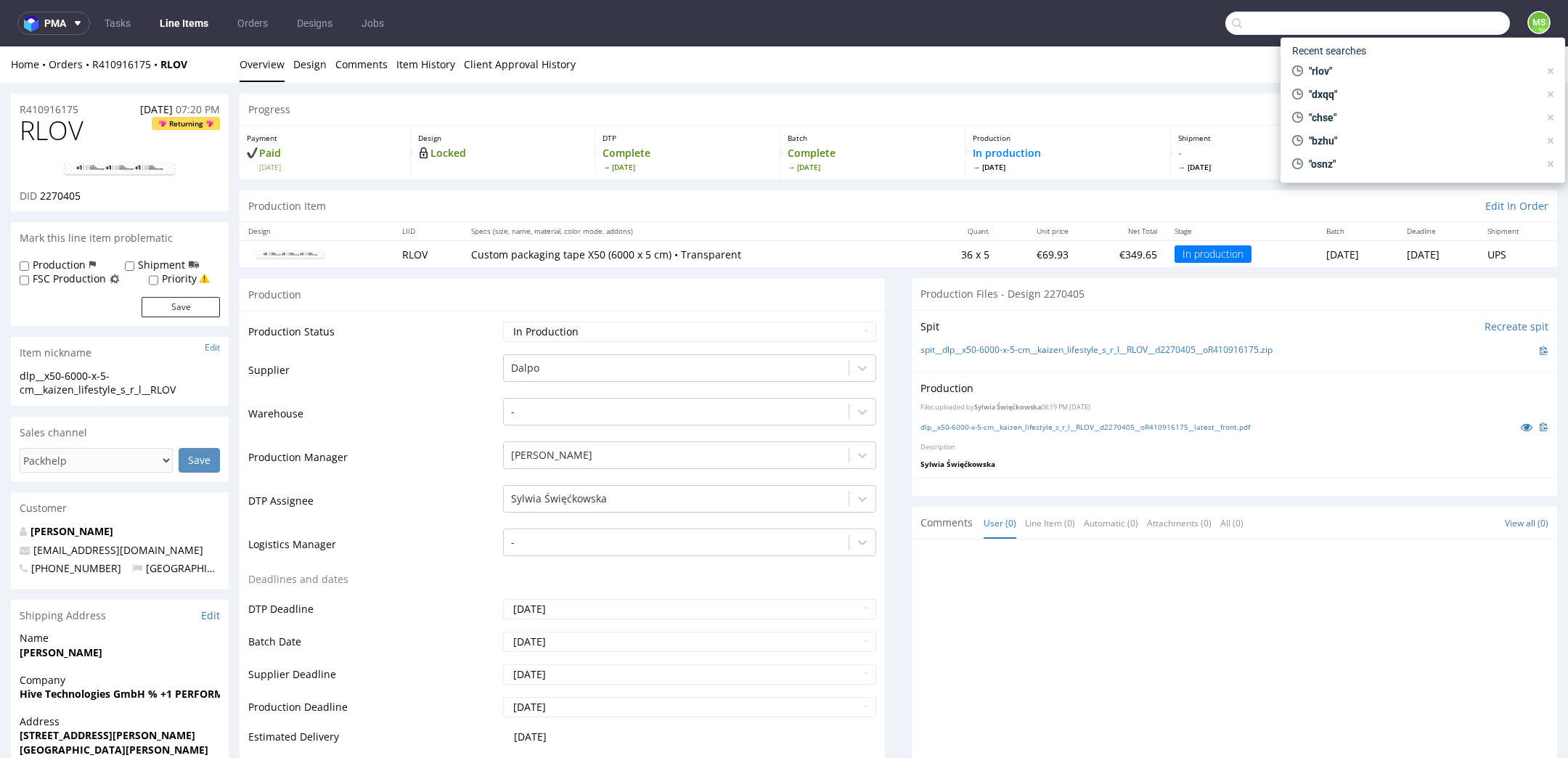
click at [1445, 33] on input "text" at bounding box center [1368, 24] width 284 height 24
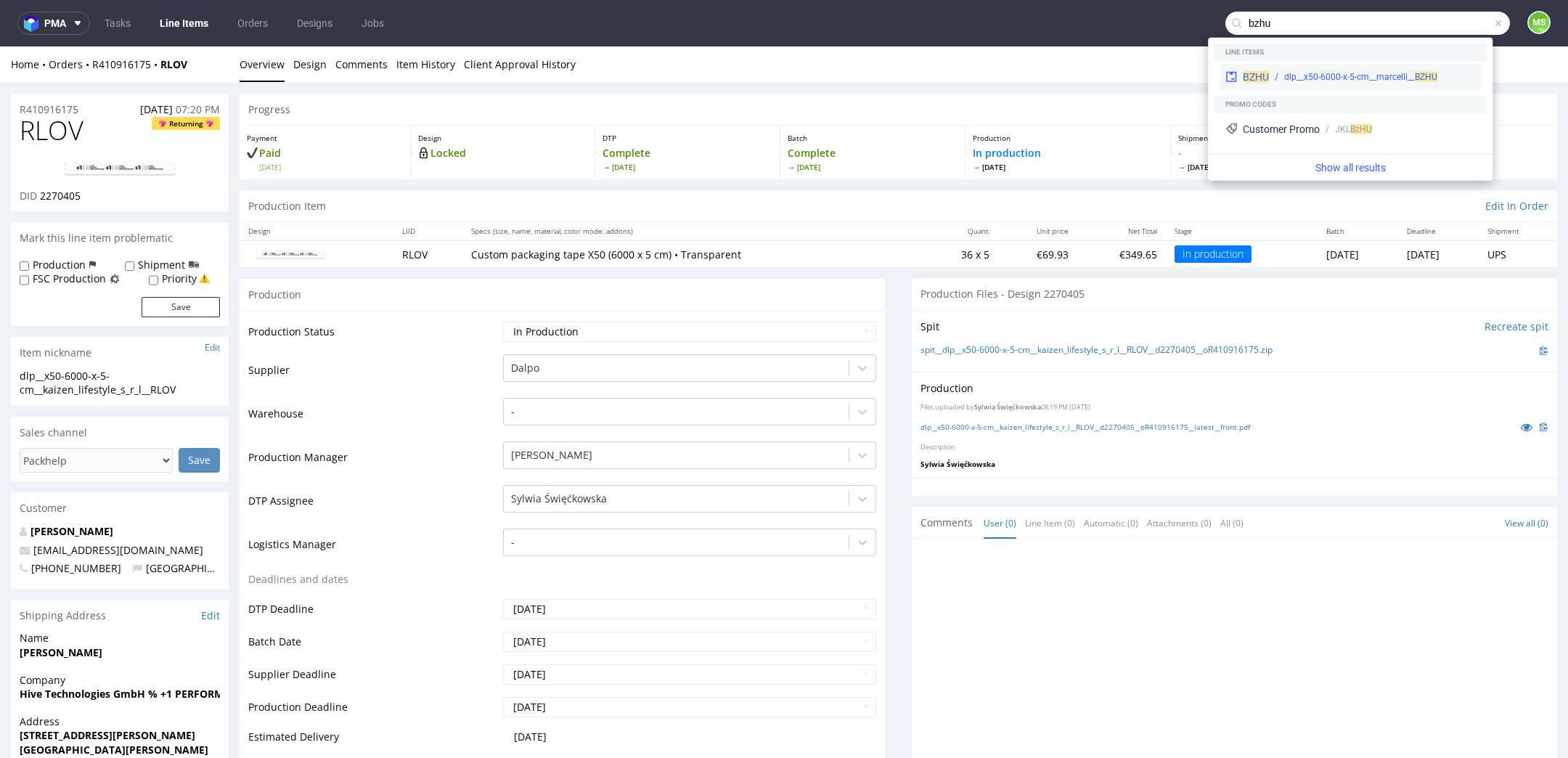
type input "bzhu"
click at [1386, 67] on div "BZHU dlp__x50-6000-x-5-cm__marcelli__ BZHU" at bounding box center [1349, 77] width 261 height 26
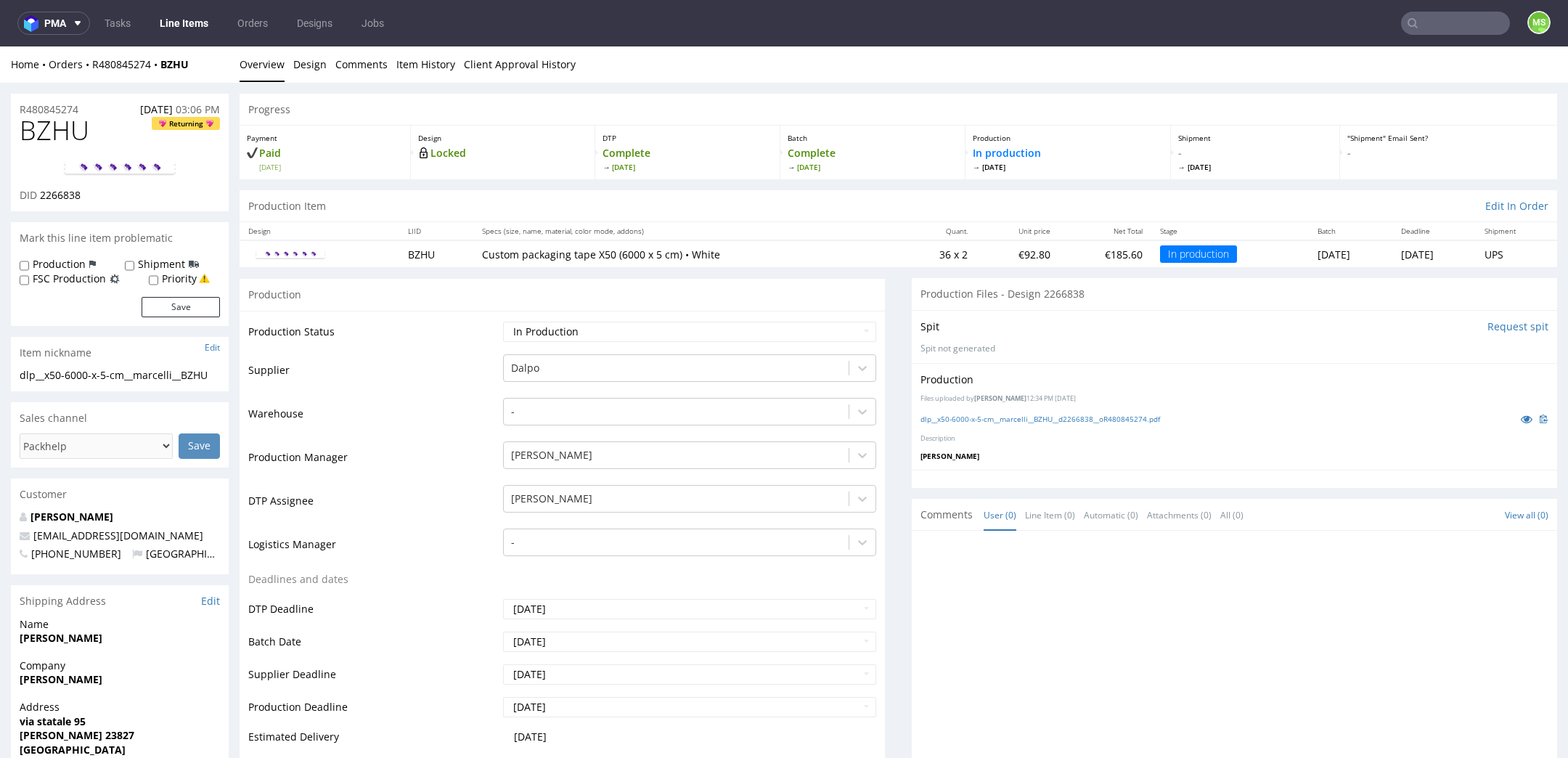
click at [1431, 27] on input "text" at bounding box center [1456, 24] width 109 height 24
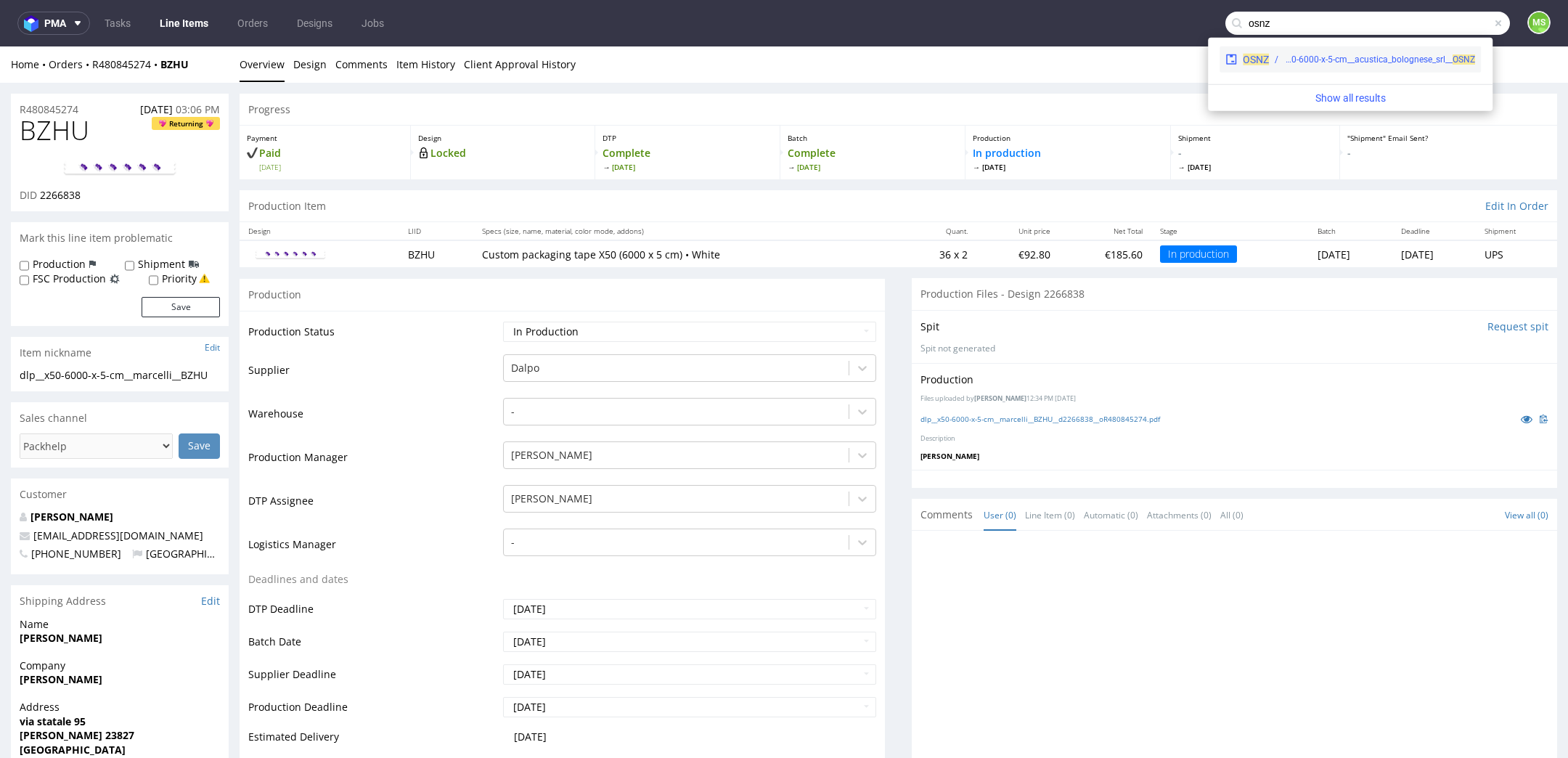
type input "osnz"
click at [1356, 62] on div "dlp__x50-6000-x-5-cm__acustica_bolognese_srl__ OSNZ" at bounding box center [1380, 59] width 191 height 13
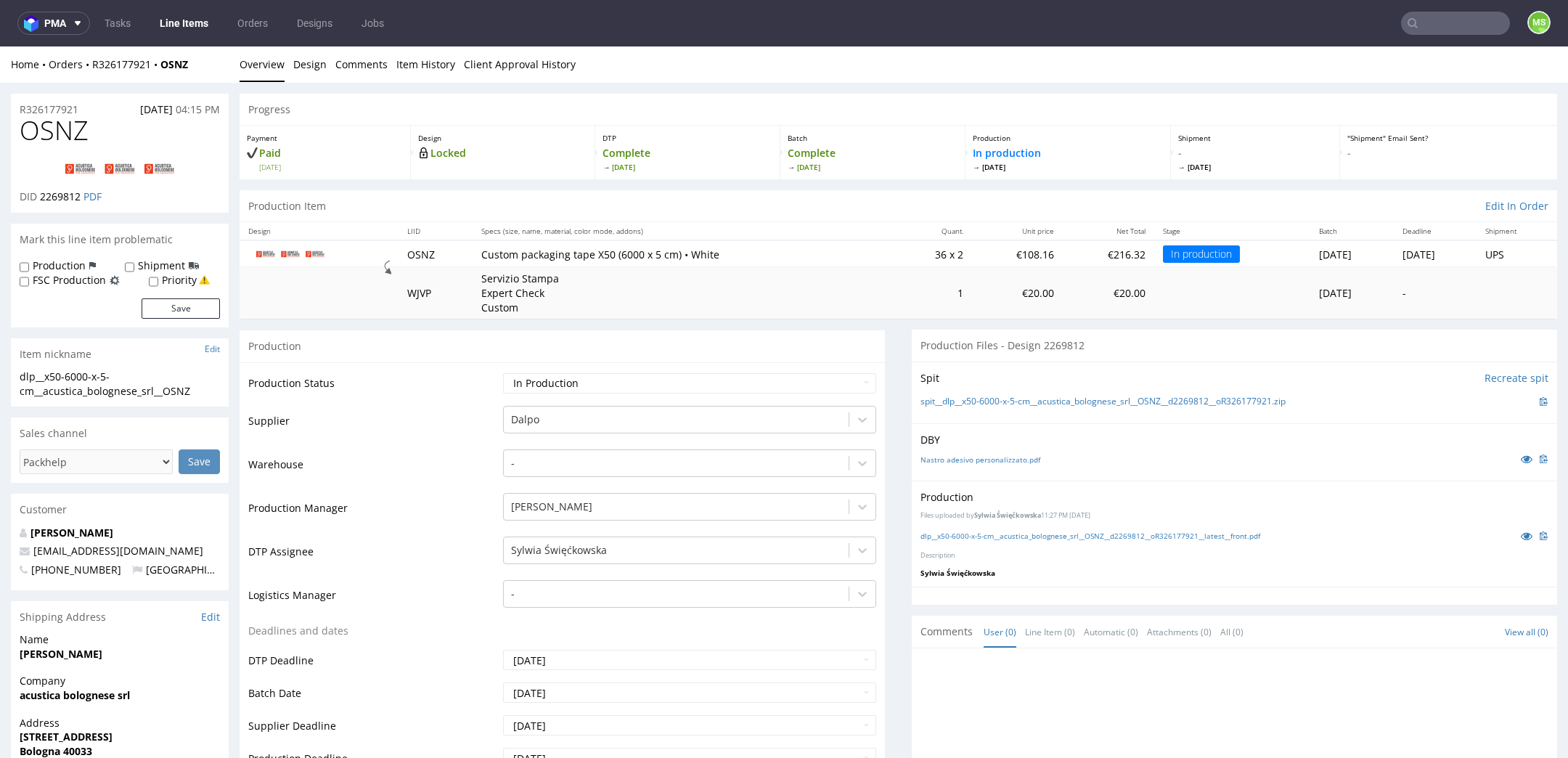
click at [1437, 30] on input "text" at bounding box center [1456, 24] width 109 height 24
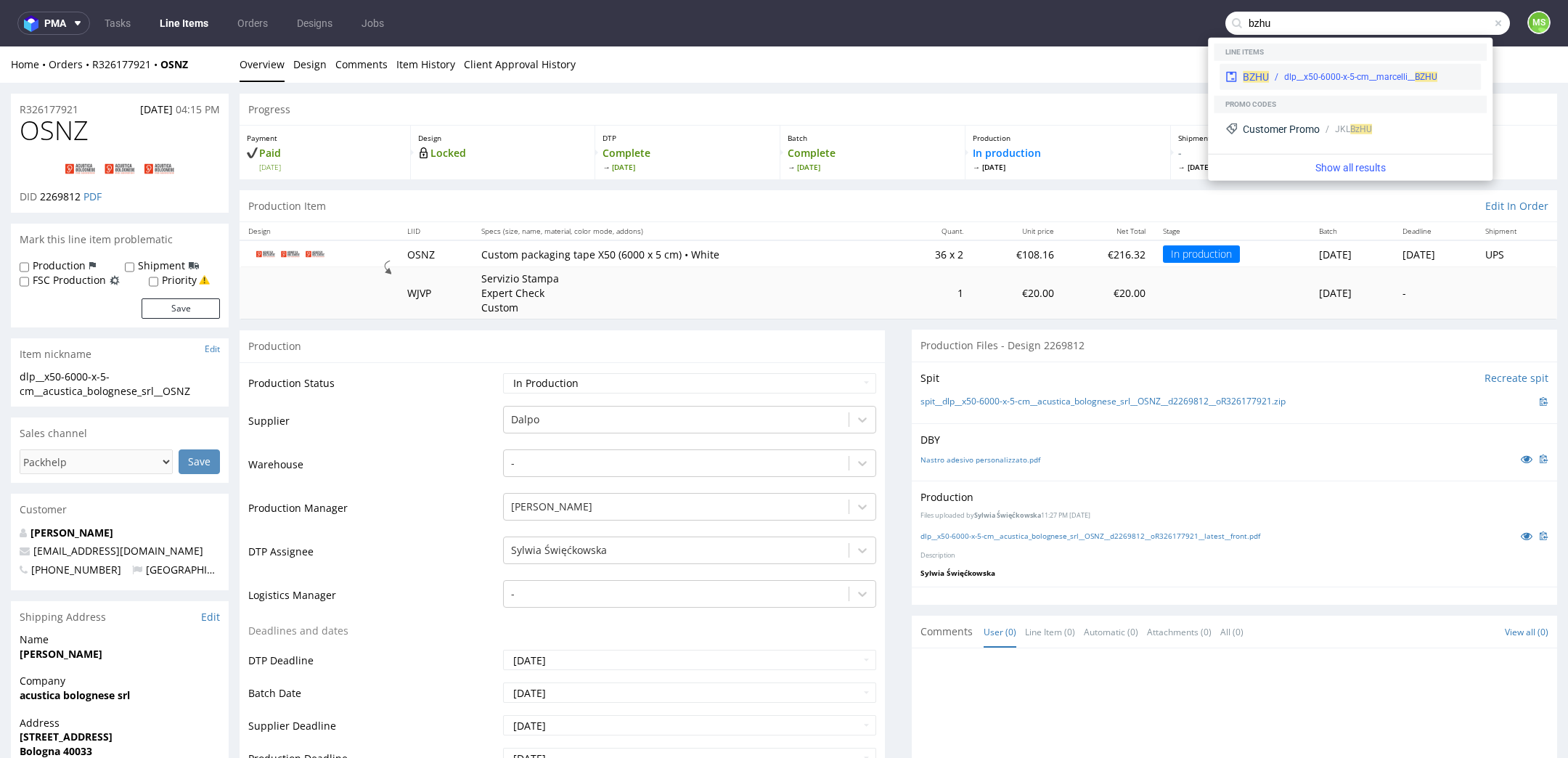
type input "bzhu"
click at [1322, 72] on div "dlp__x50-6000-x-5-cm__marcelli__ BZHU" at bounding box center [1360, 77] width 153 height 13
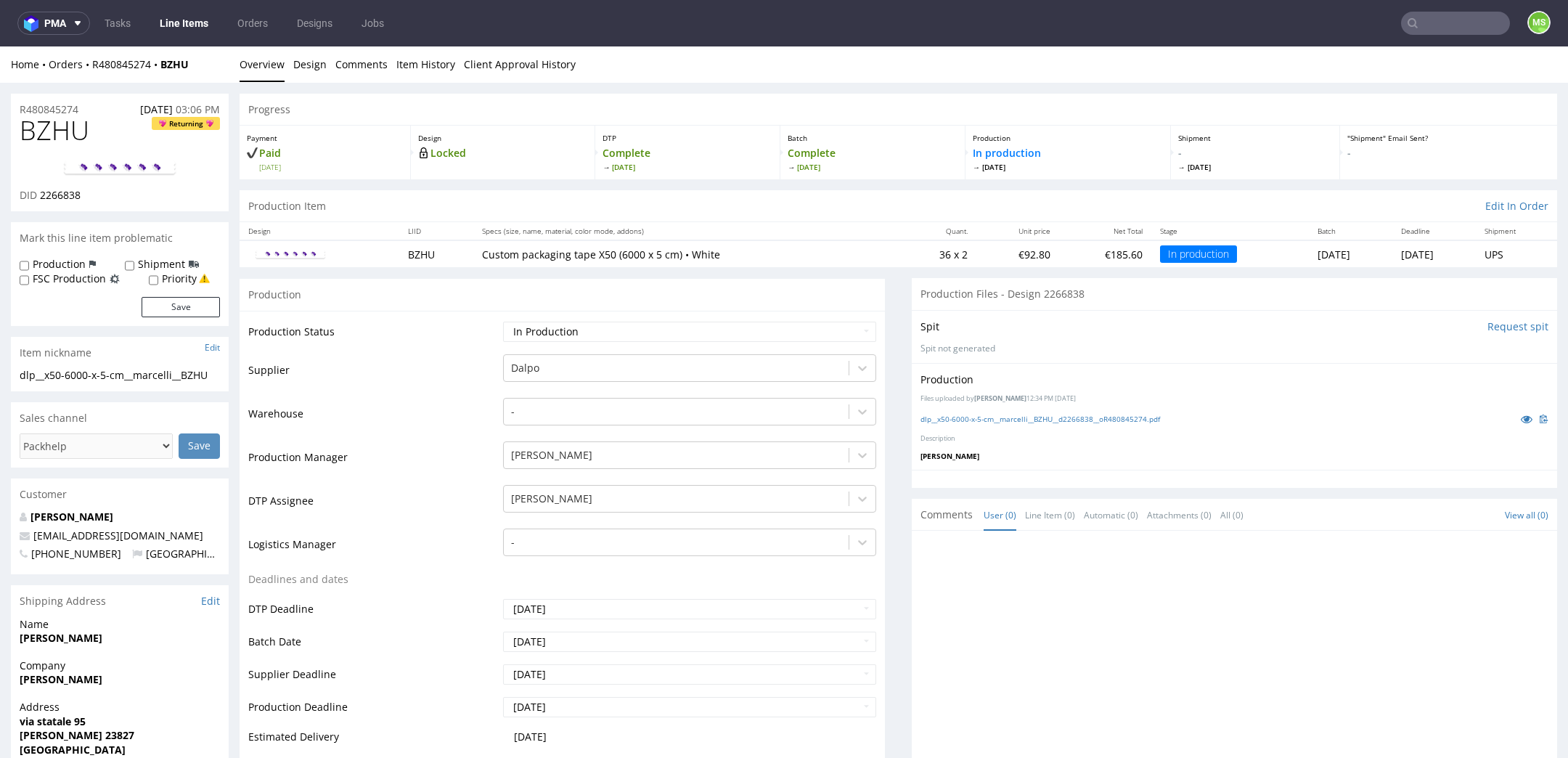
click at [1430, 26] on input "text" at bounding box center [1456, 24] width 109 height 24
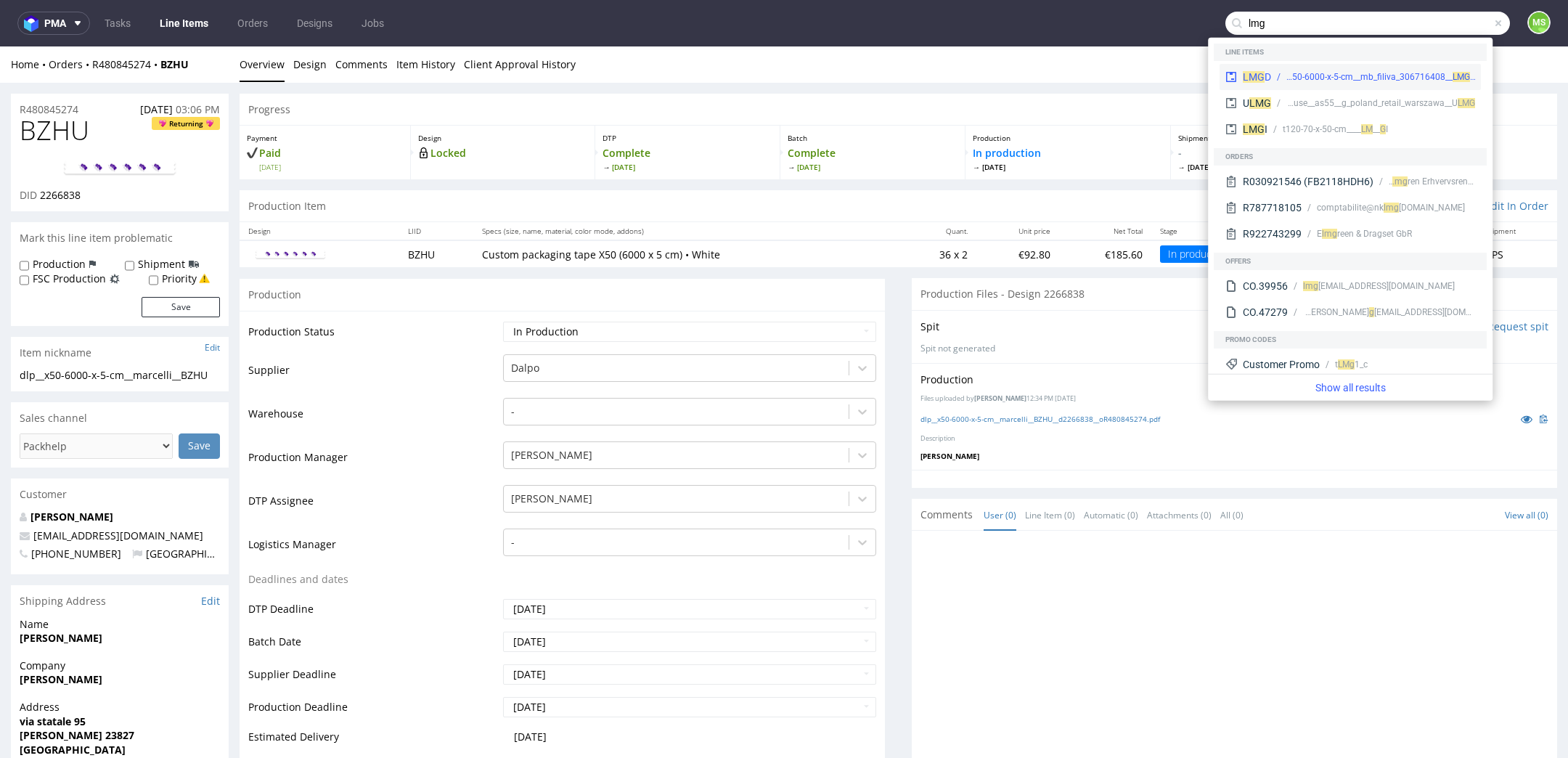
type input "lmg"
click at [1368, 76] on div "dlp__x50-6000-x-5-cm__mb_filiva_306716408__ LM" at bounding box center [1375, 77] width 178 height 13
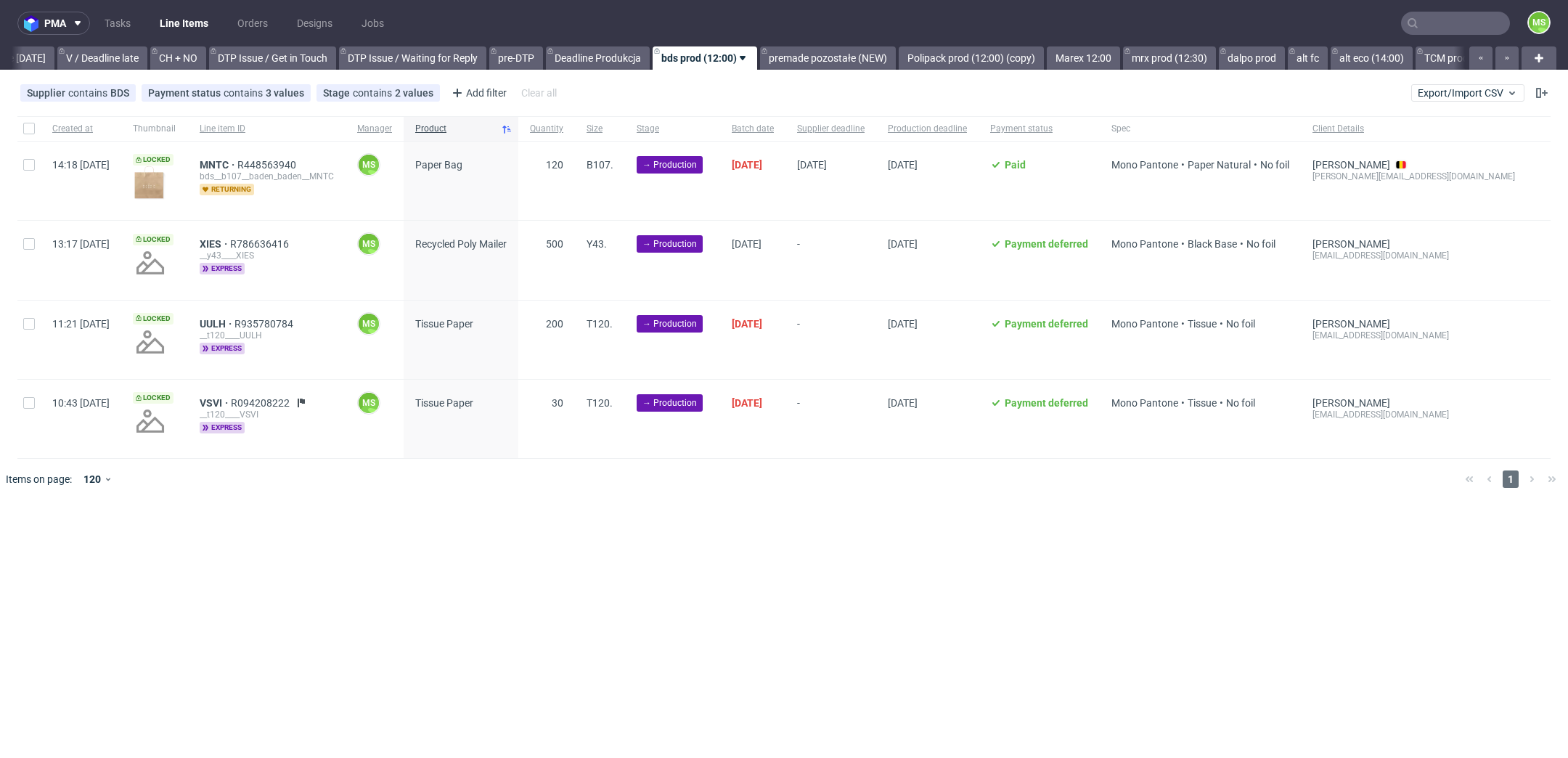
scroll to position [0, 1960]
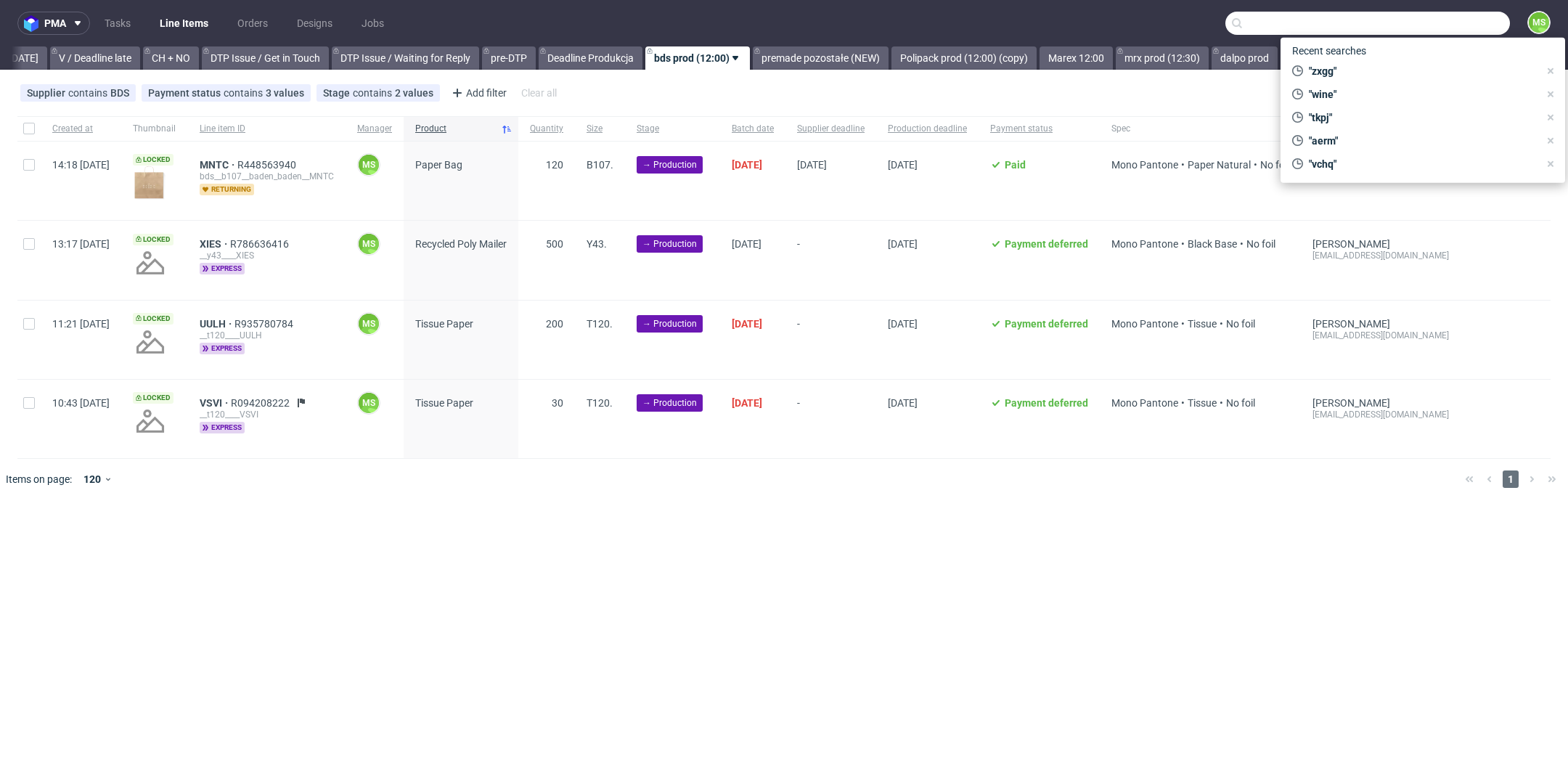
click at [1451, 21] on input "text" at bounding box center [1368, 24] width 284 height 24
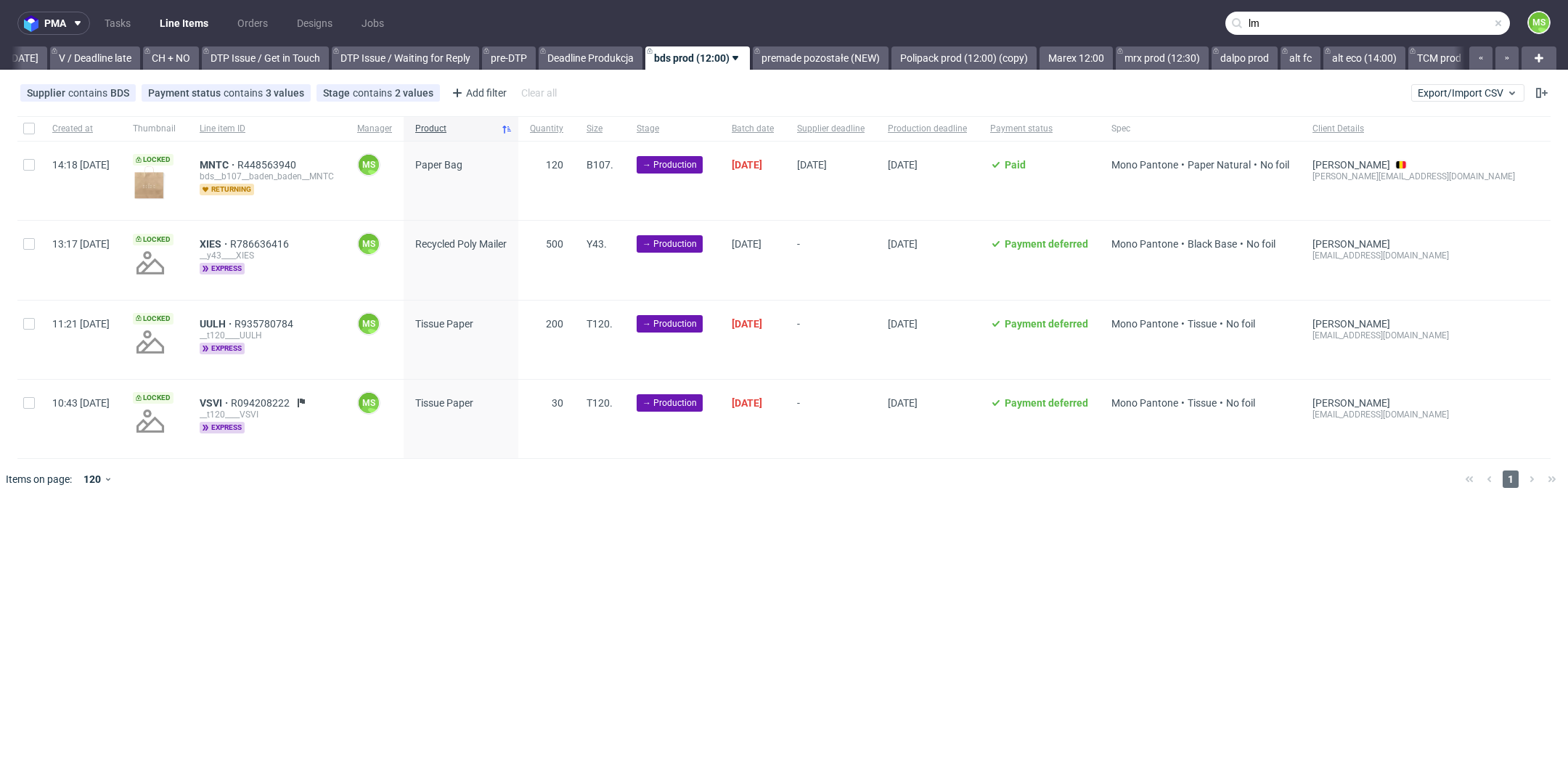
type input "l"
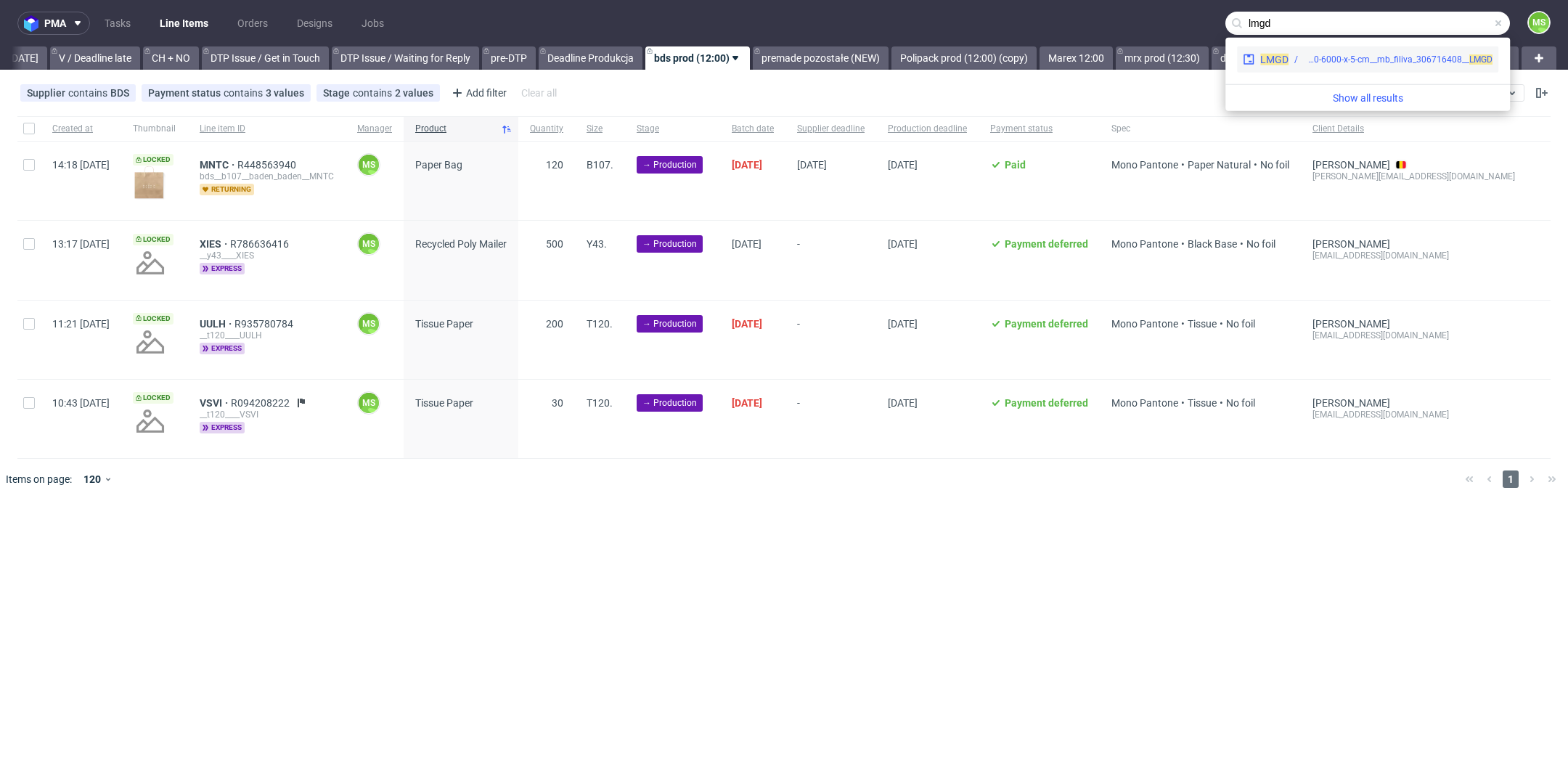
type input "lmgd"
click at [1315, 60] on div "dlp__x50-6000-x-5-cm__mb_filiva_306716408__ LMGD" at bounding box center [1398, 59] width 188 height 13
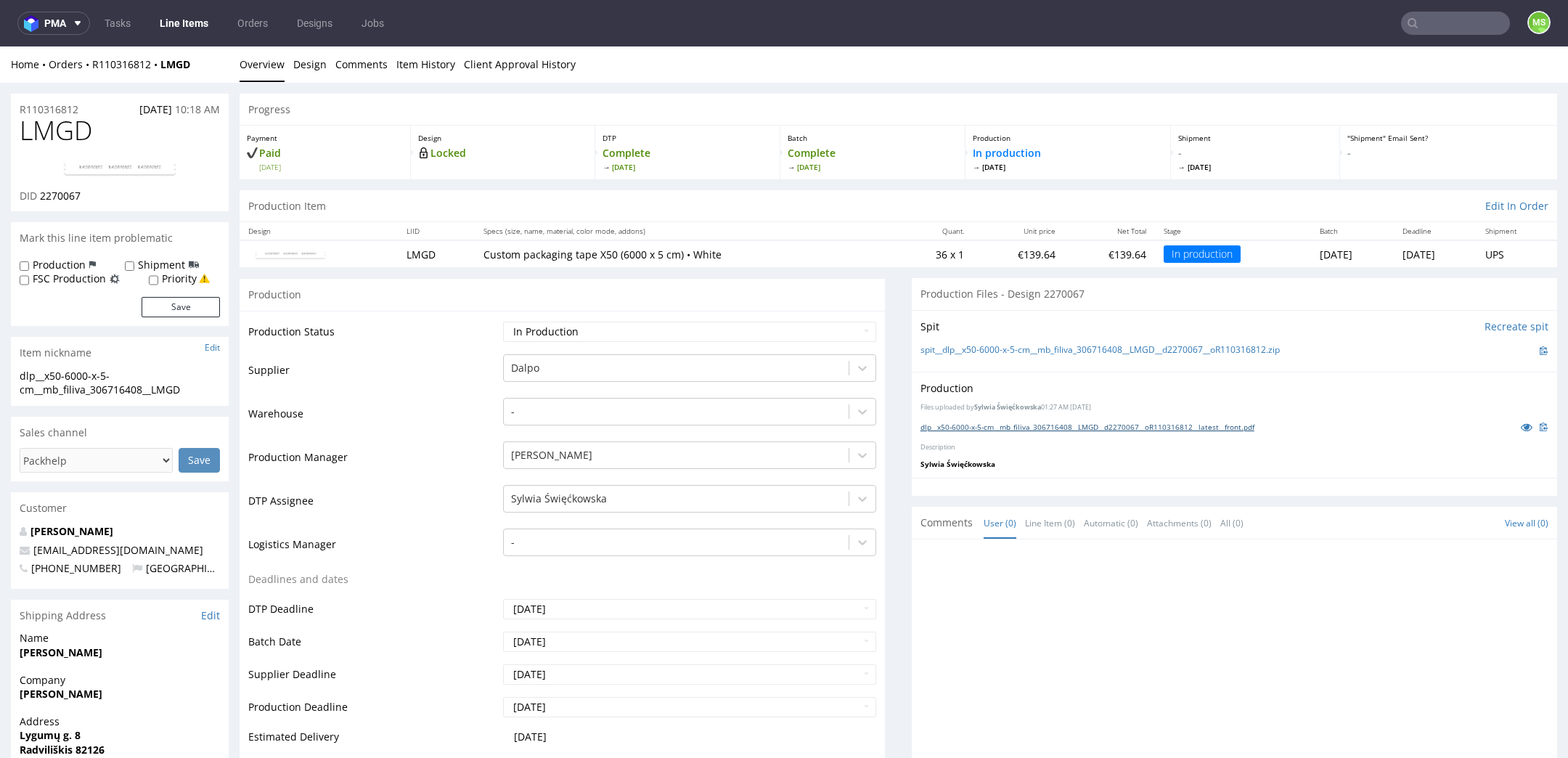
click at [1055, 431] on link "dlp__x50-6000-x-5-cm__mb_filiva_306716408__LMGD__d2270067__oR110316812__latest_…" at bounding box center [1087, 426] width 334 height 10
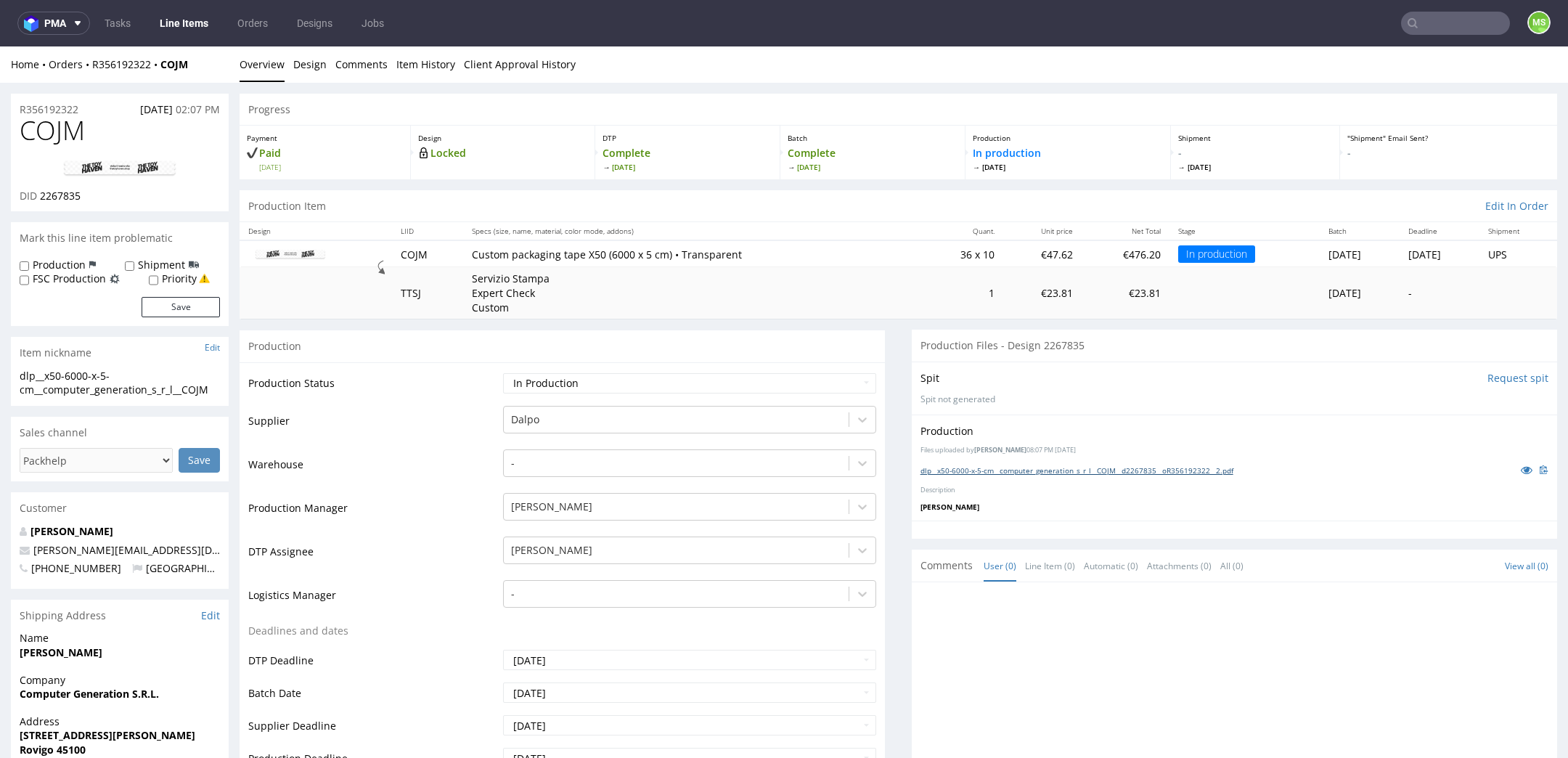
click at [1110, 471] on link "dlp__x50-6000-x-5-cm__computer_generation_s_r_l__COJM__d2267835__oR356192322__2…" at bounding box center [1077, 470] width 313 height 10
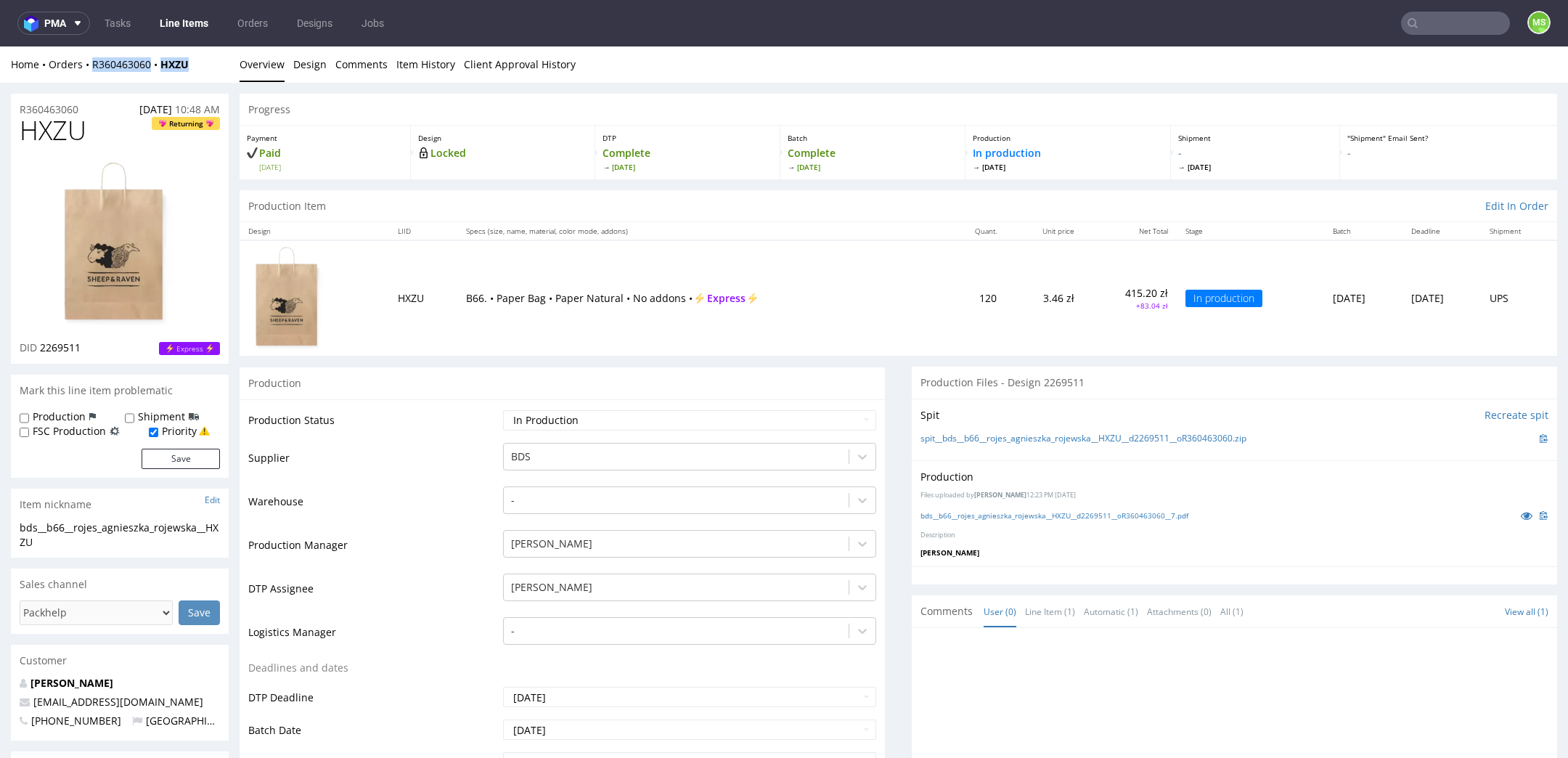
drag, startPoint x: 203, startPoint y: 69, endPoint x: 191, endPoint y: 86, distance: 20.8
click at [95, 62] on div "Home Orders R360463060 HXZU" at bounding box center [119, 65] width 218 height 15
copy div "R360463060 HXZU"
